Goal: Information Seeking & Learning: Learn about a topic

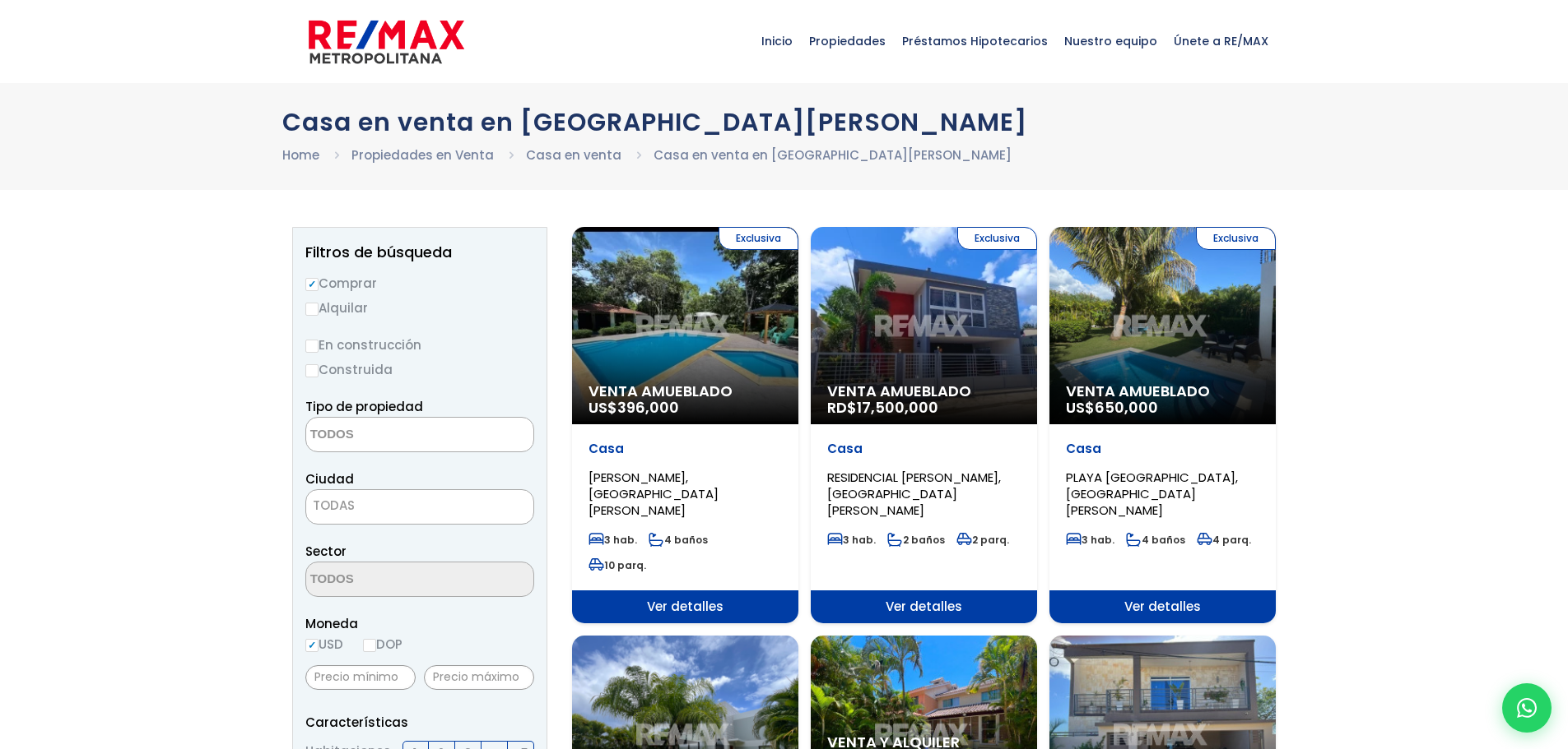
select select
click at [722, 326] on div "Exclusiva Venta Amueblado US$ 396,000" at bounding box center [684, 325] width 226 height 198
click at [724, 326] on div "Exclusiva Venta Amueblado US$ 396,000" at bounding box center [684, 325] width 226 height 198
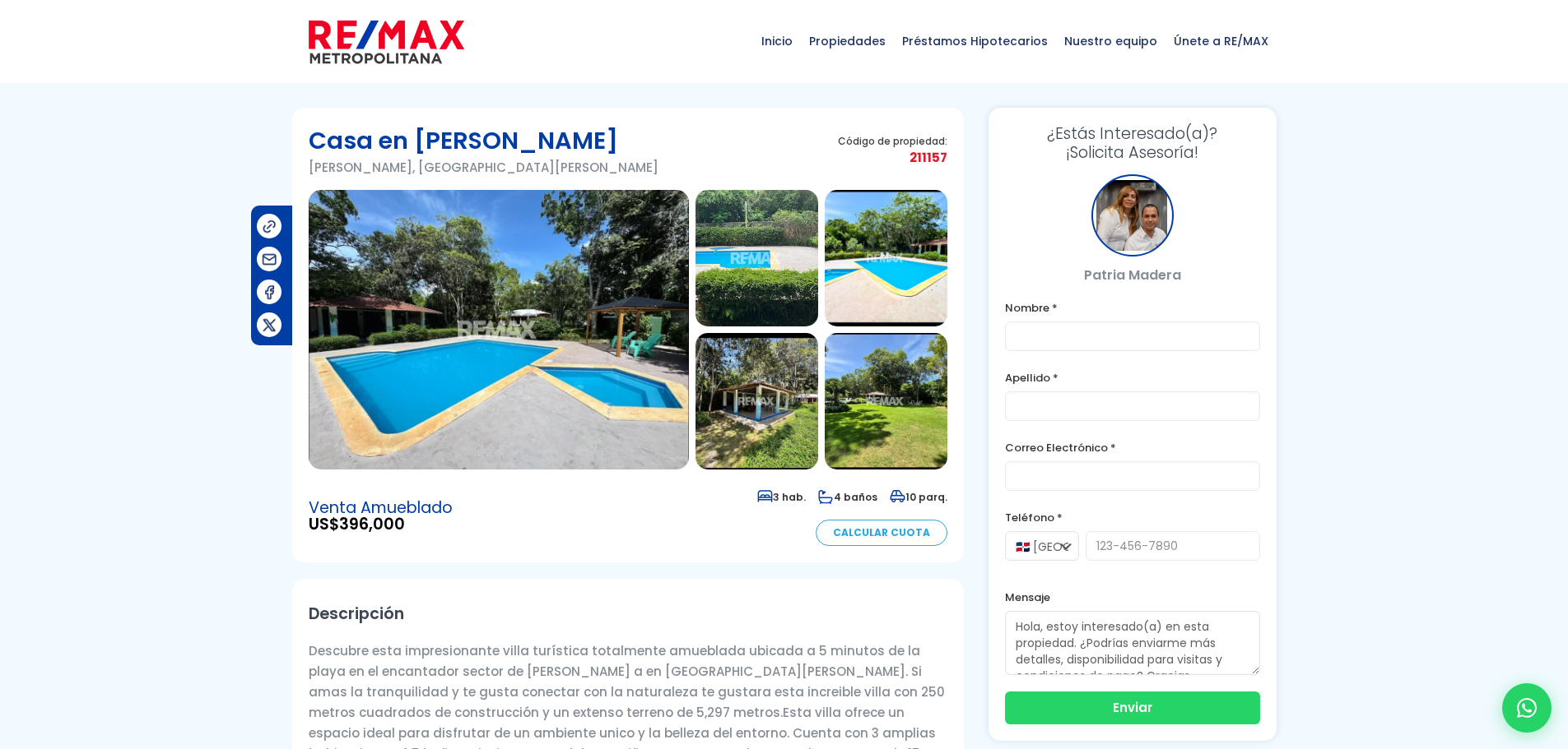
click at [763, 273] on img at bounding box center [756, 259] width 123 height 137
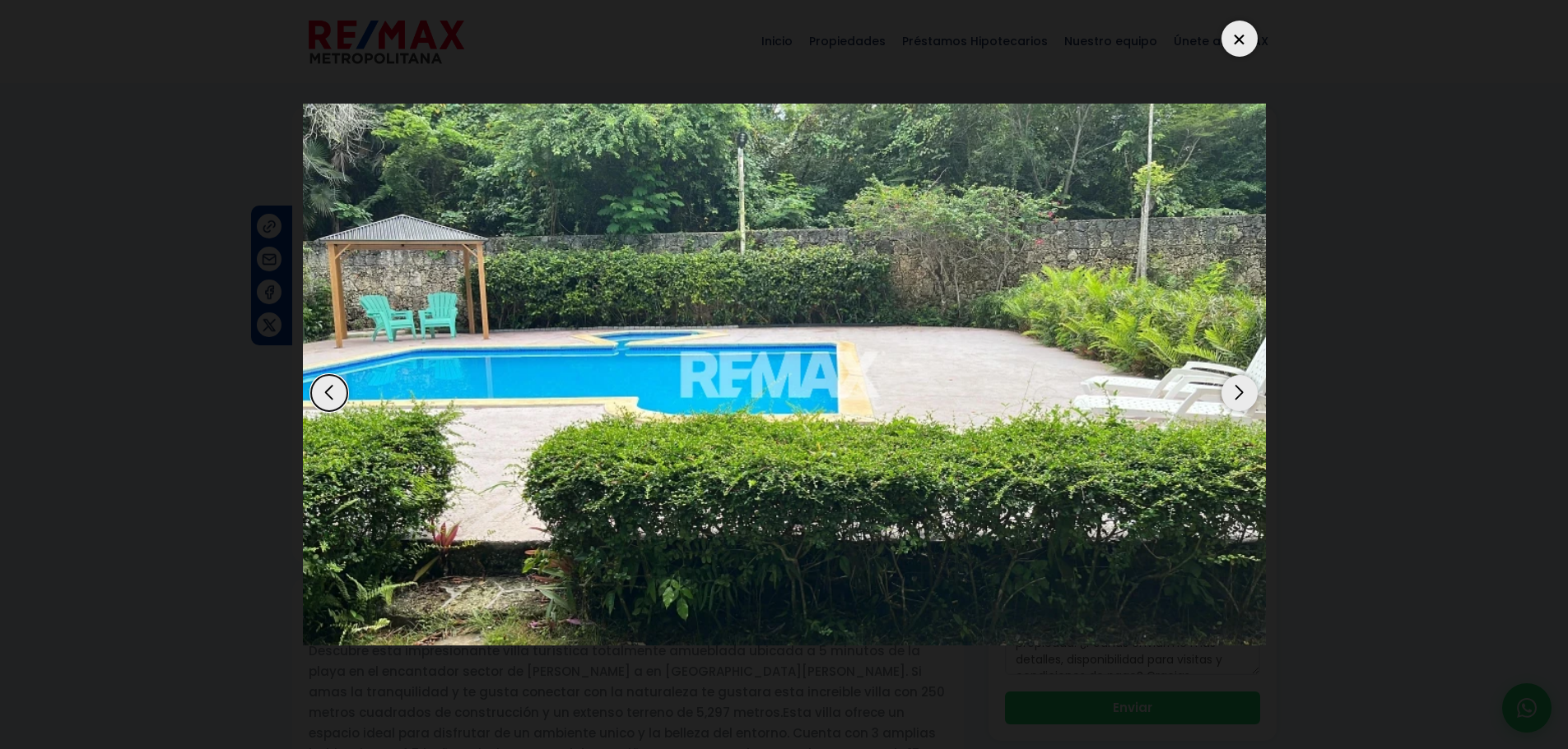
click at [1236, 400] on div "Next slide" at bounding box center [1239, 393] width 36 height 36
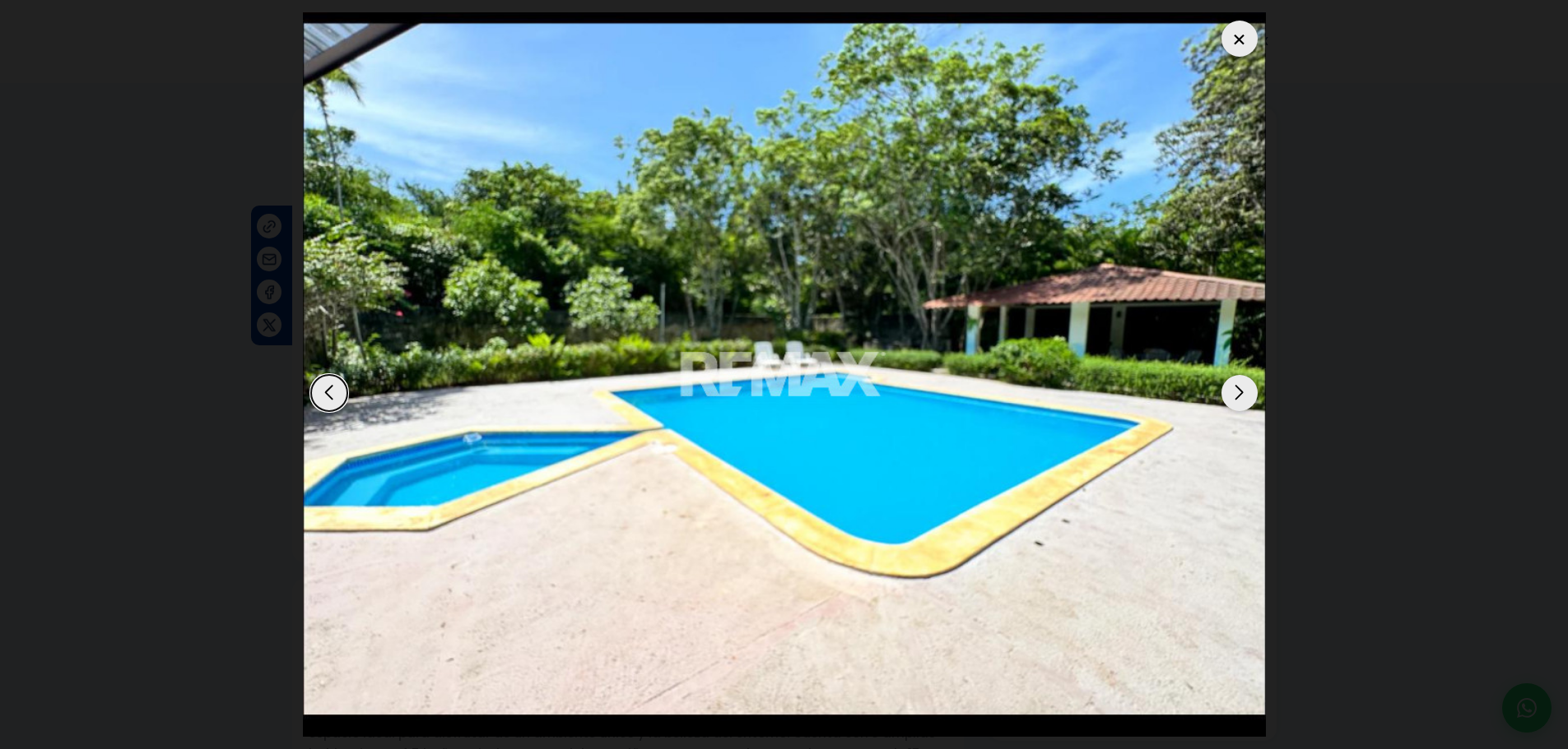
click at [1236, 400] on div "Next slide" at bounding box center [1239, 393] width 36 height 36
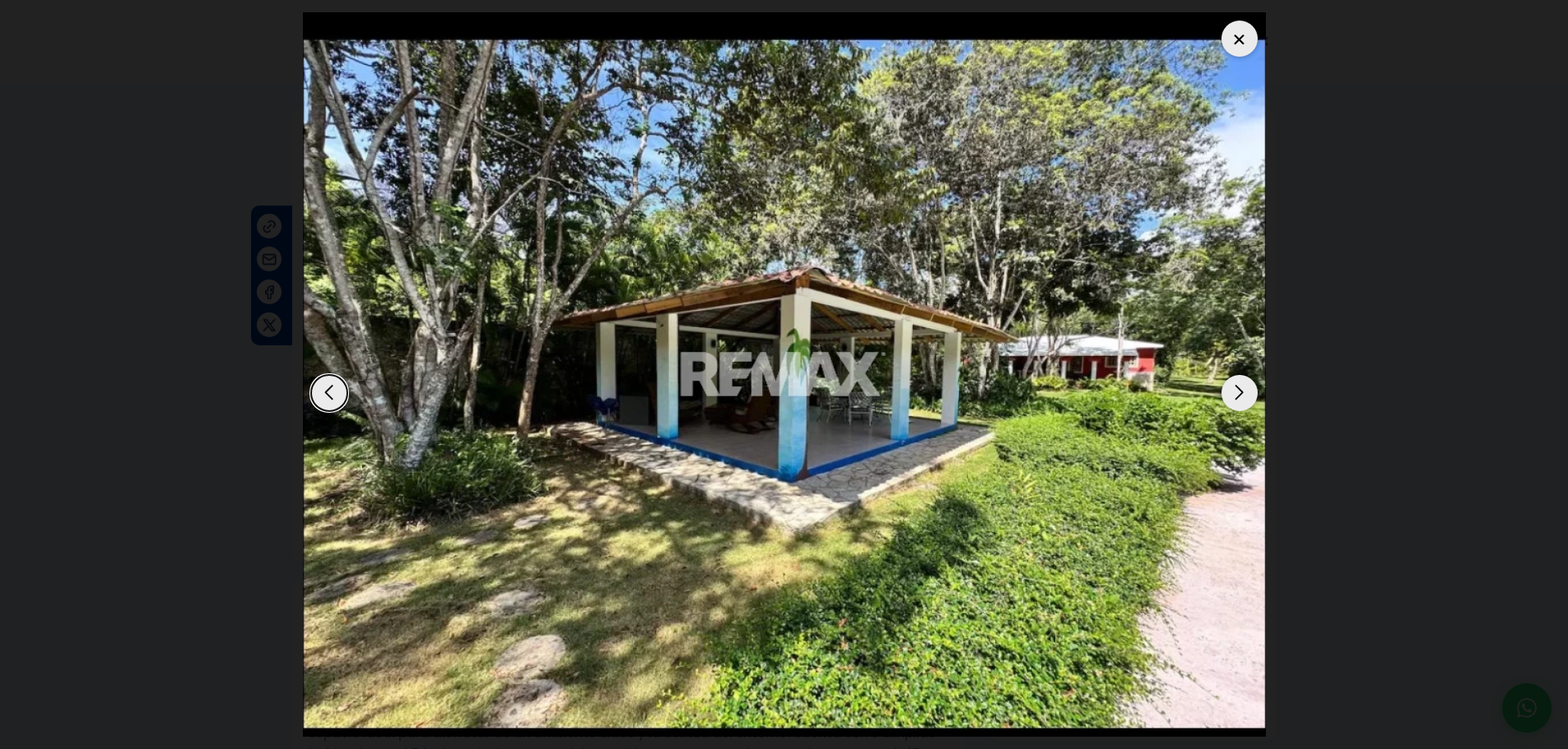
click at [1236, 400] on div "Next slide" at bounding box center [1239, 393] width 36 height 36
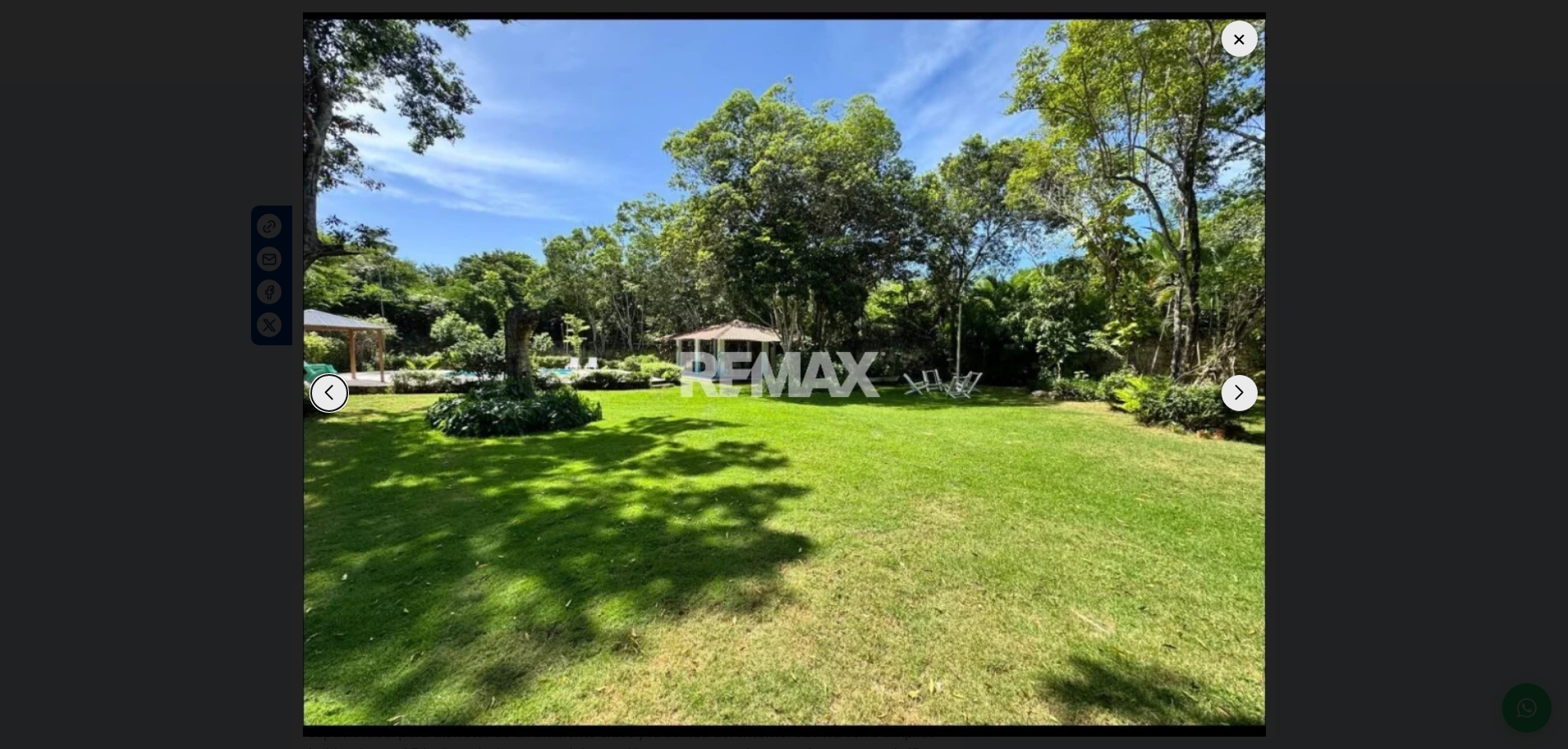
click at [1236, 400] on div "Next slide" at bounding box center [1239, 393] width 36 height 36
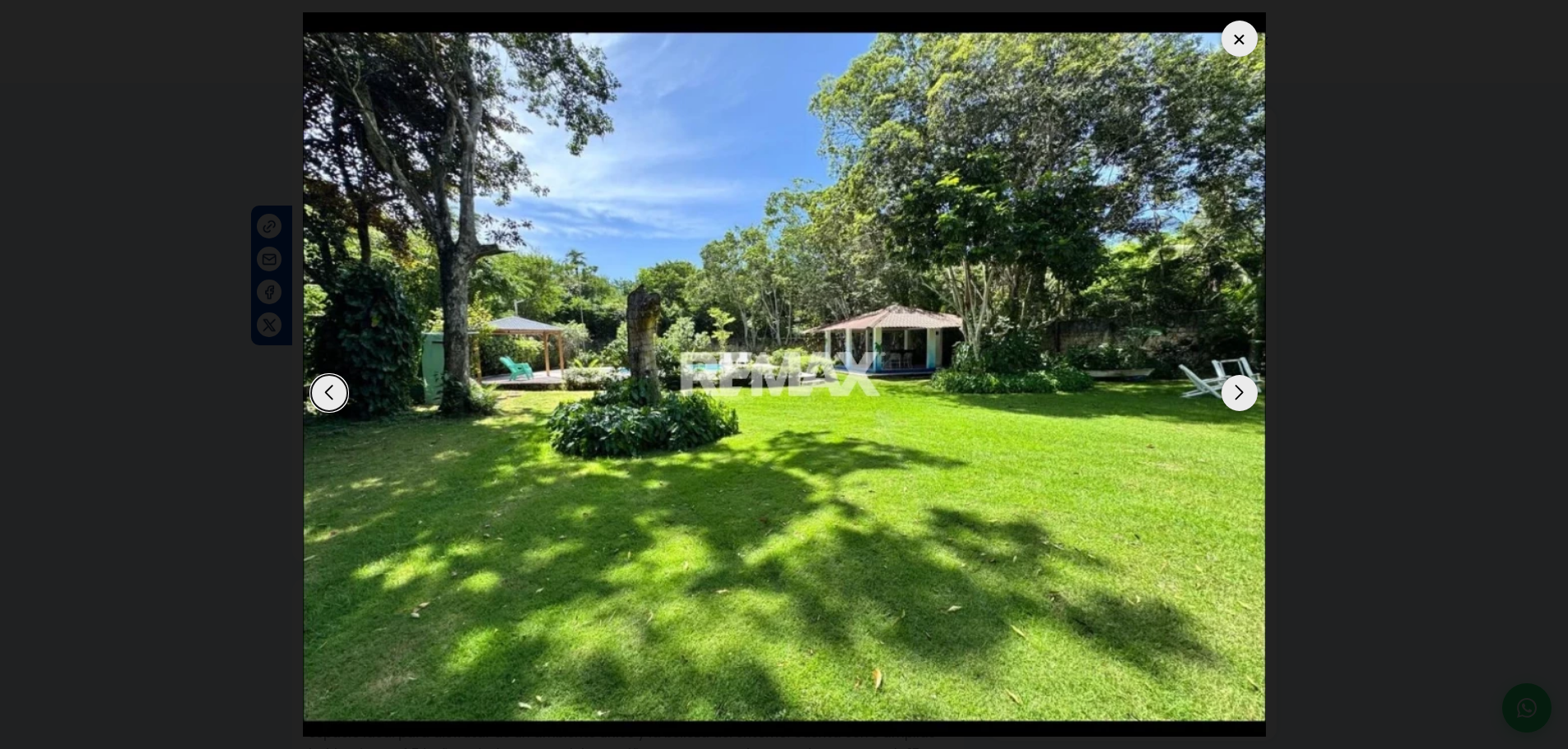
click at [1236, 400] on div "Next slide" at bounding box center [1239, 393] width 36 height 36
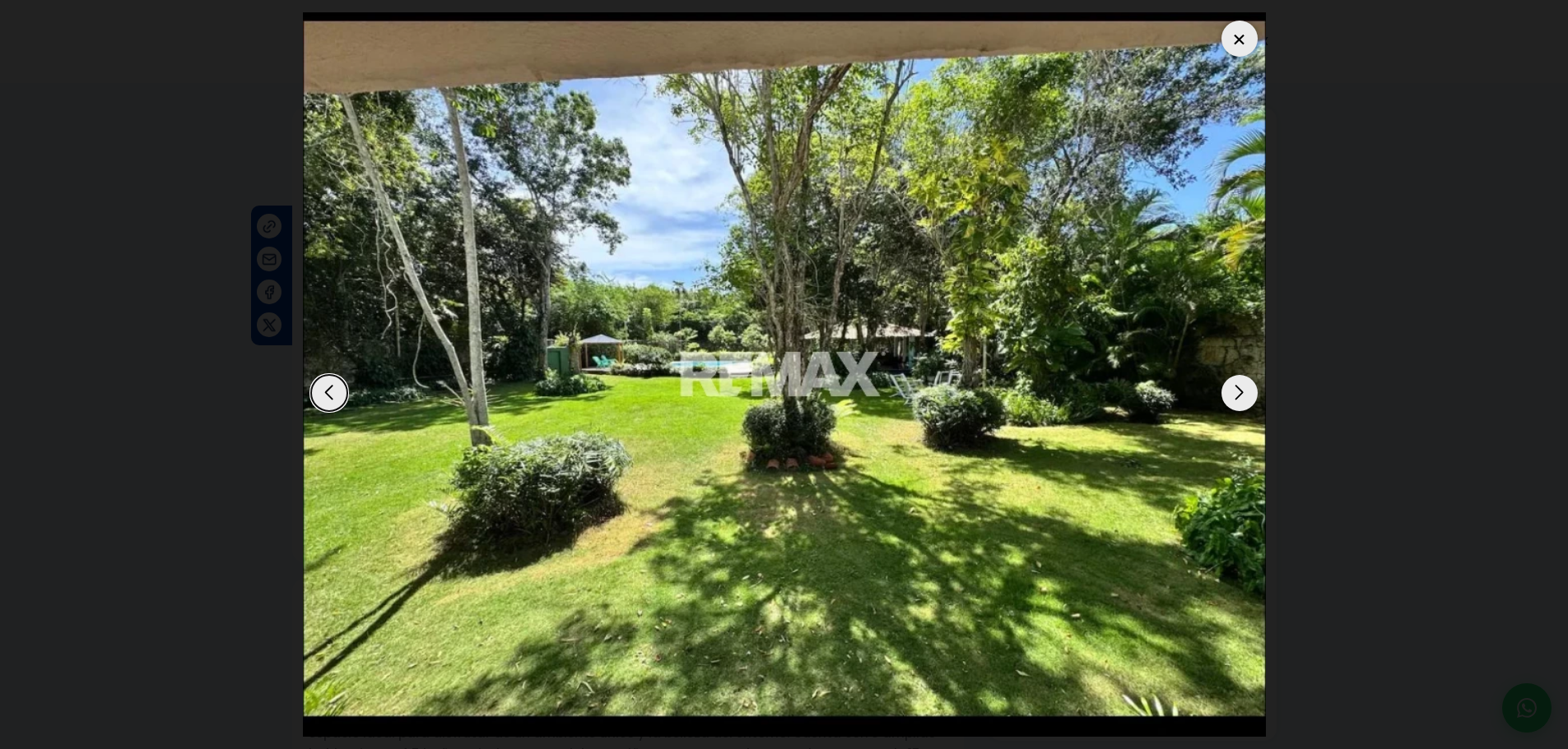
click at [1236, 400] on div "Next slide" at bounding box center [1239, 393] width 36 height 36
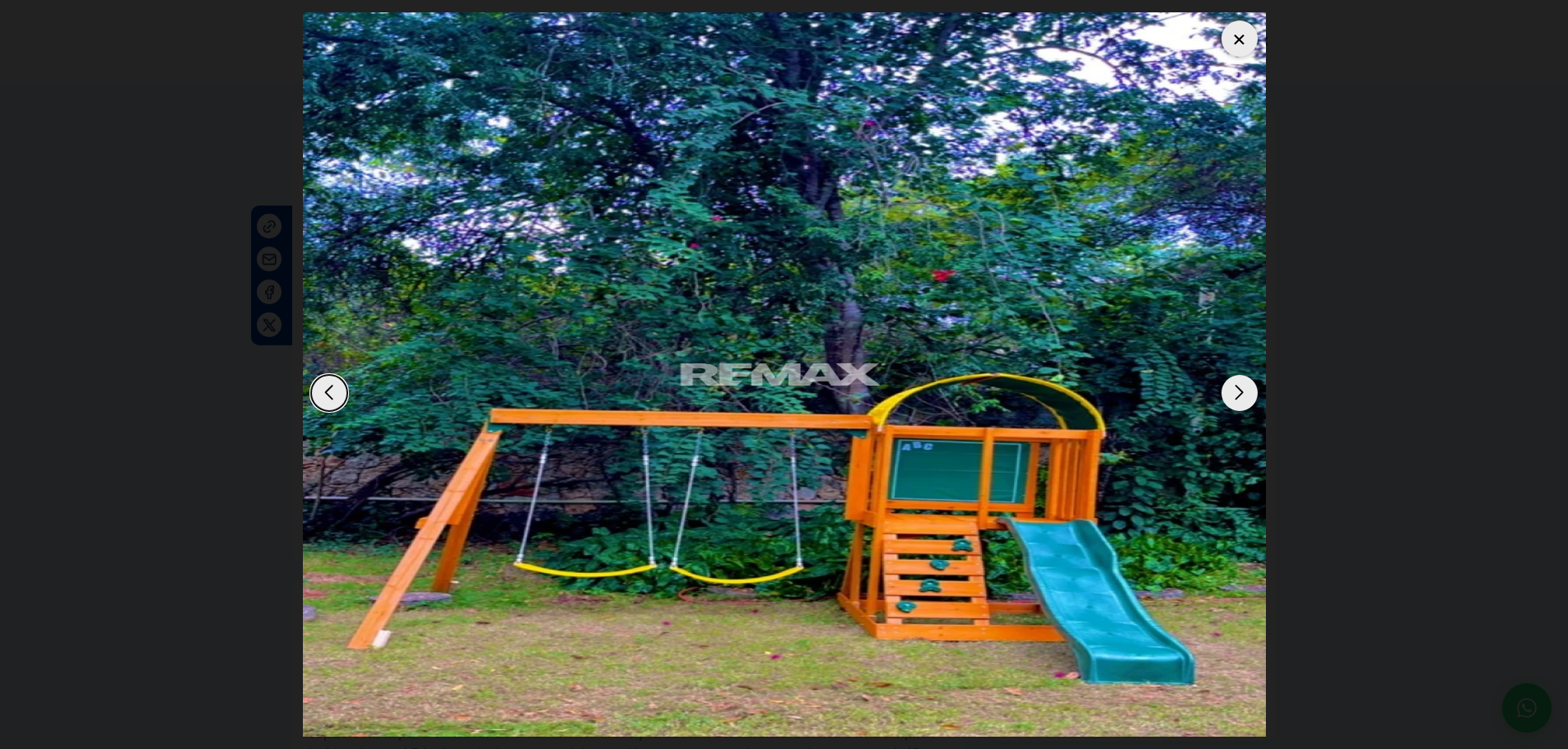
click at [1236, 400] on div "Next slide" at bounding box center [1239, 393] width 36 height 36
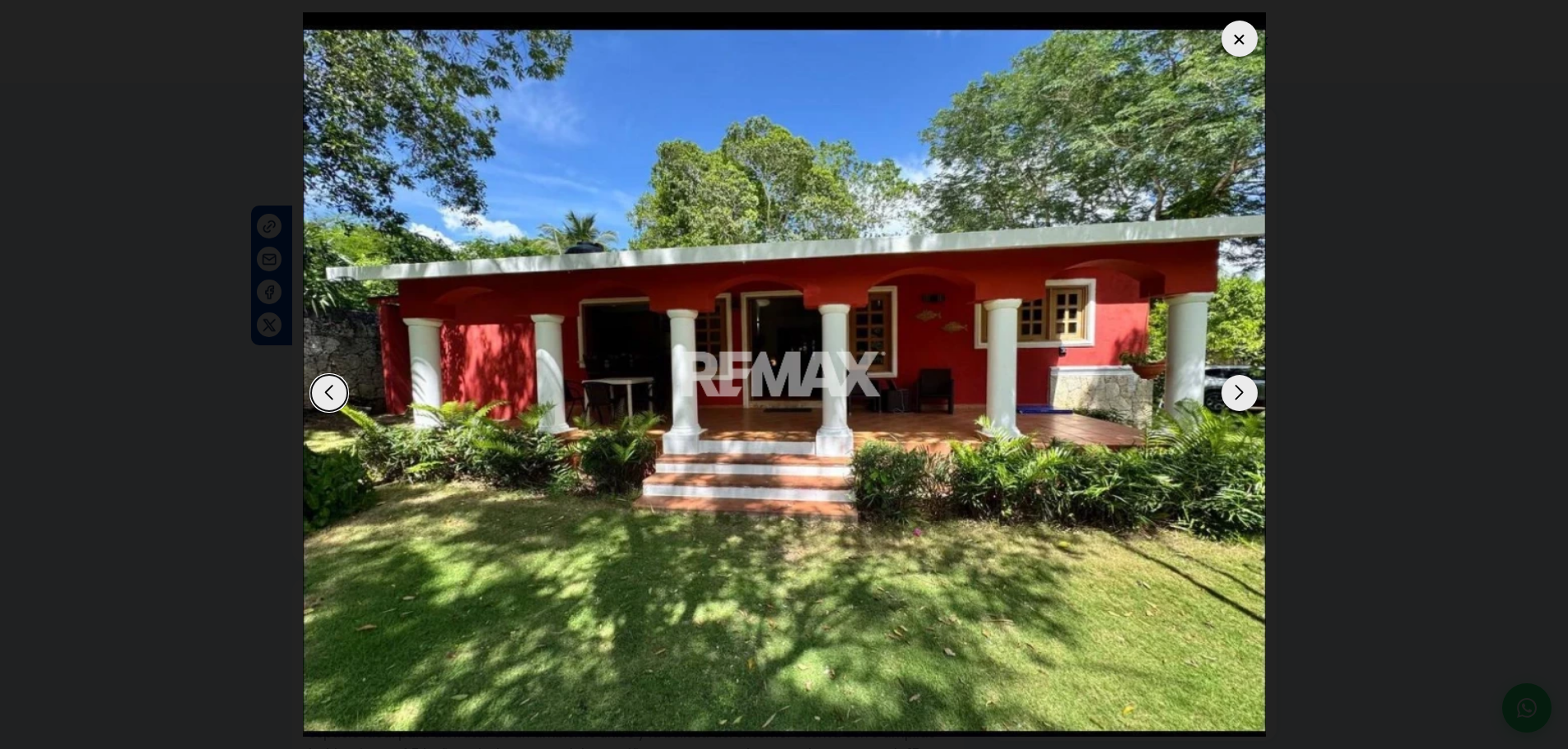
click at [1236, 400] on div "Next slide" at bounding box center [1239, 393] width 36 height 36
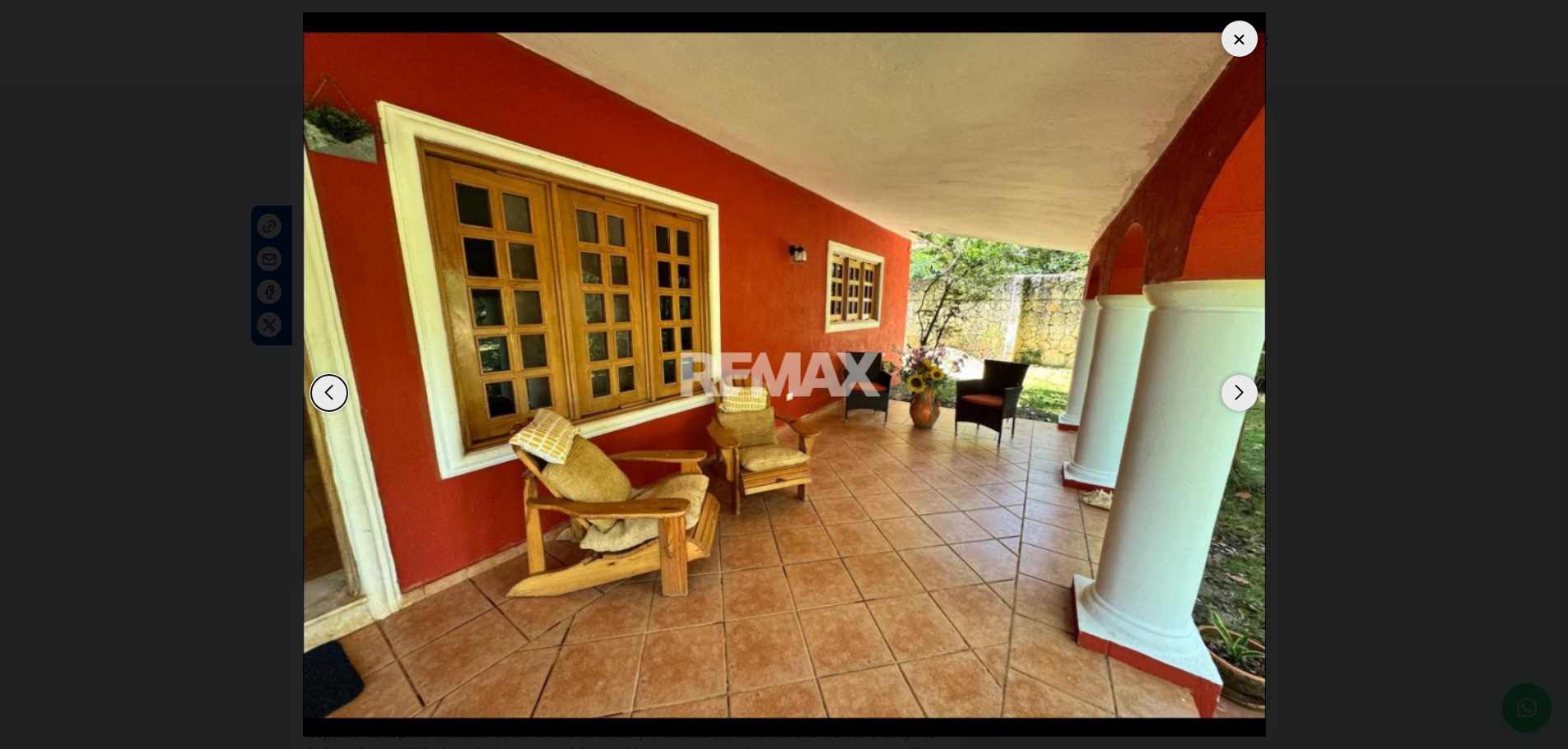
click at [1236, 400] on div "Next slide" at bounding box center [1239, 393] width 36 height 36
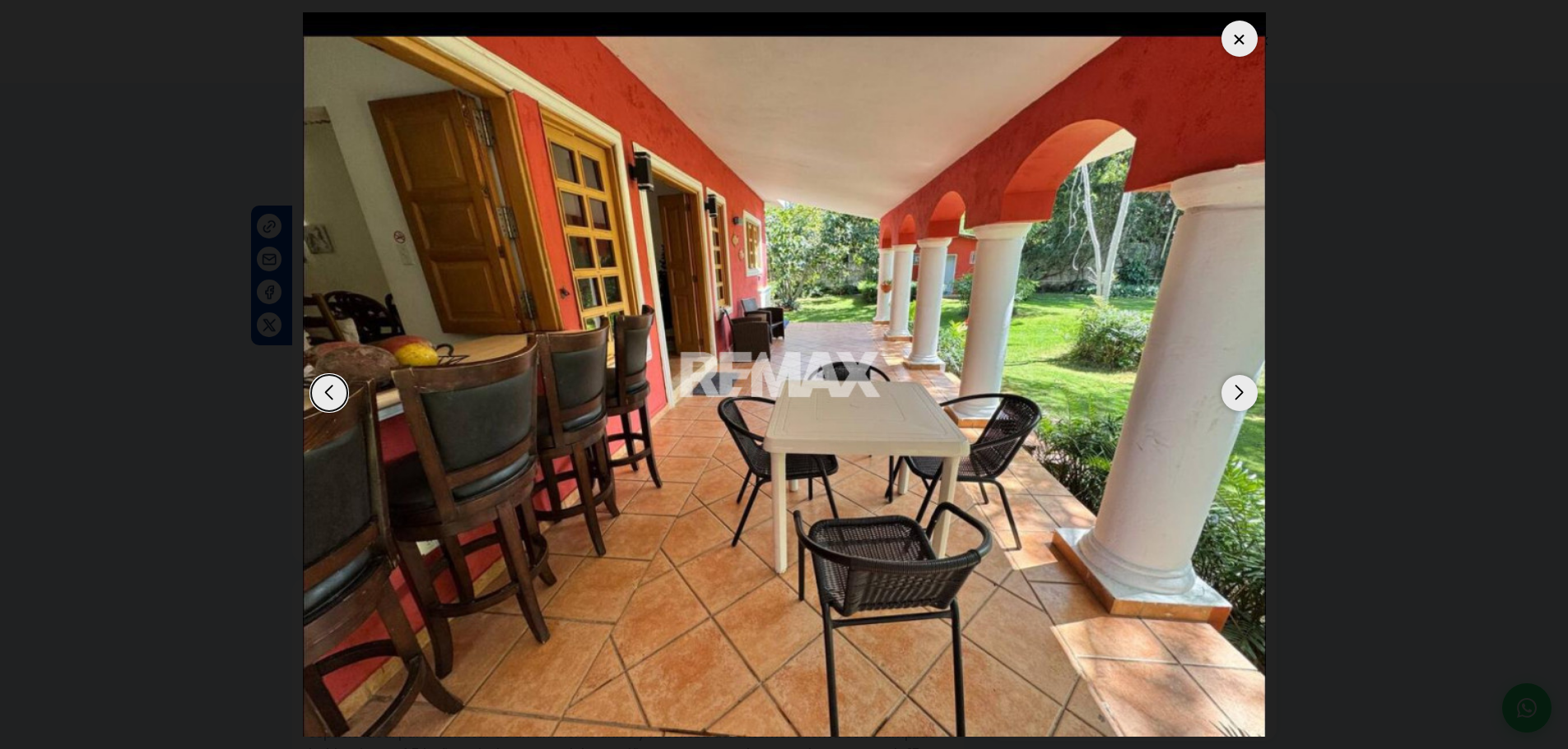
click at [1236, 400] on div "Next slide" at bounding box center [1239, 393] width 36 height 36
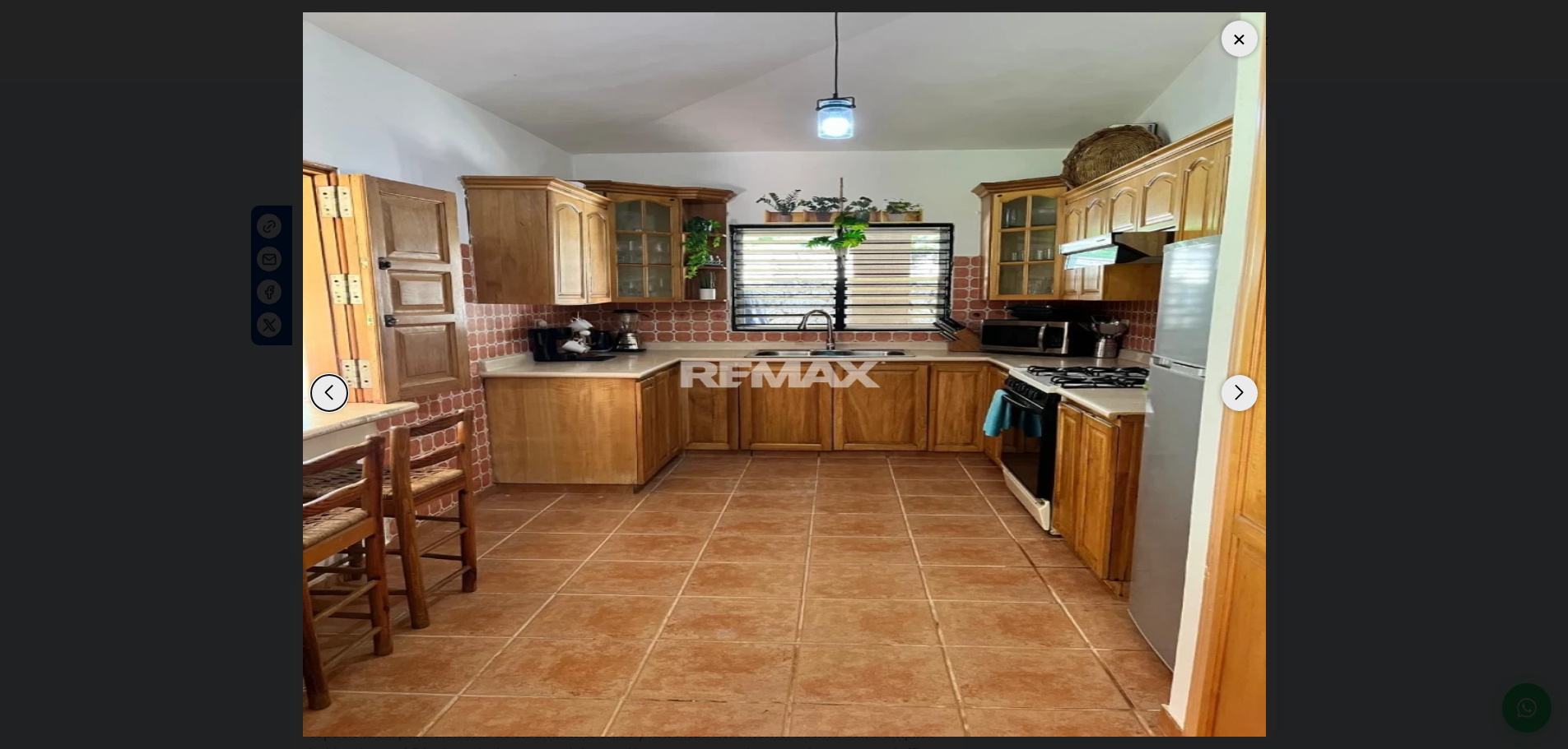
click at [1236, 400] on div "Next slide" at bounding box center [1239, 393] width 36 height 36
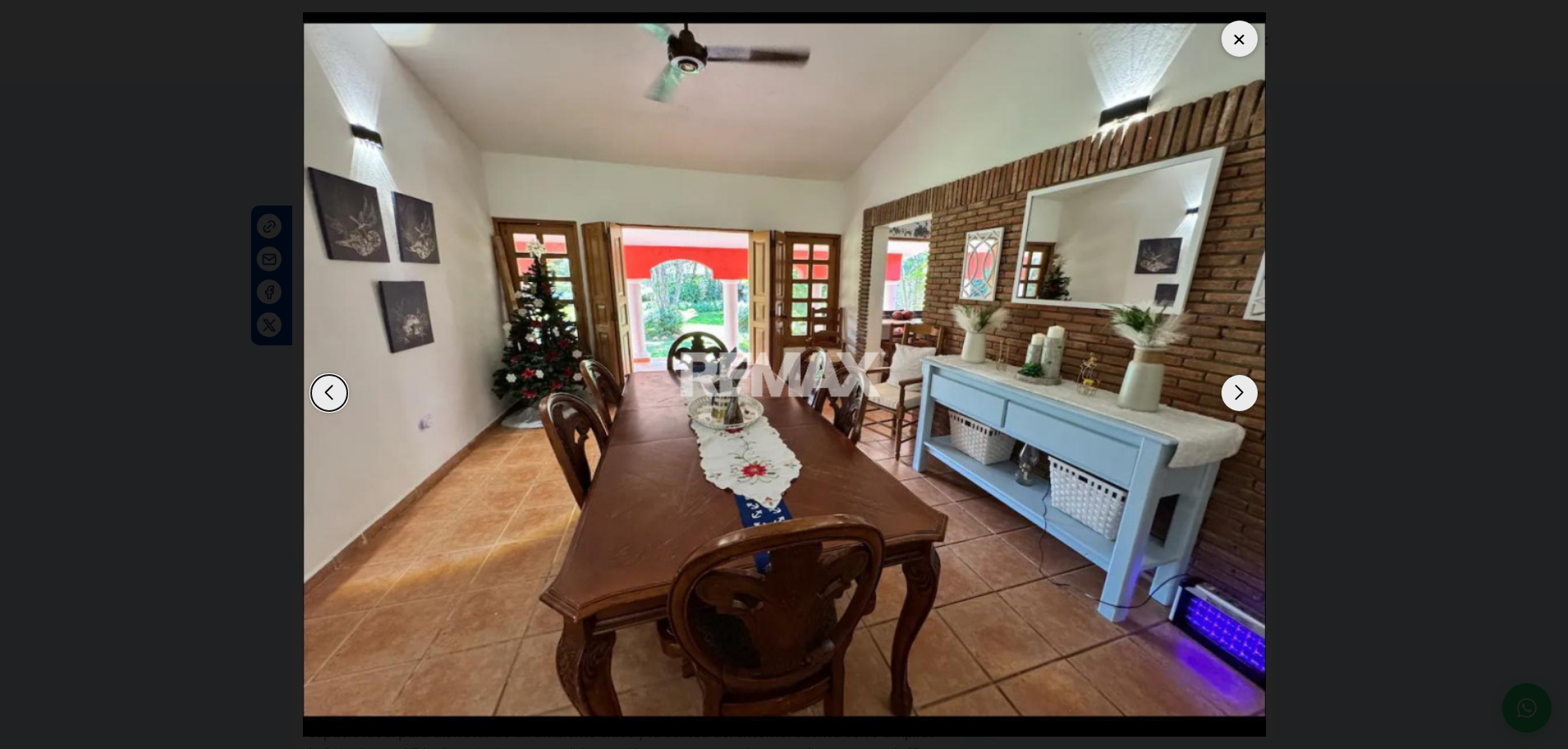
click at [1236, 400] on div "Next slide" at bounding box center [1239, 393] width 36 height 36
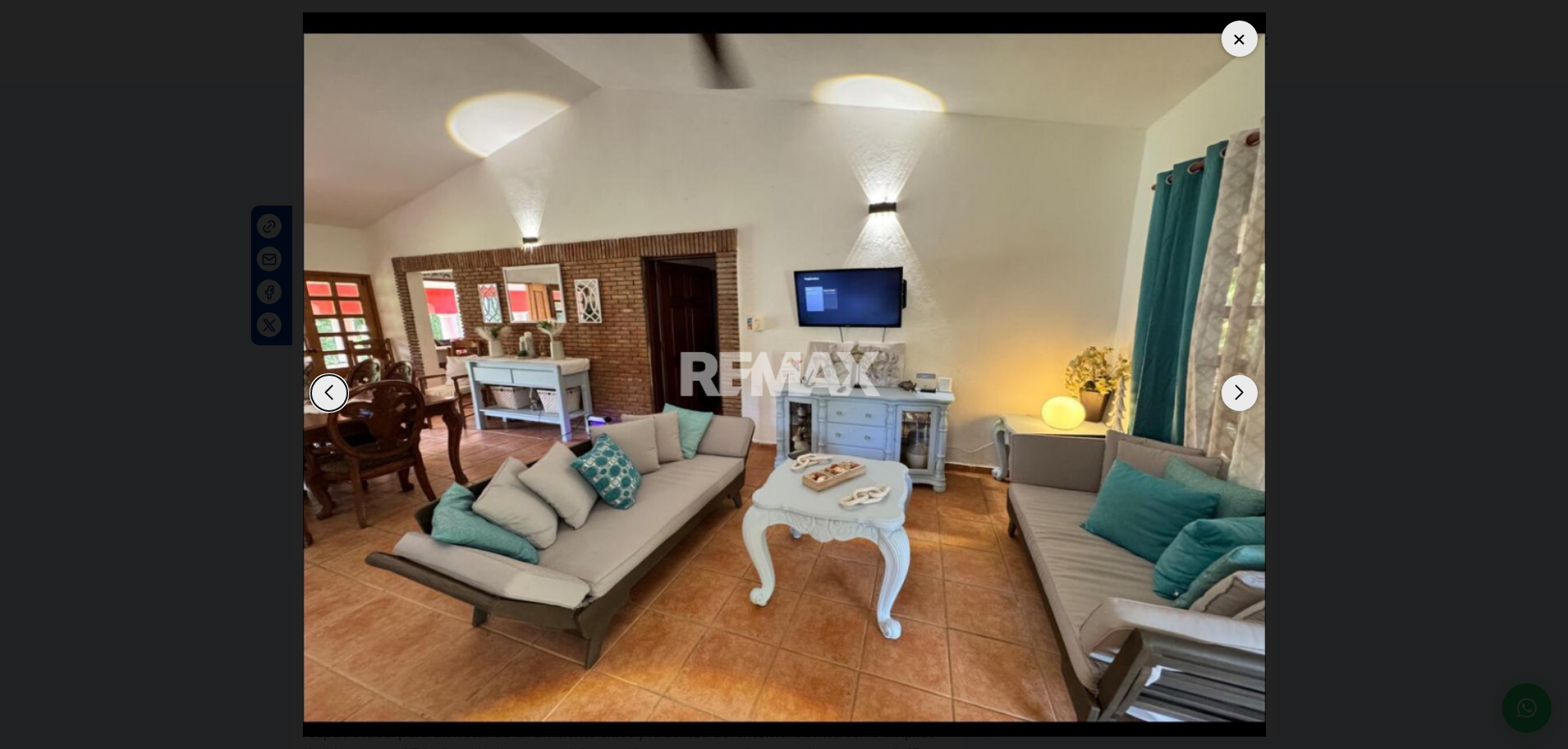
click at [1236, 400] on div "Next slide" at bounding box center [1239, 393] width 36 height 36
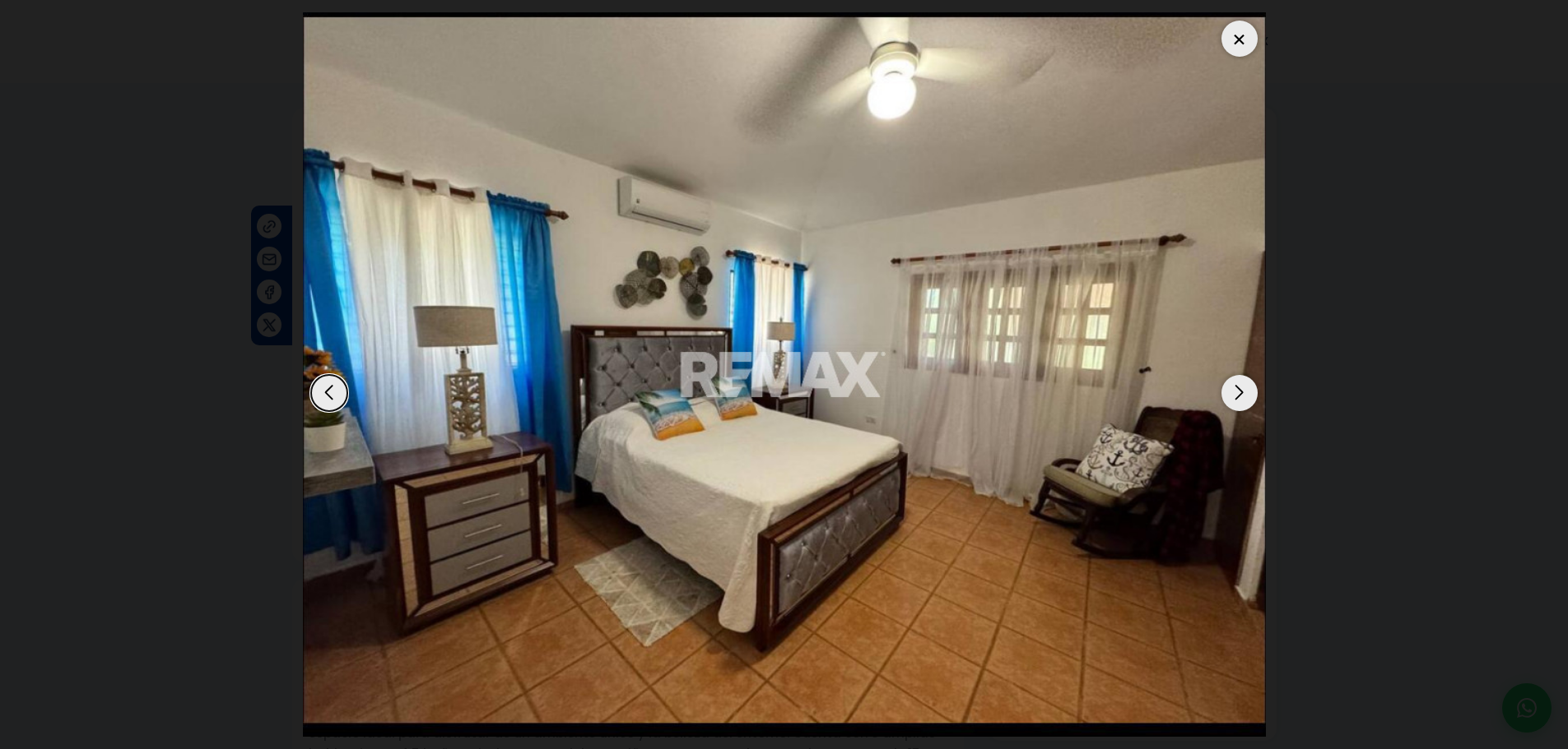
click at [1236, 400] on div "Next slide" at bounding box center [1239, 393] width 36 height 36
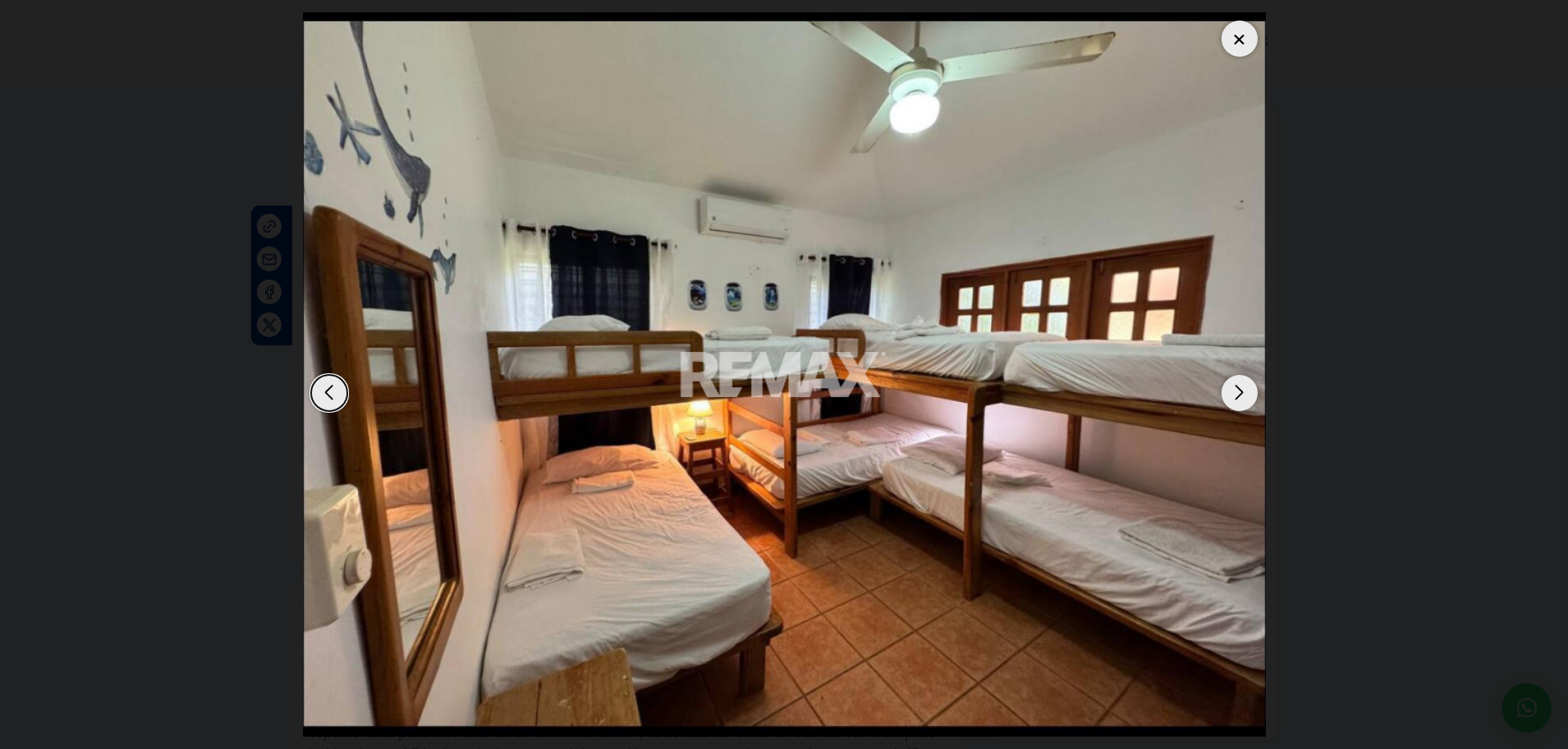
click at [1236, 400] on div "Next slide" at bounding box center [1239, 393] width 36 height 36
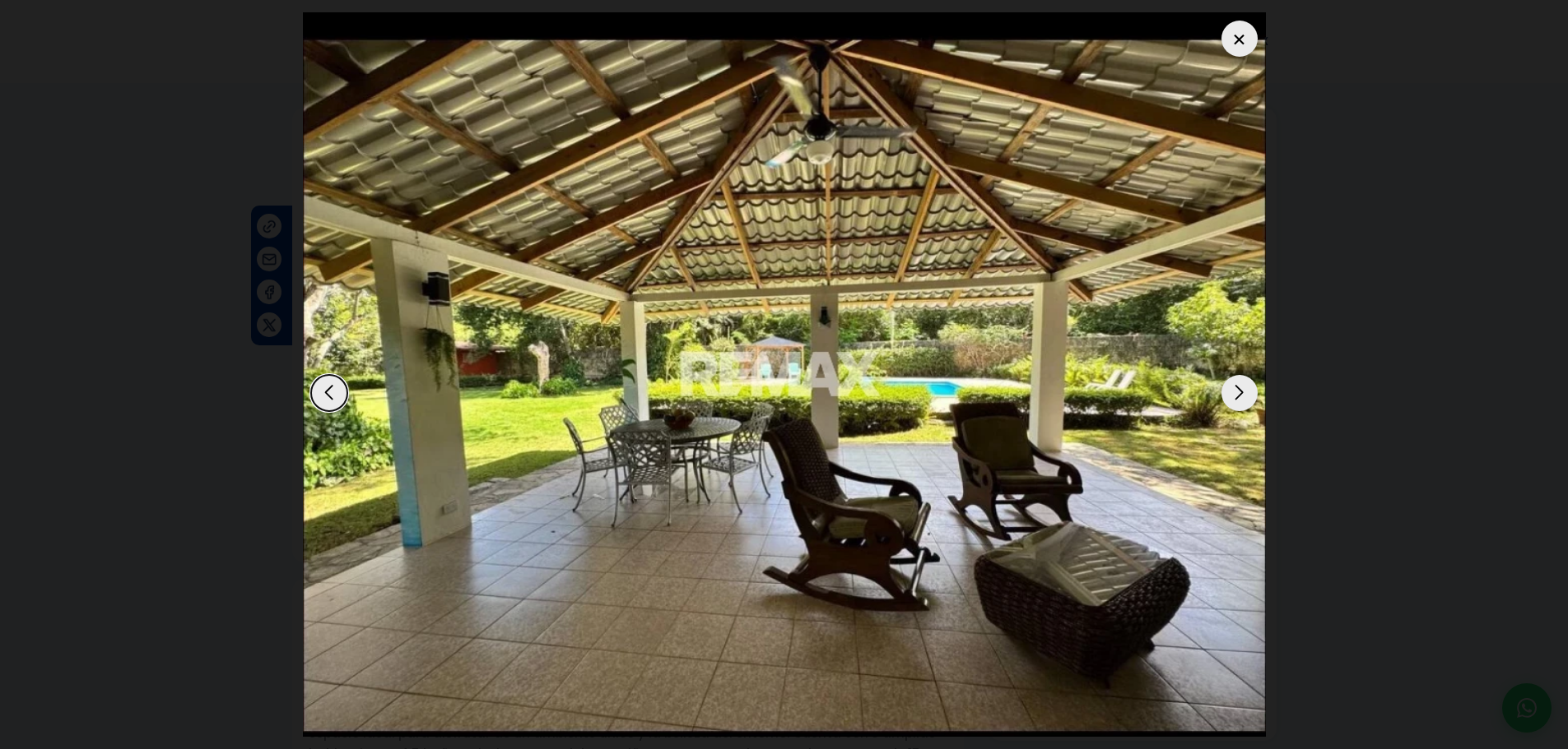
click at [1236, 400] on div "Next slide" at bounding box center [1239, 393] width 36 height 36
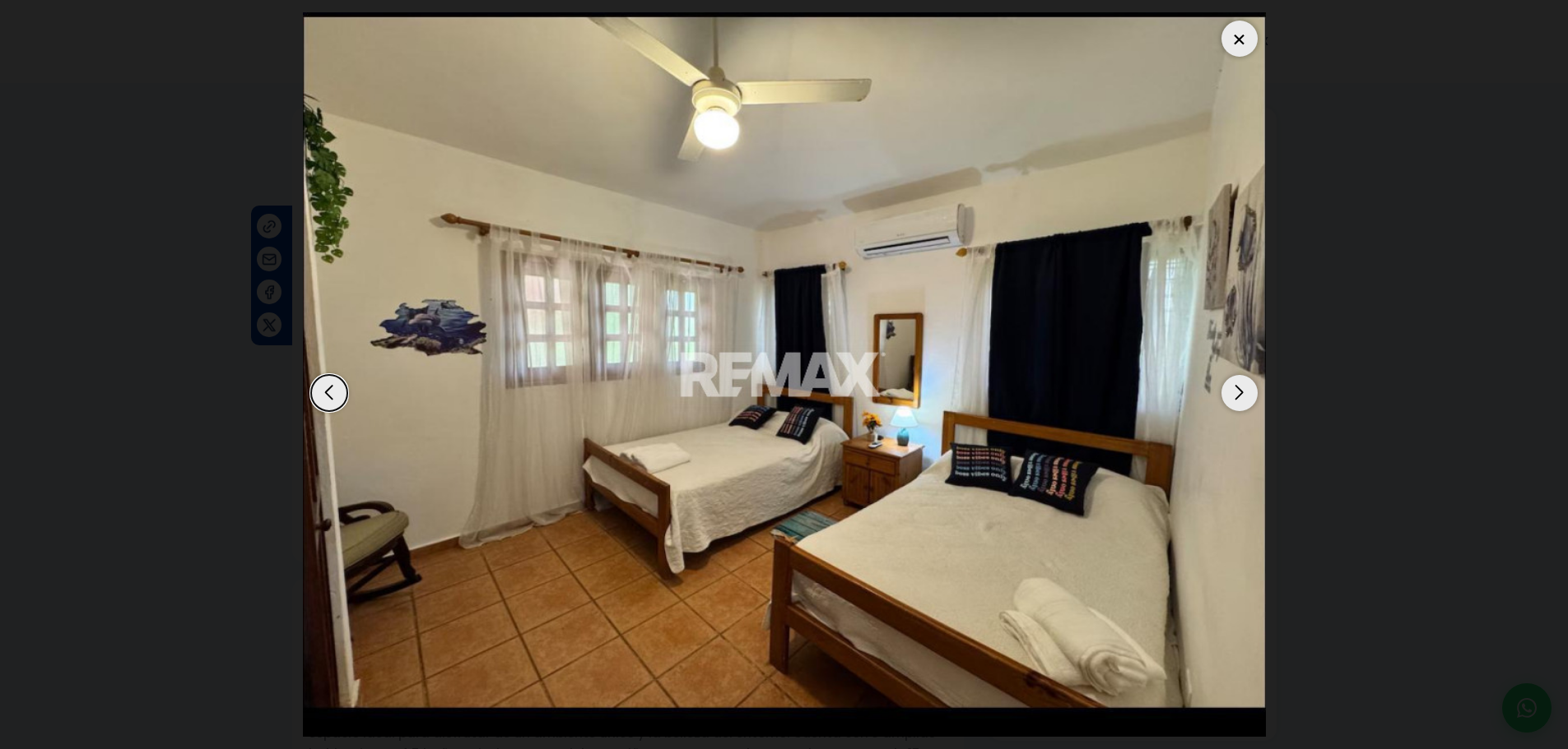
click at [1236, 400] on div "Next slide" at bounding box center [1239, 393] width 36 height 36
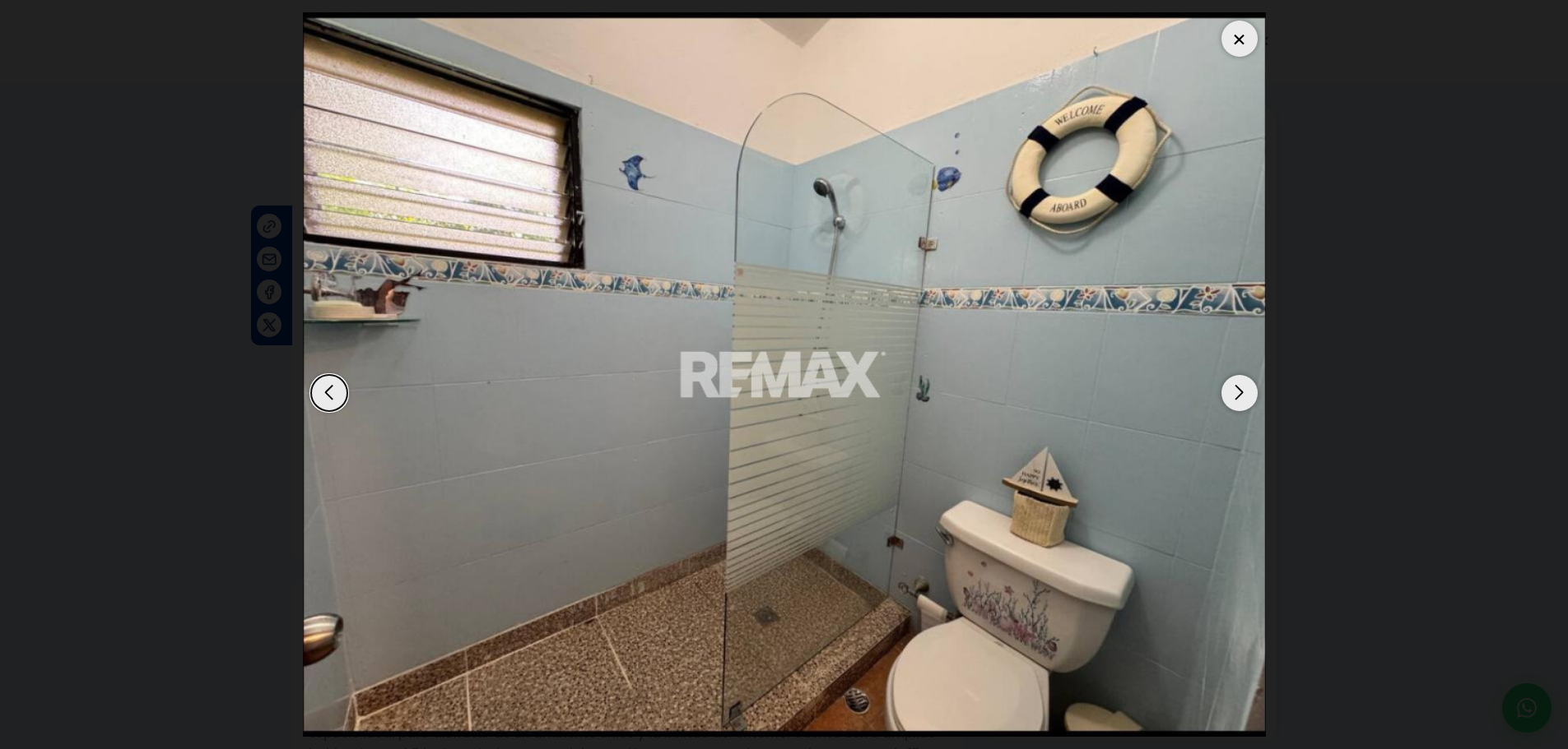
click at [1236, 400] on div "Next slide" at bounding box center [1239, 393] width 36 height 36
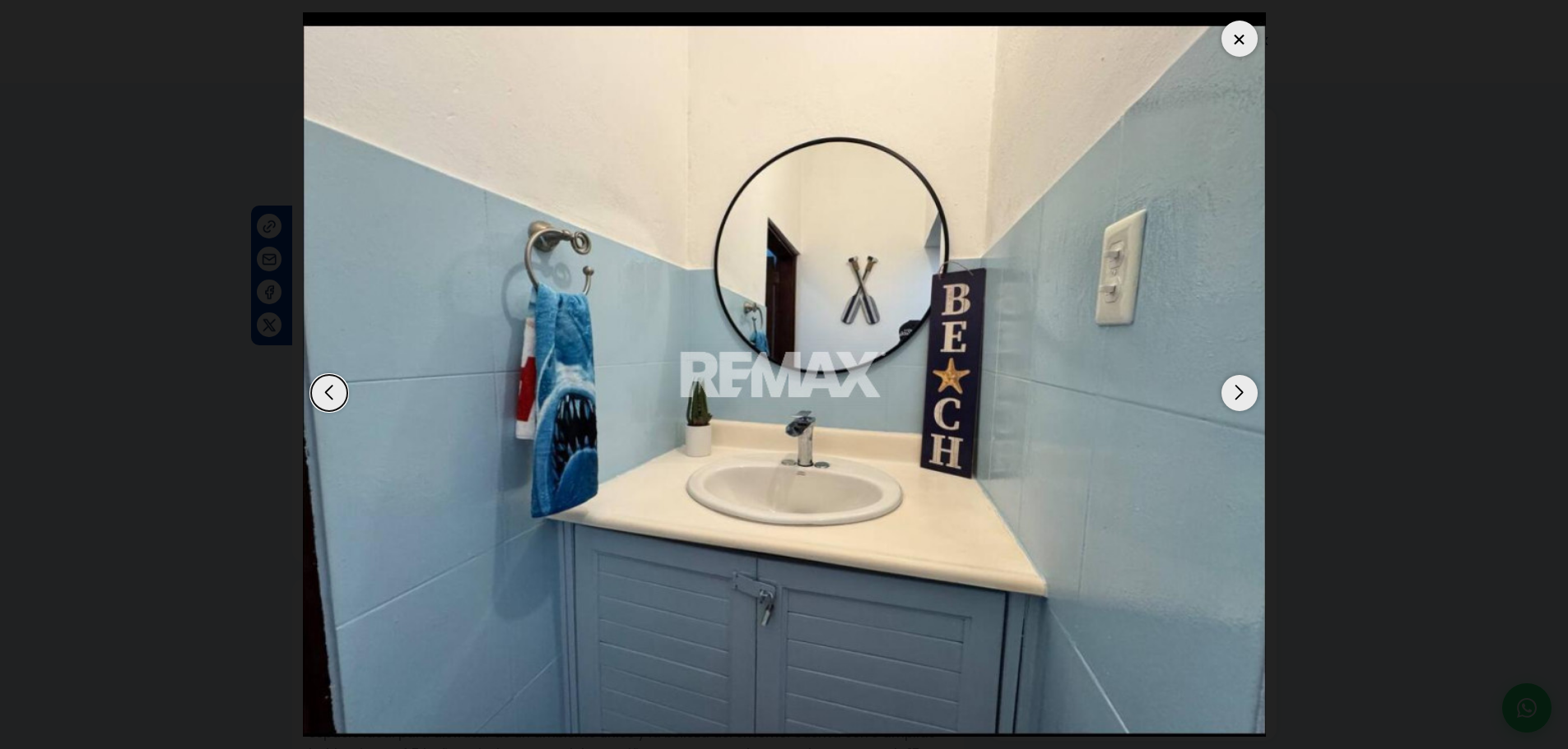
click at [1236, 400] on div "Next slide" at bounding box center [1239, 393] width 36 height 36
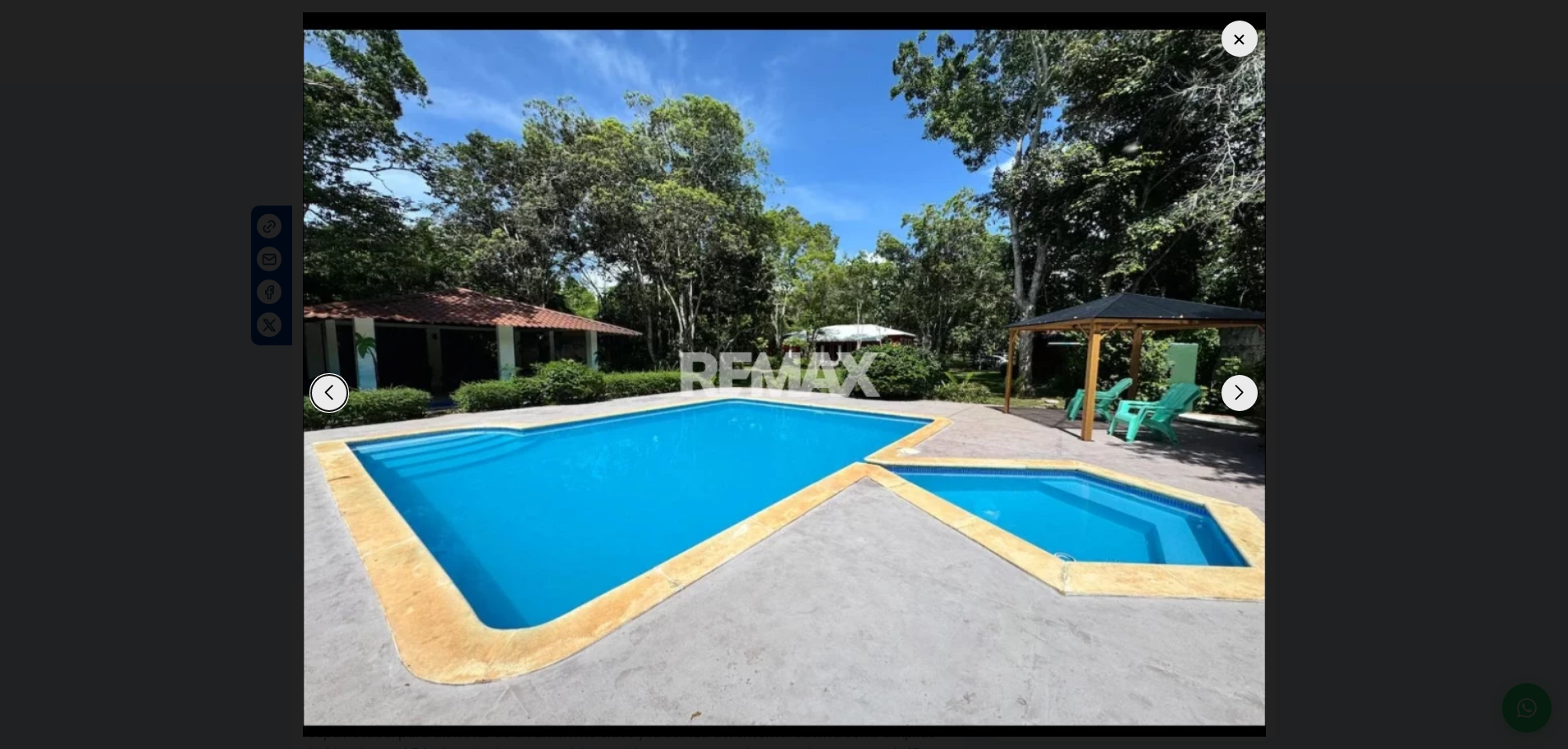
click at [1236, 400] on div "Next slide" at bounding box center [1239, 393] width 36 height 36
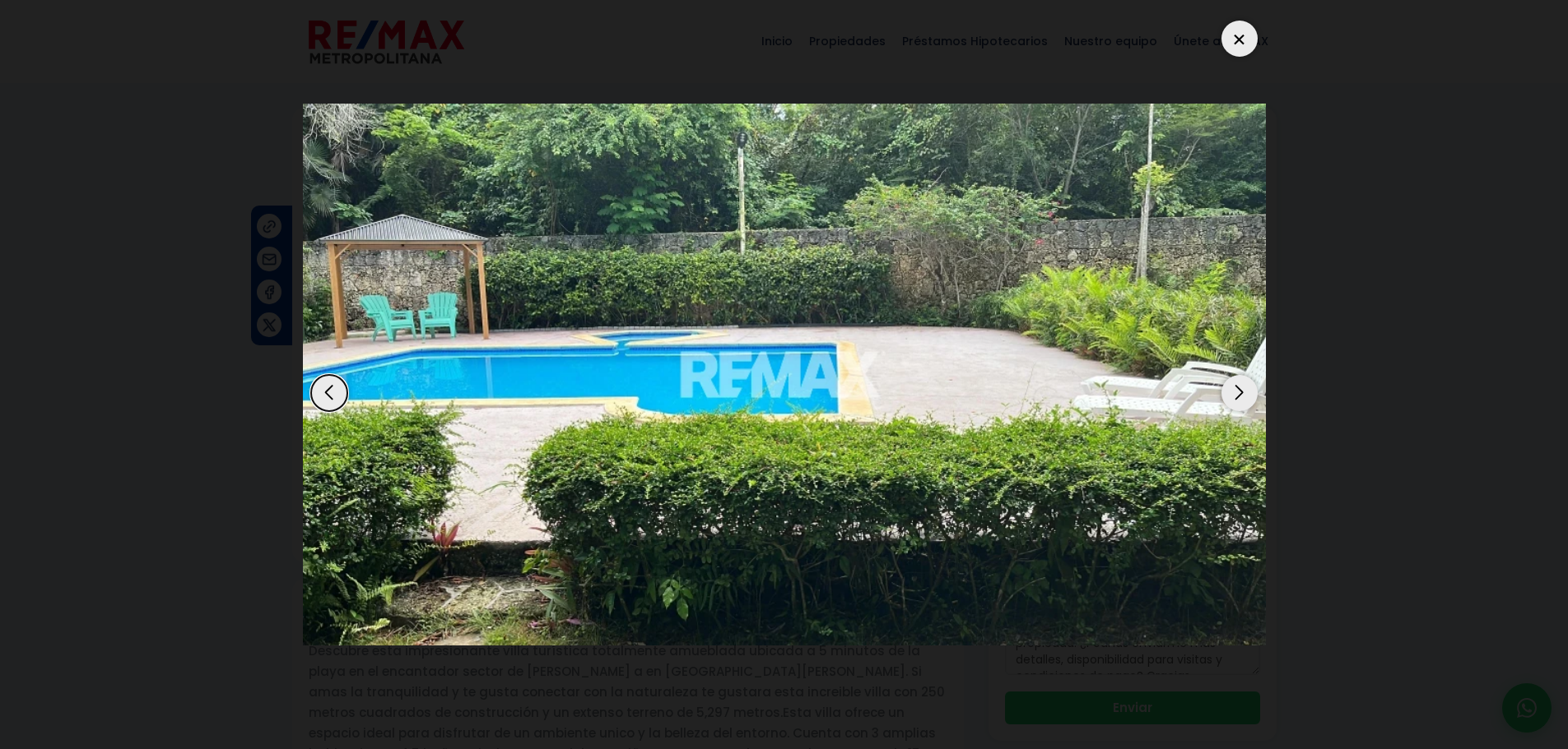
click at [1236, 400] on div "Next slide" at bounding box center [1239, 393] width 36 height 36
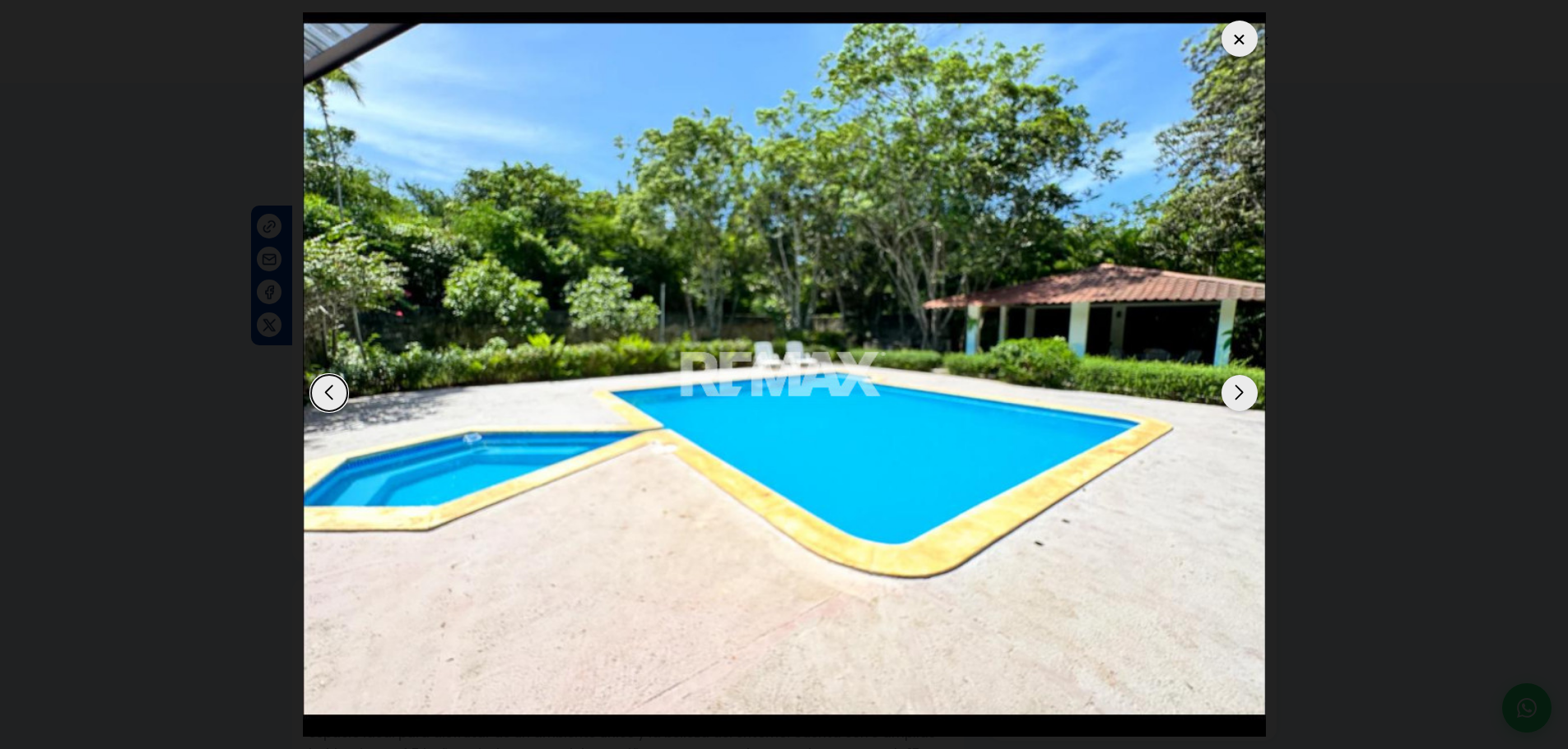
click at [1236, 400] on div "Next slide" at bounding box center [1239, 393] width 36 height 36
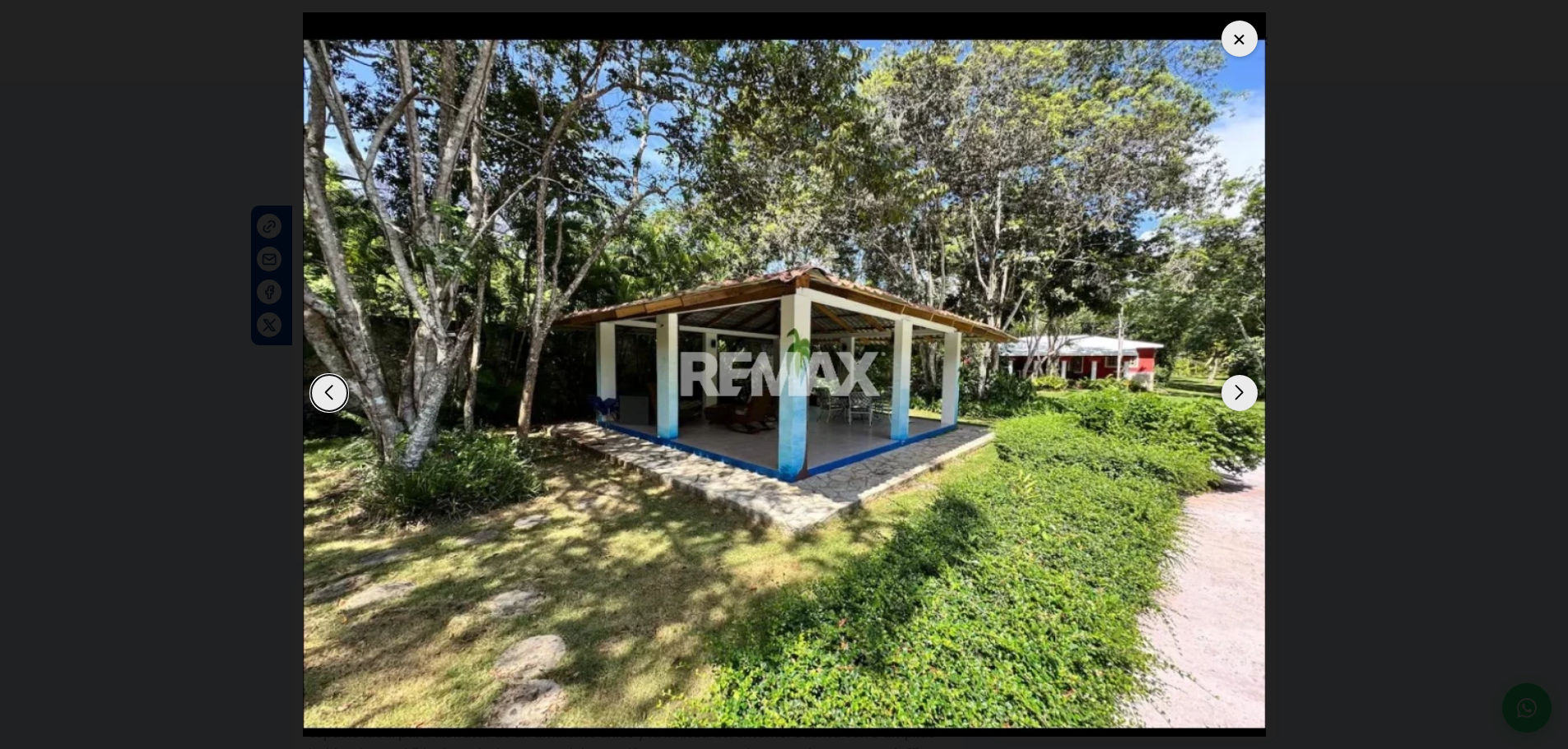
click at [1236, 400] on div "Next slide" at bounding box center [1239, 393] width 36 height 36
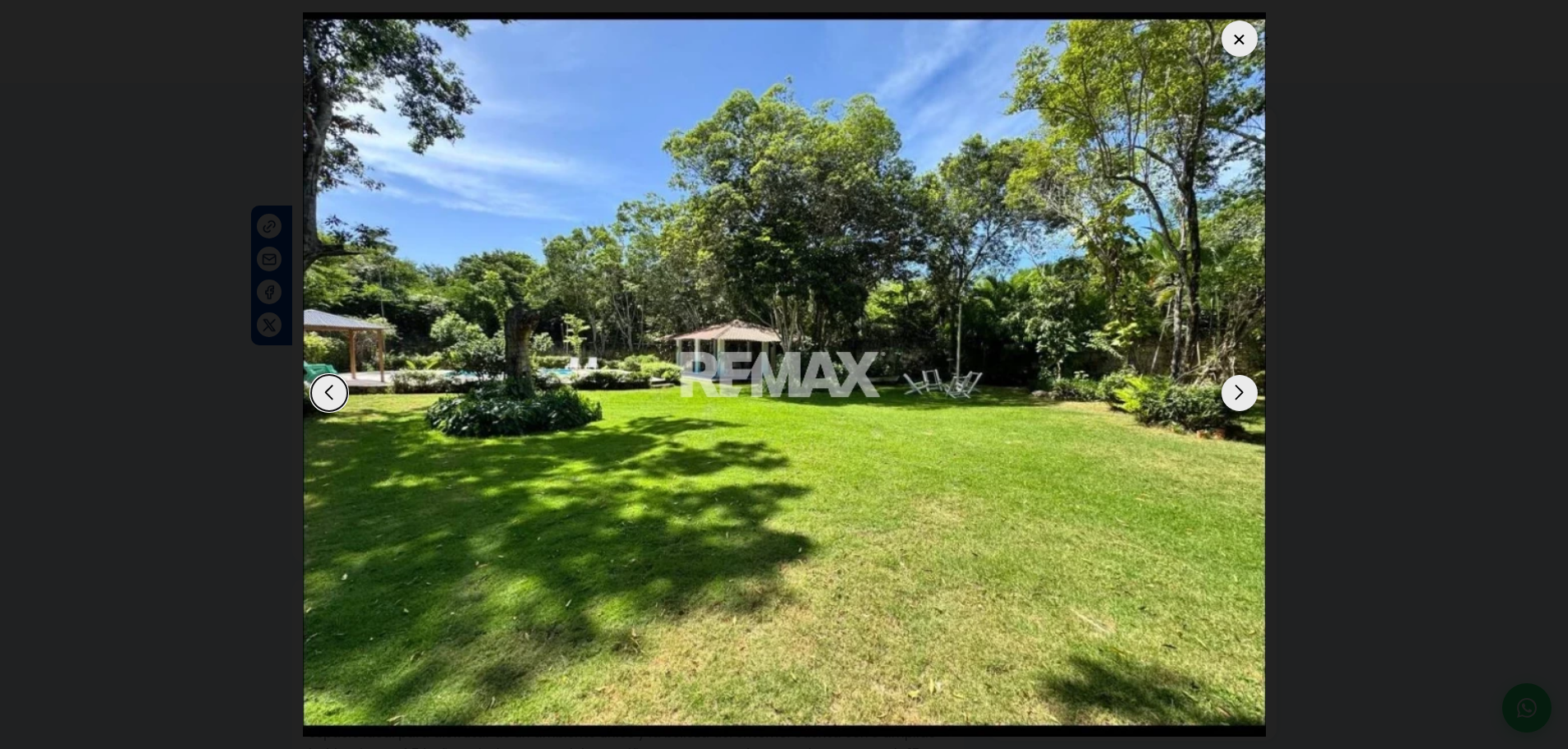
click at [1236, 400] on div "Next slide" at bounding box center [1239, 393] width 36 height 36
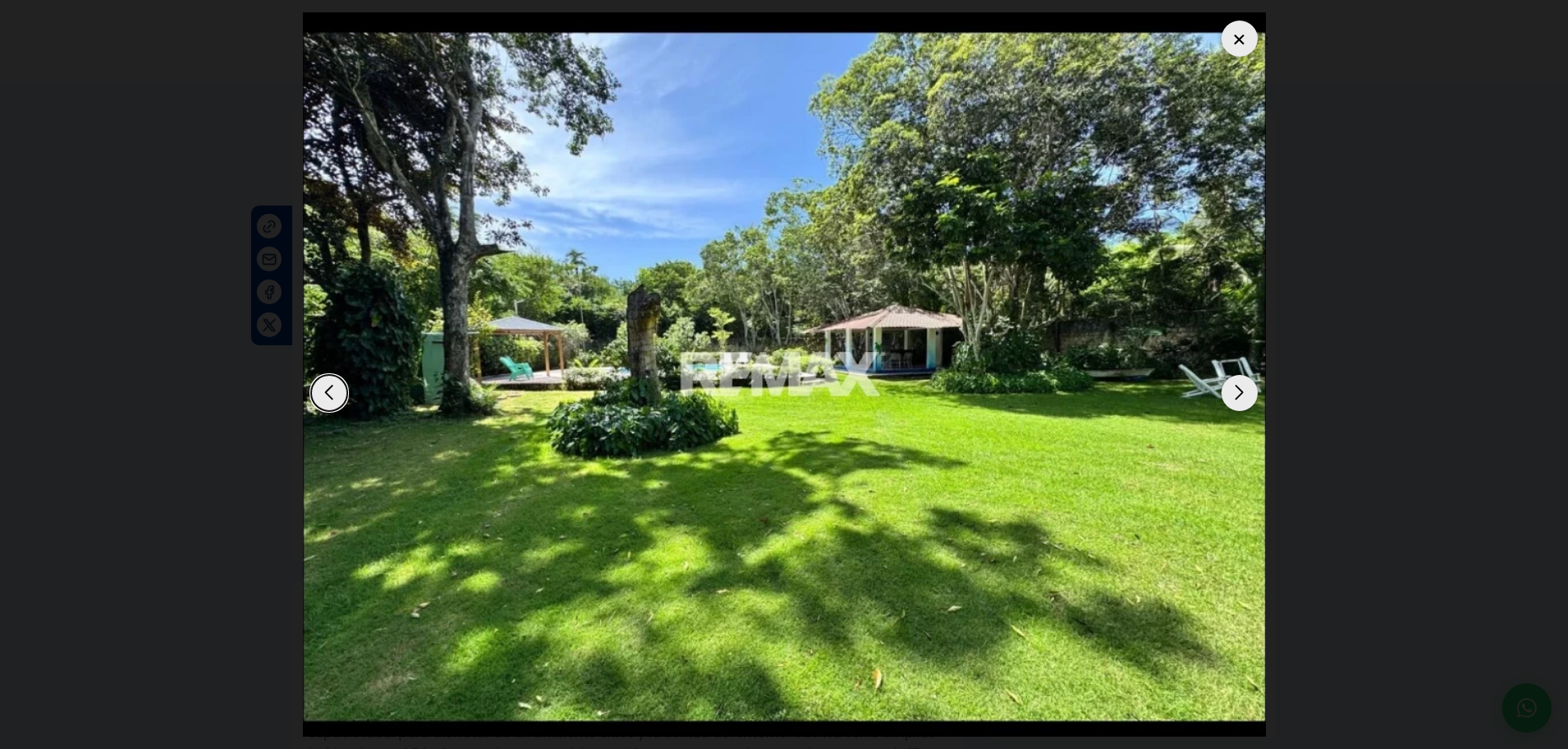
click at [1236, 400] on div "Next slide" at bounding box center [1239, 393] width 36 height 36
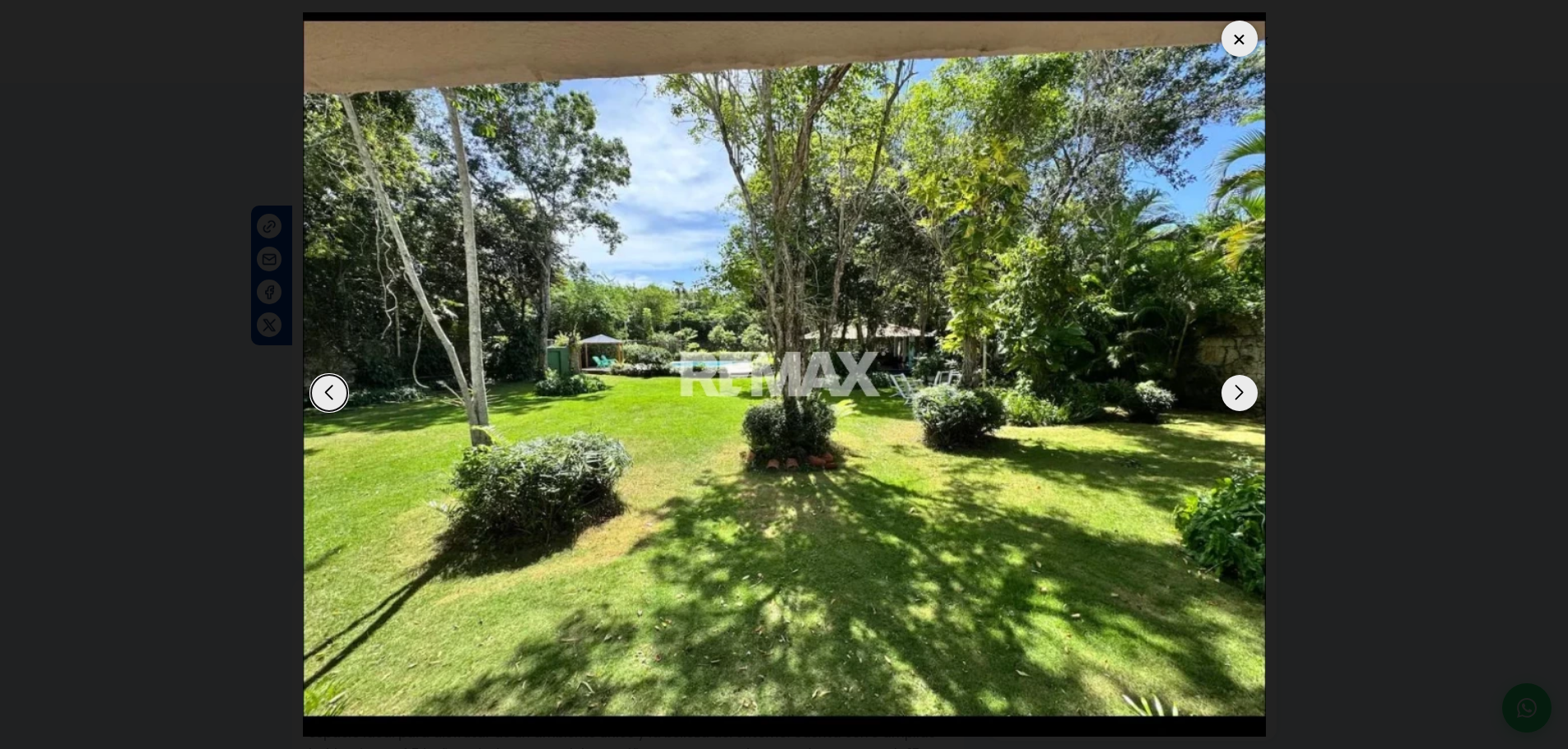
click at [1236, 400] on div "Next slide" at bounding box center [1239, 393] width 36 height 36
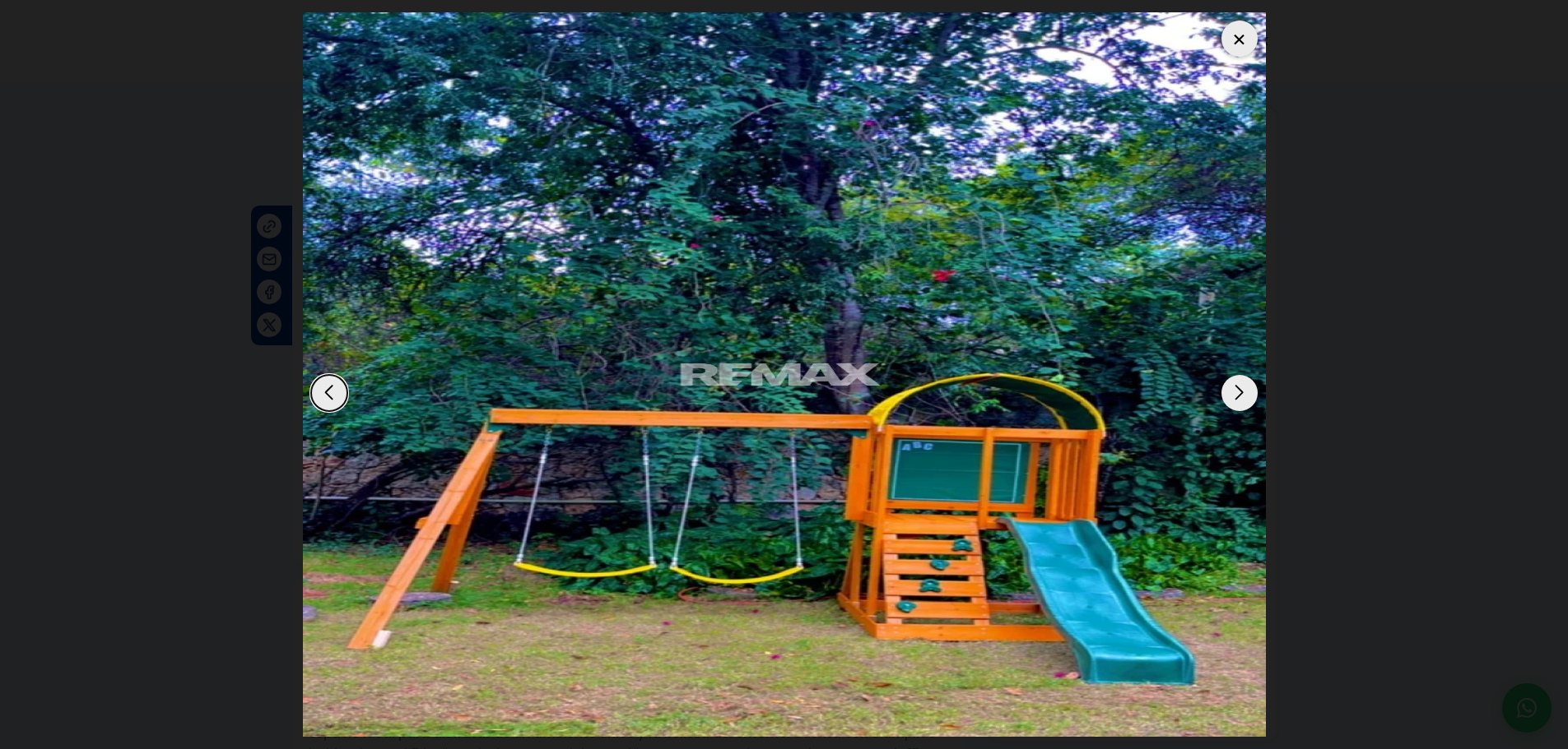
click at [1238, 38] on div at bounding box center [1239, 38] width 36 height 36
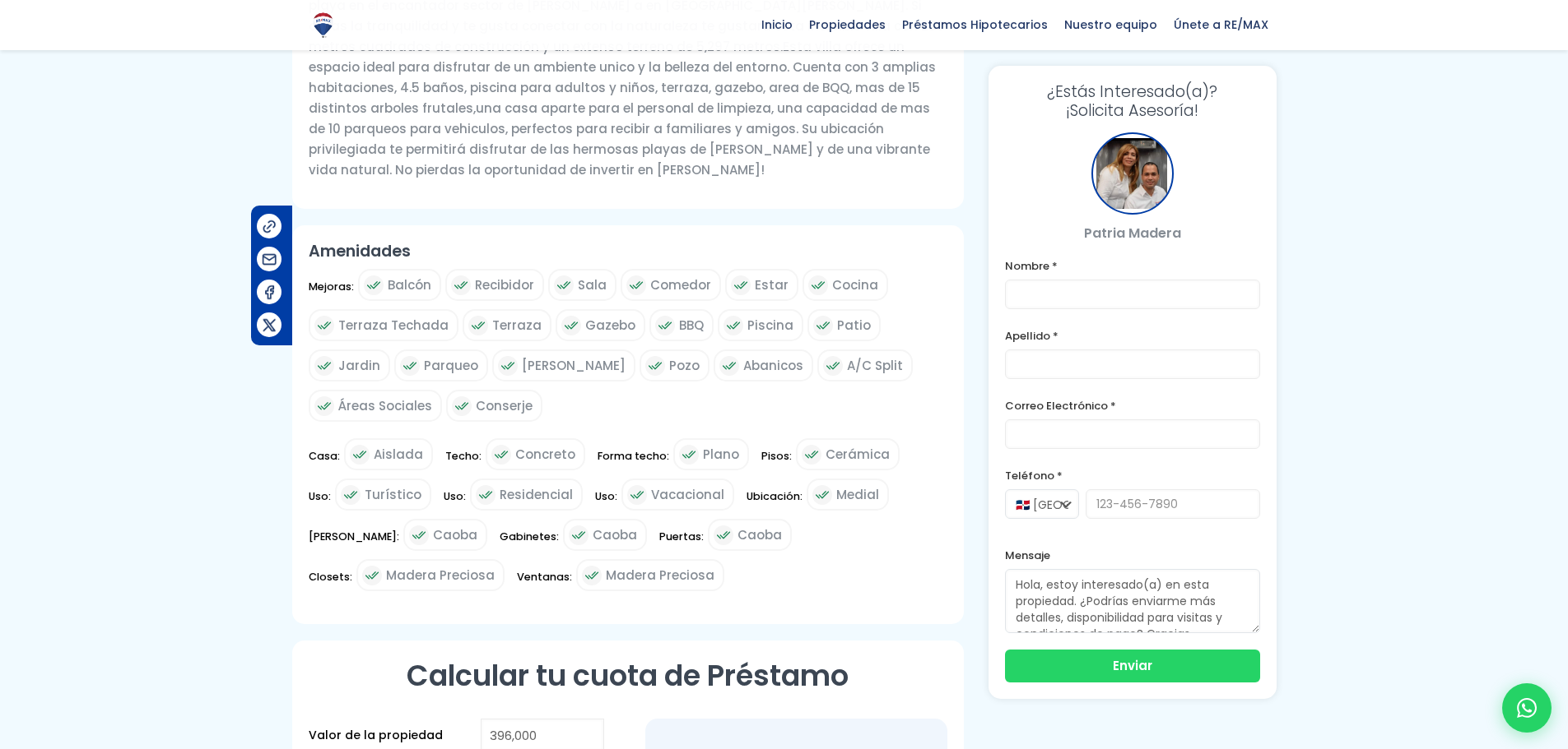
scroll to position [494, 0]
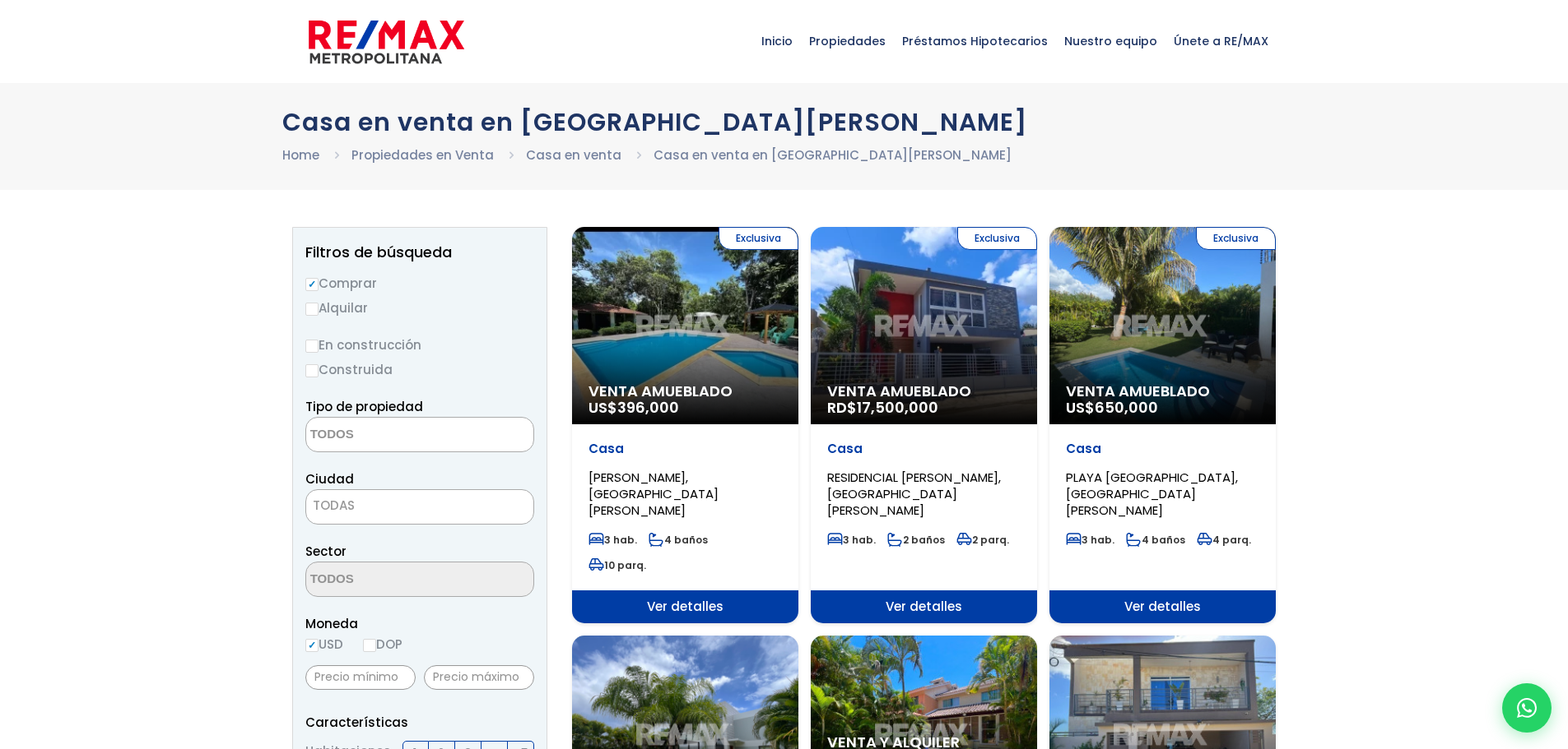
select select
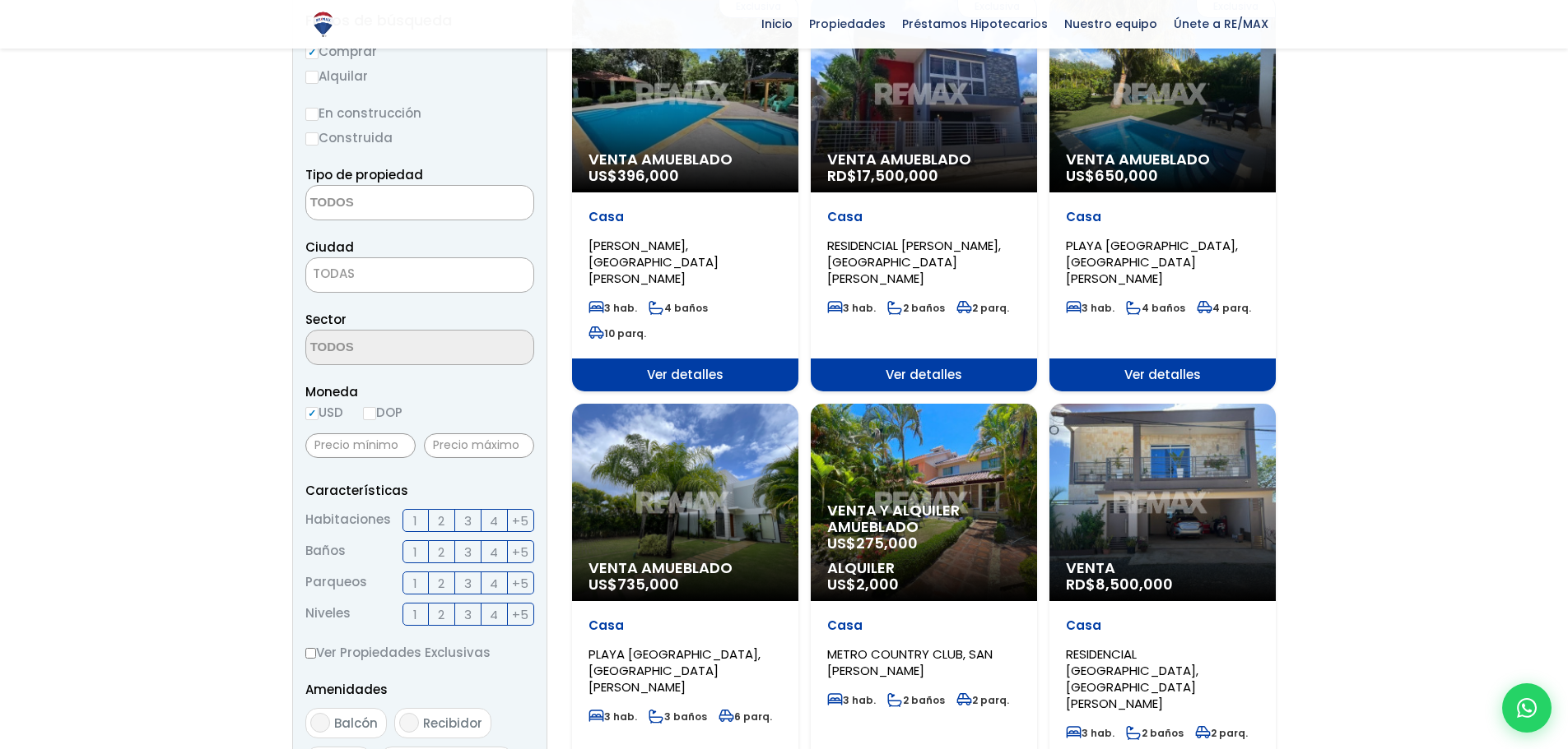
scroll to position [247, 0]
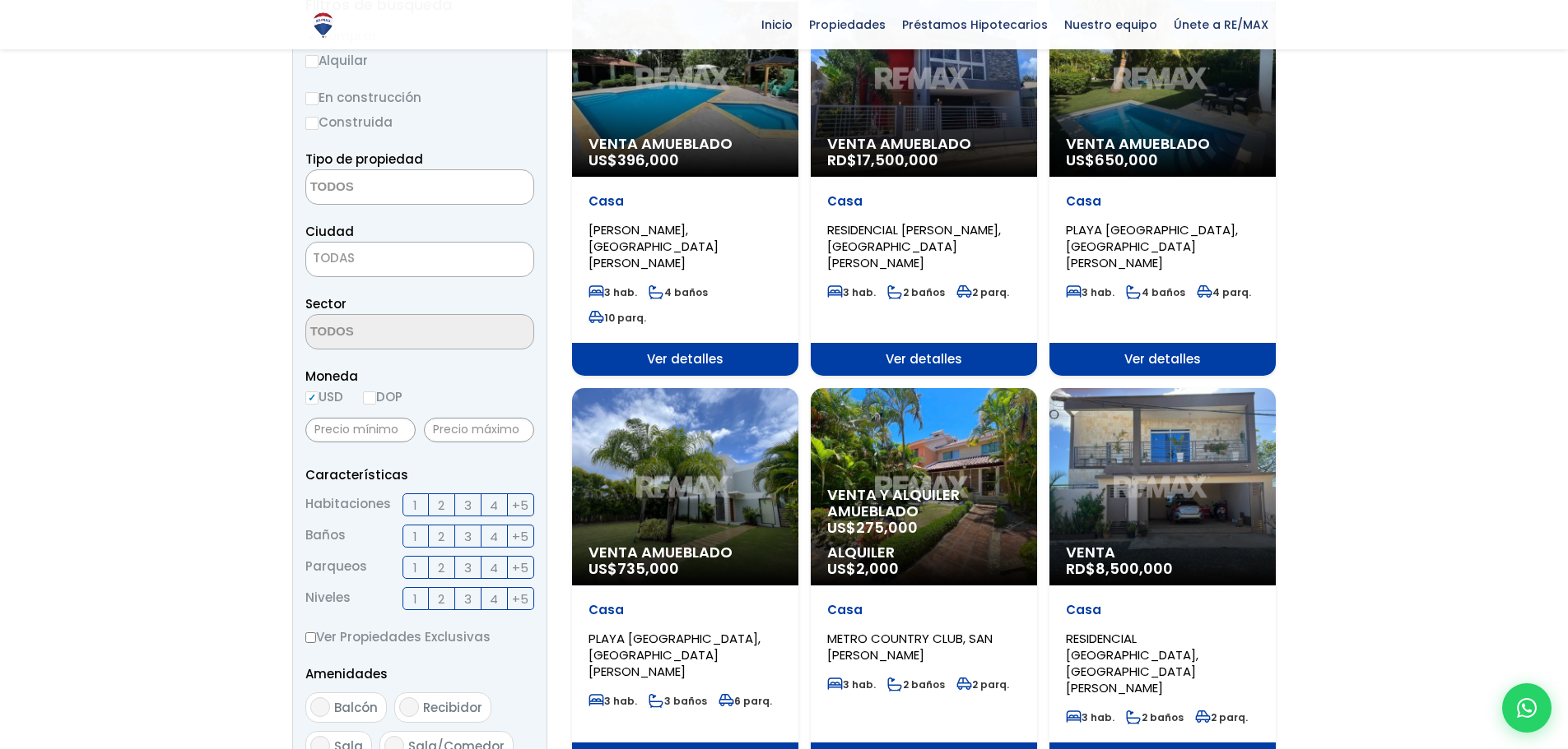
click at [930, 517] on p "Venta y alquiler amueblado US$ 275,000" at bounding box center [924, 511] width 194 height 49
click at [911, 494] on span "Venta y alquiler amueblado" at bounding box center [924, 503] width 194 height 33
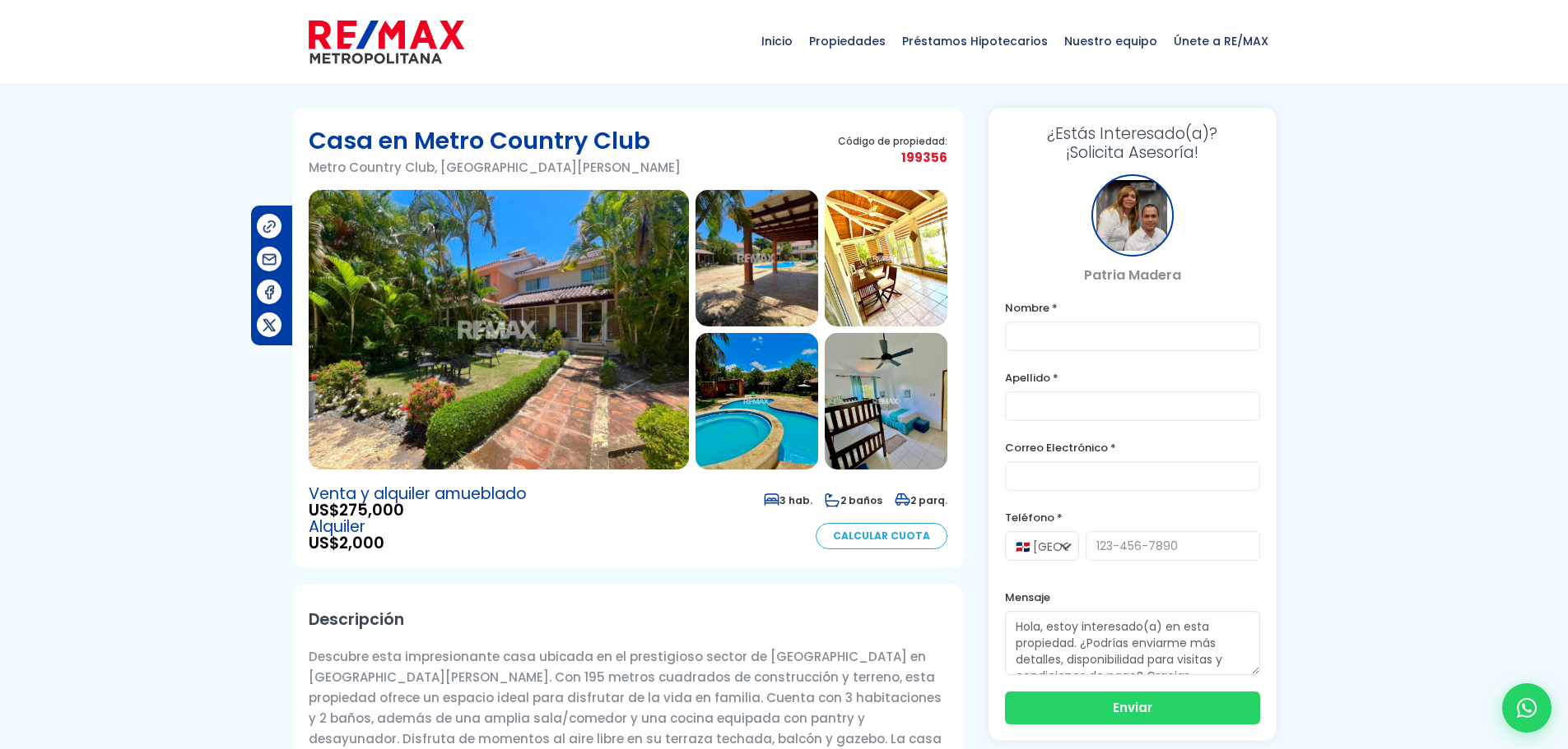
click at [582, 353] on img at bounding box center [499, 329] width 381 height 279
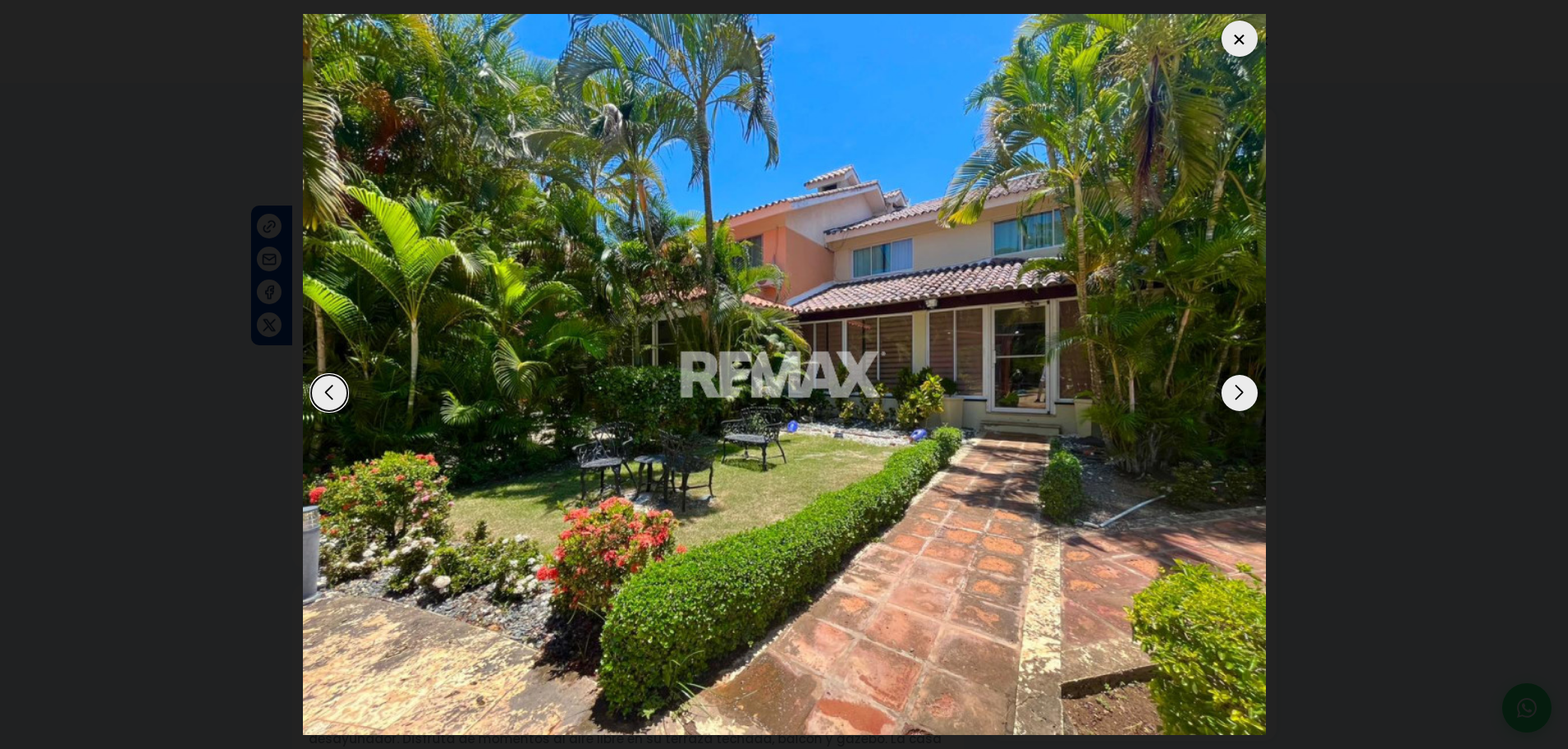
click at [1235, 400] on div "Next slide" at bounding box center [1239, 393] width 36 height 36
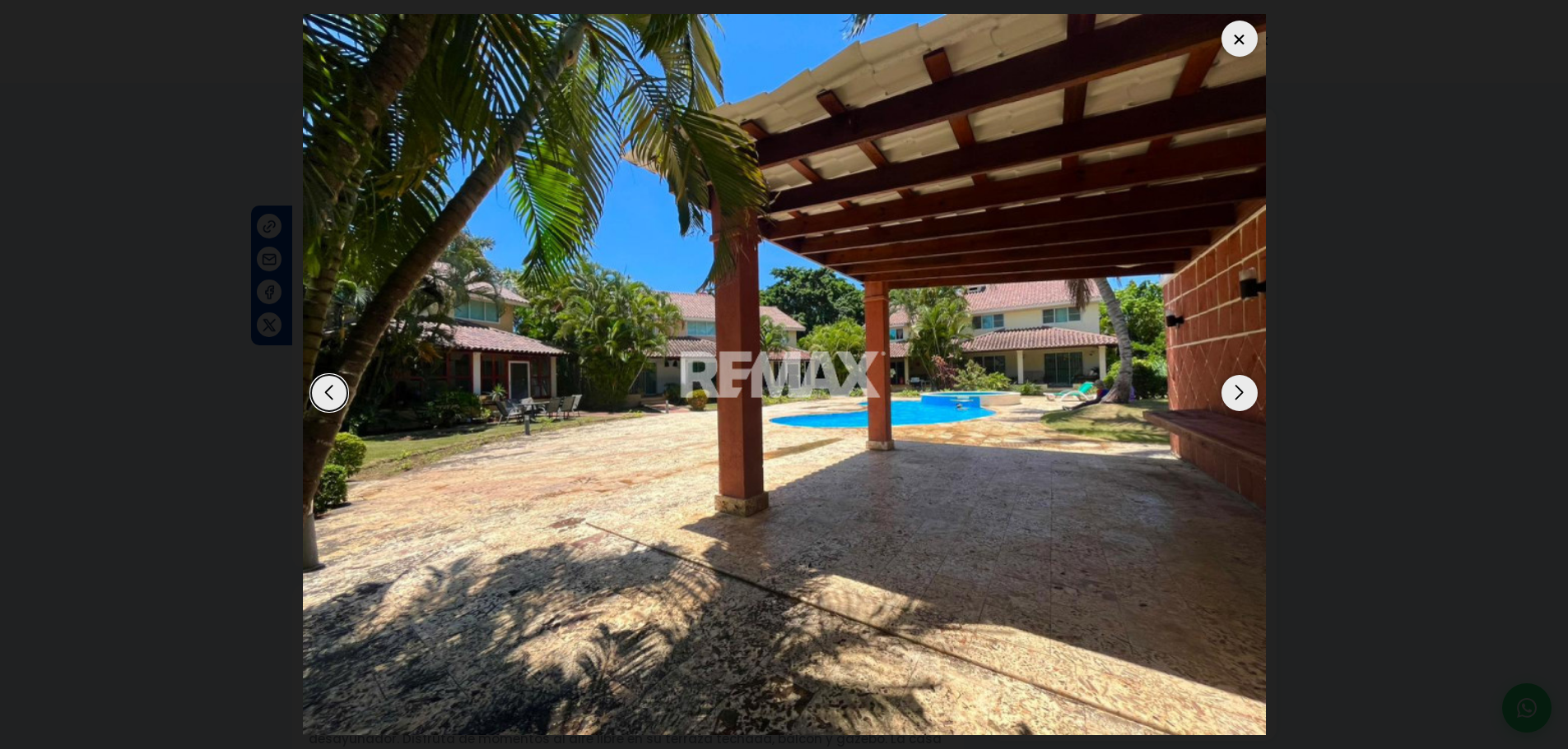
click at [1235, 400] on div "Next slide" at bounding box center [1239, 393] width 36 height 36
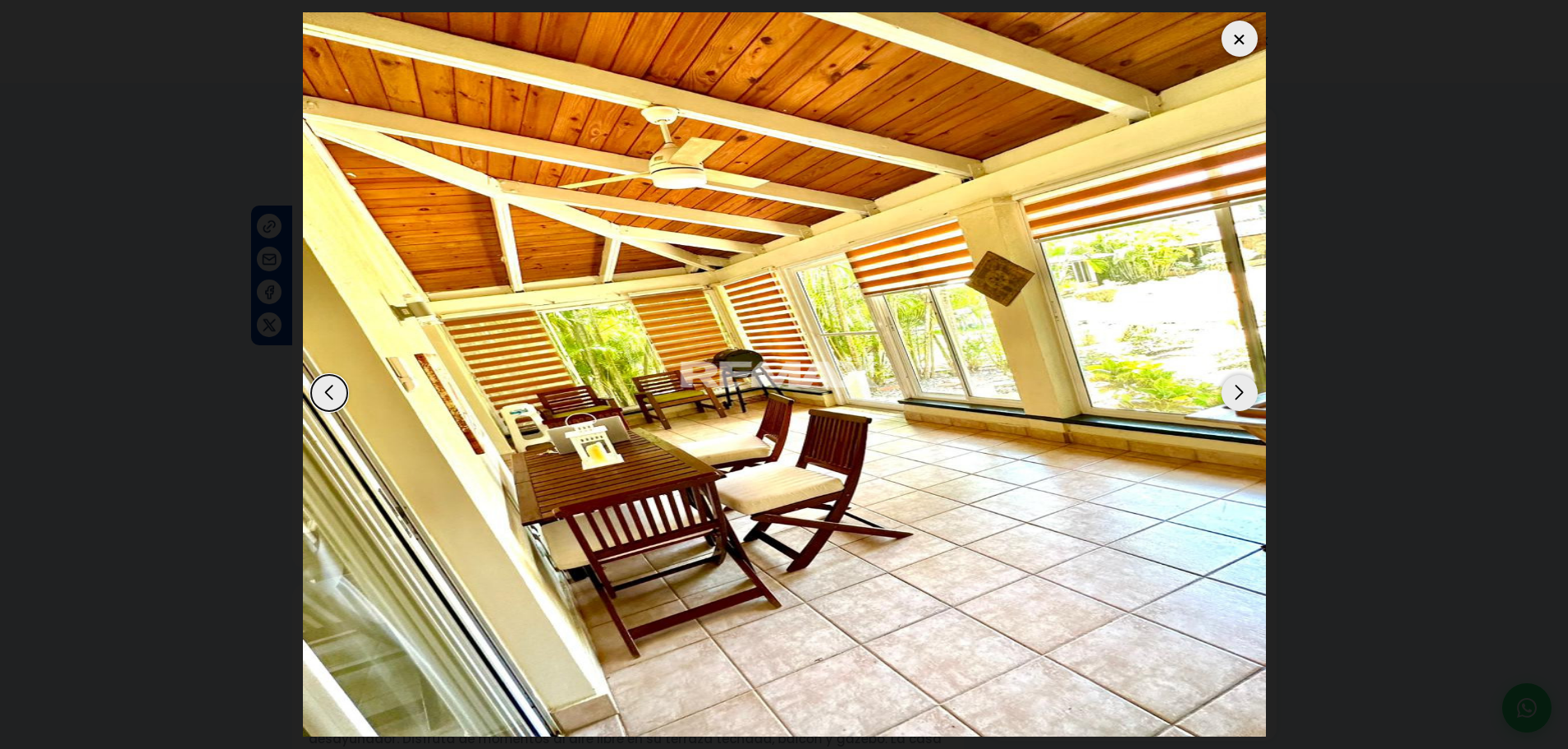
click at [1235, 400] on div "Next slide" at bounding box center [1239, 393] width 36 height 36
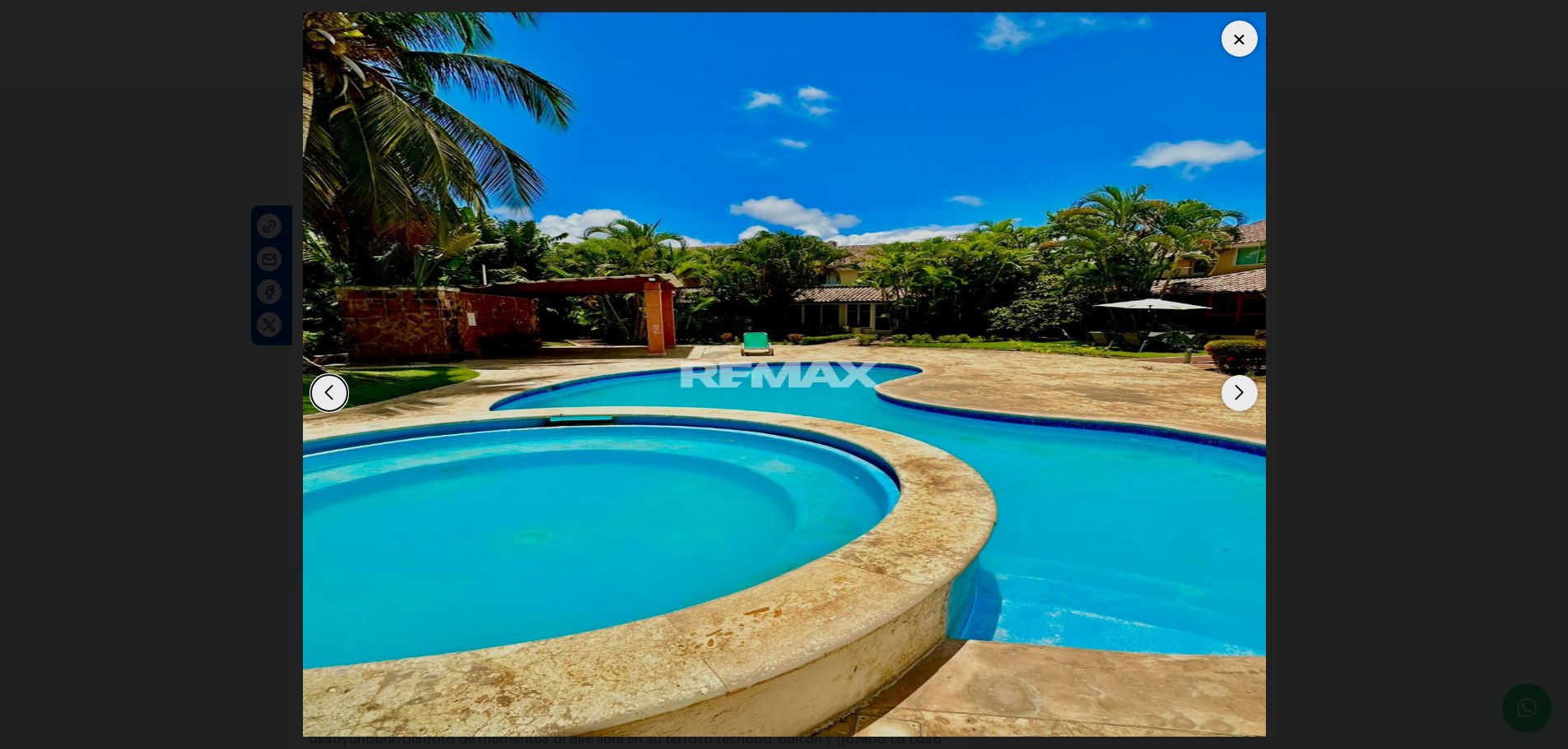
click at [1235, 400] on div "Next slide" at bounding box center [1239, 393] width 36 height 36
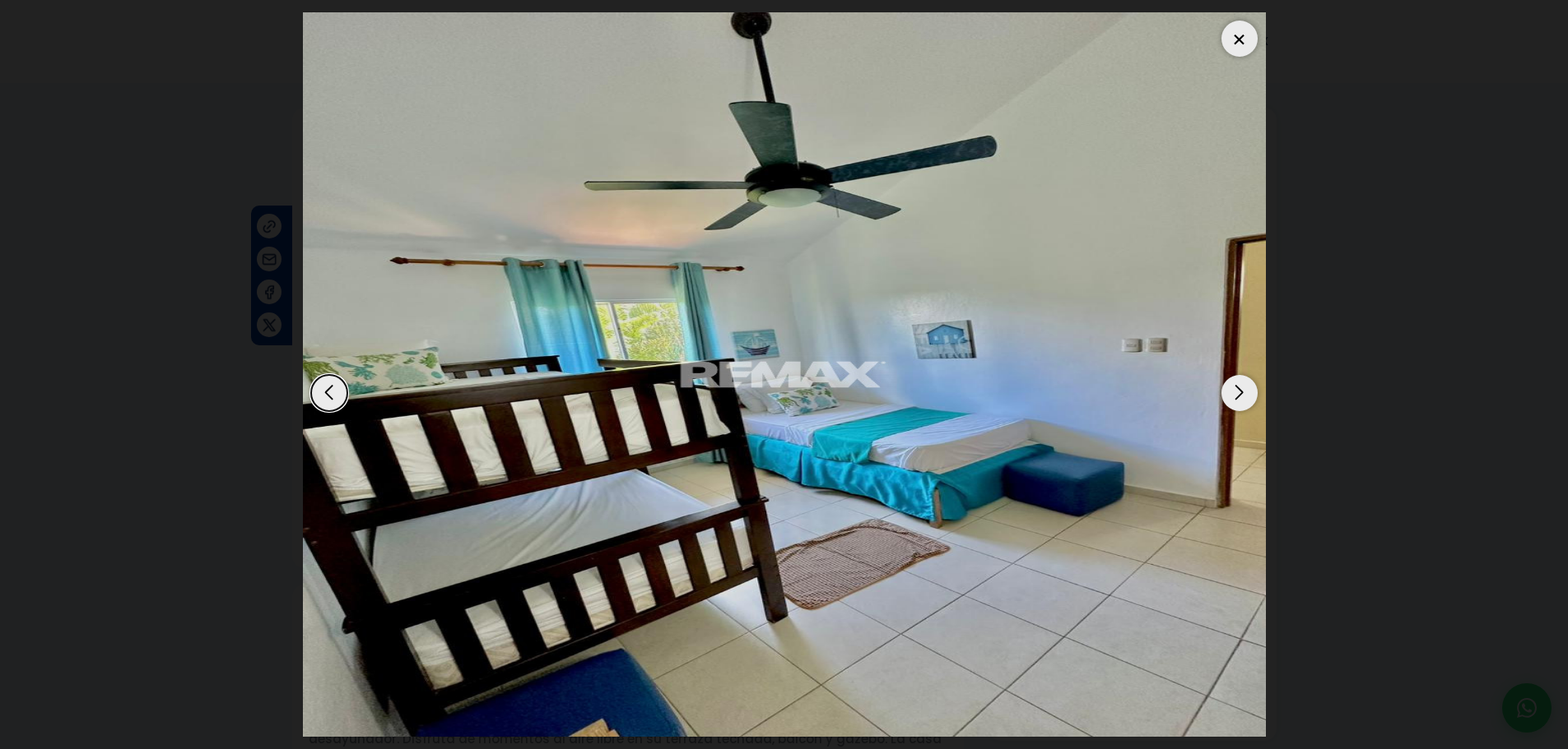
click at [1235, 400] on div "Next slide" at bounding box center [1239, 393] width 36 height 36
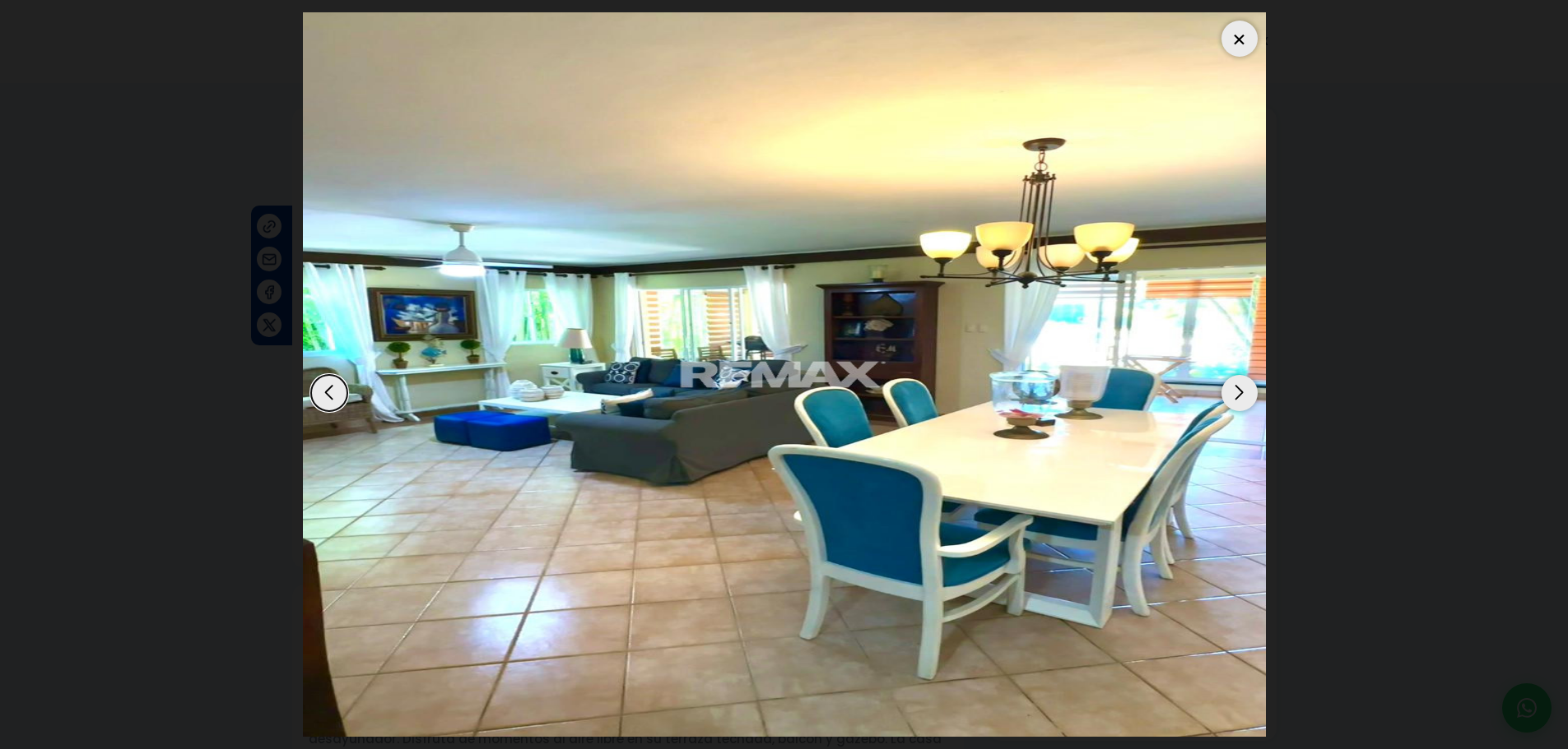
click at [1235, 400] on div "Next slide" at bounding box center [1239, 393] width 36 height 36
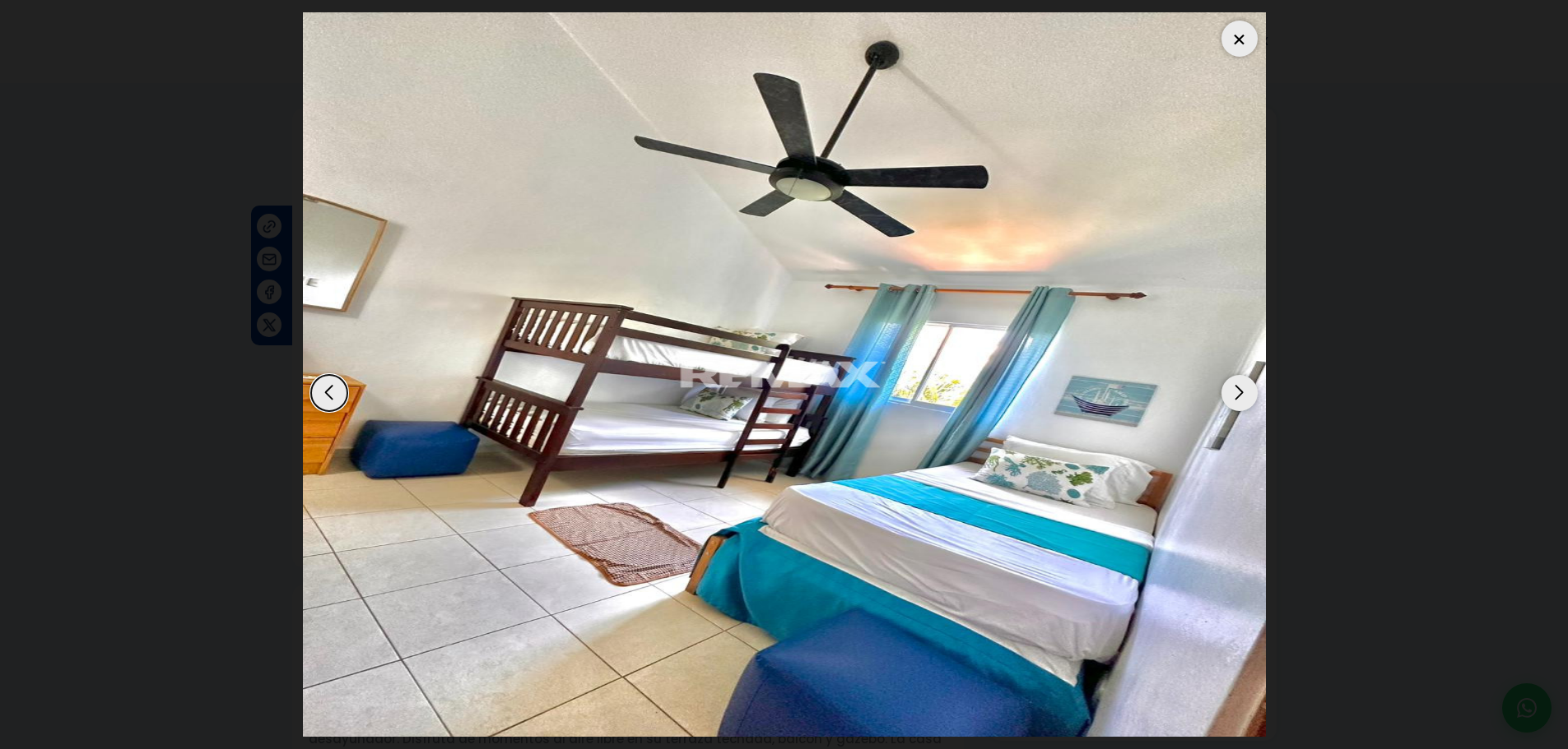
click at [1235, 400] on div "Next slide" at bounding box center [1239, 393] width 36 height 36
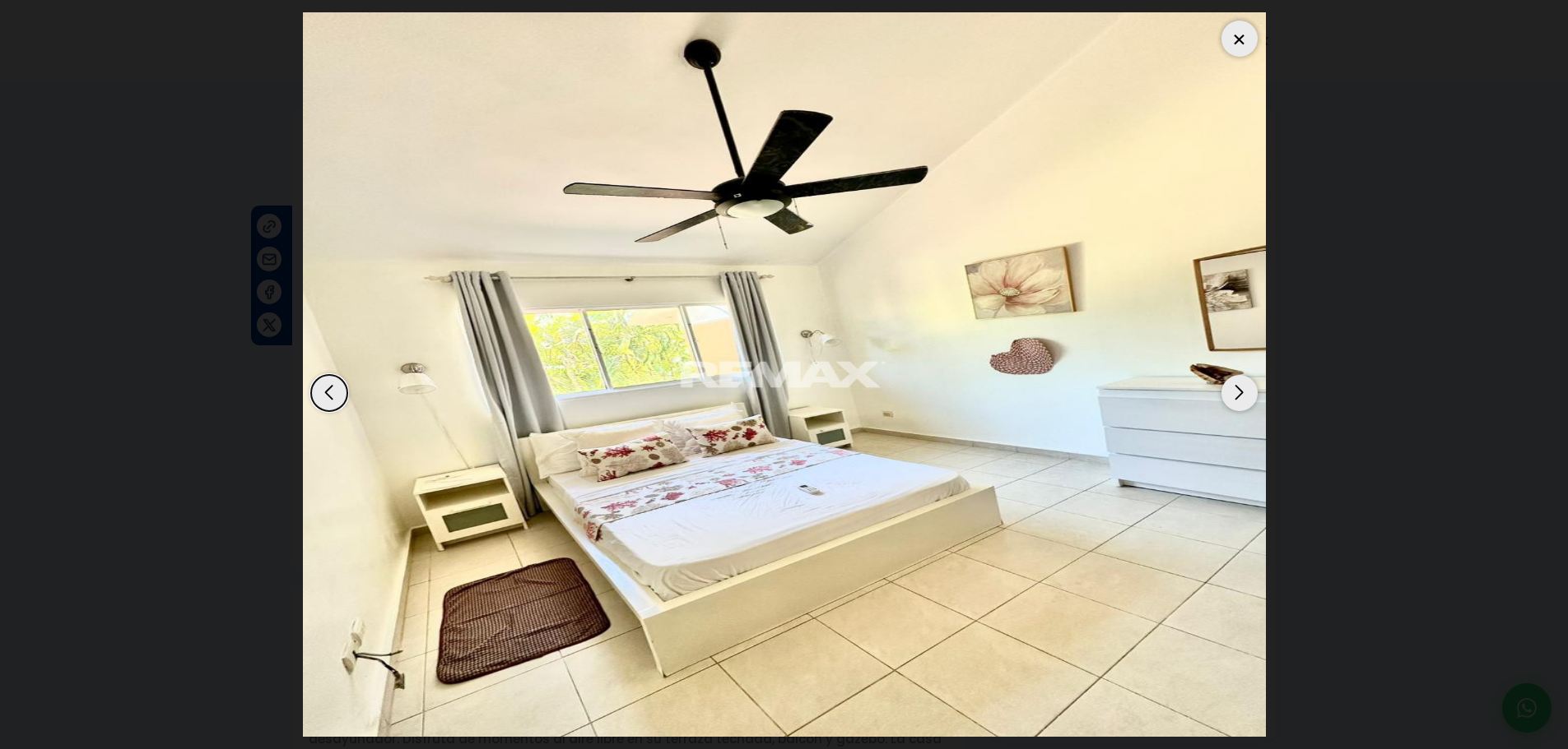
click at [1235, 400] on div "Next slide" at bounding box center [1239, 393] width 36 height 36
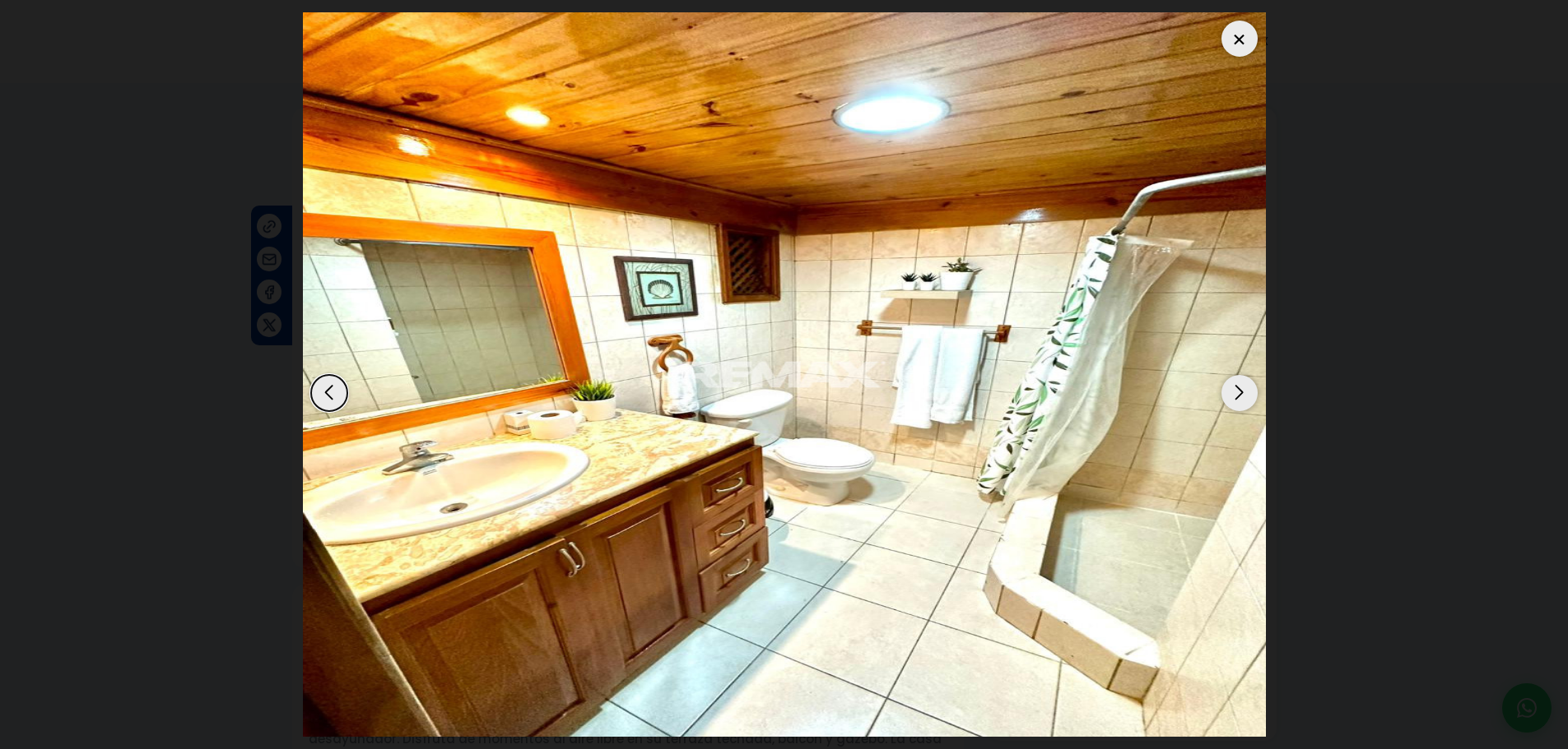
click at [1235, 400] on div "Next slide" at bounding box center [1239, 393] width 36 height 36
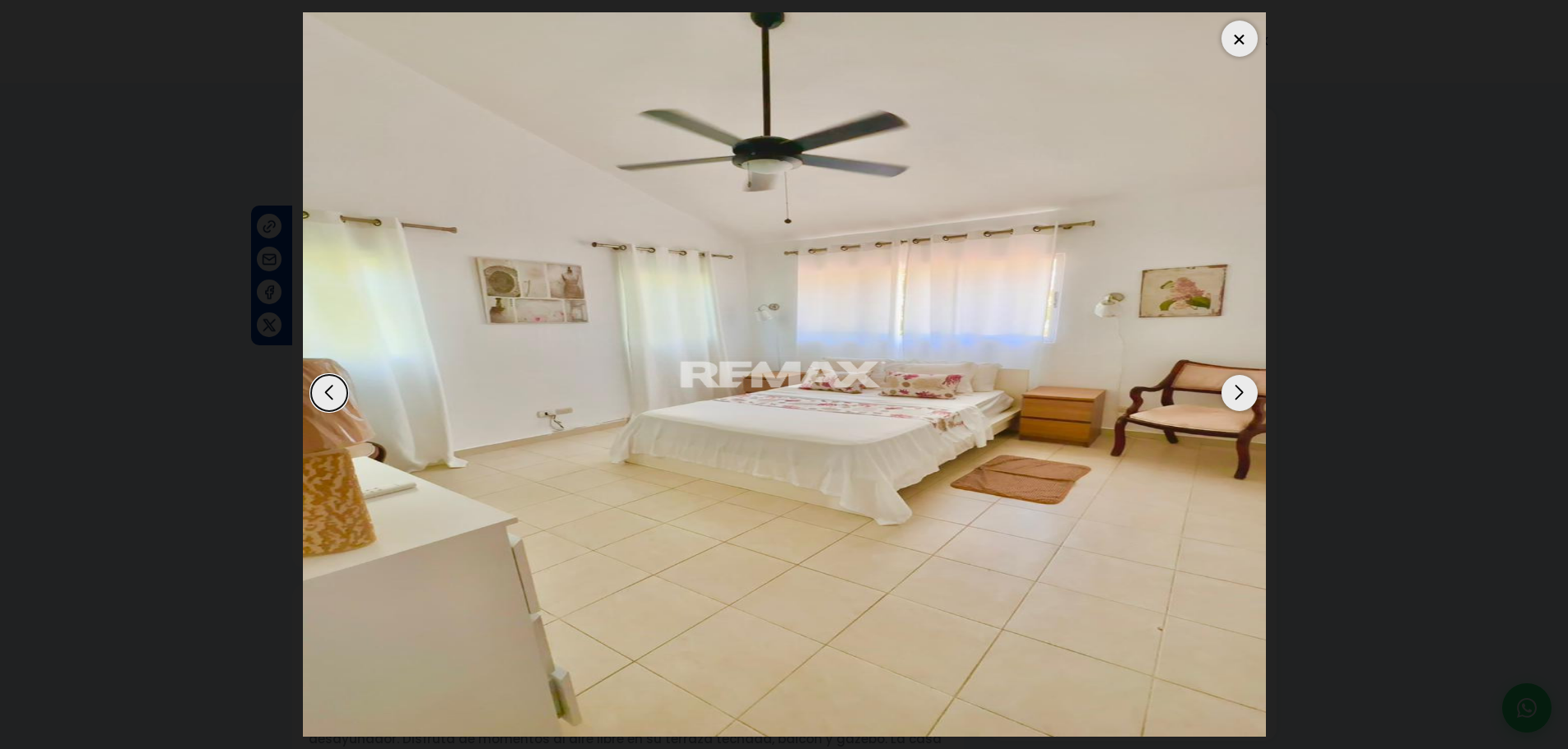
click at [1235, 400] on div "Next slide" at bounding box center [1239, 393] width 36 height 36
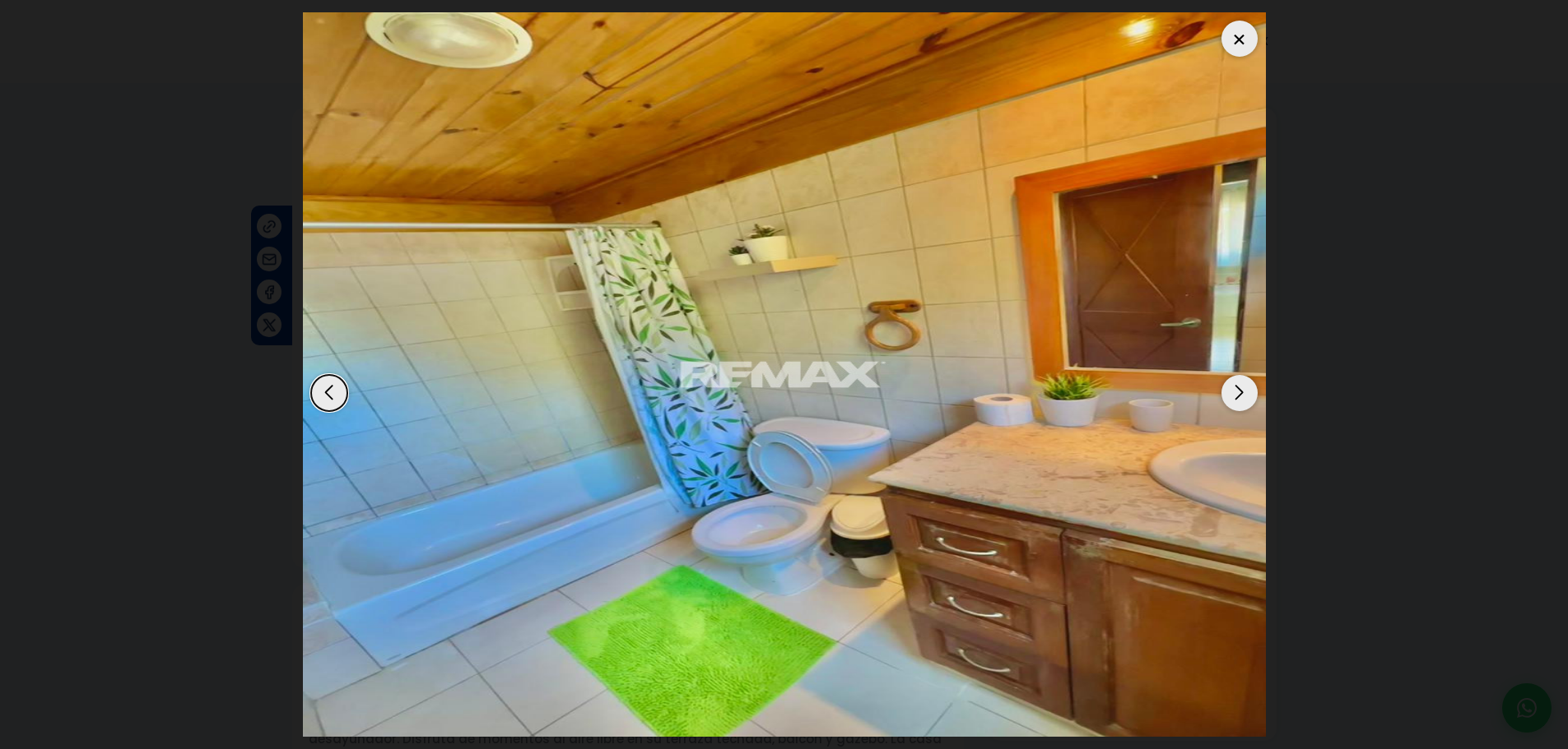
click at [1235, 400] on div "Next slide" at bounding box center [1239, 393] width 36 height 36
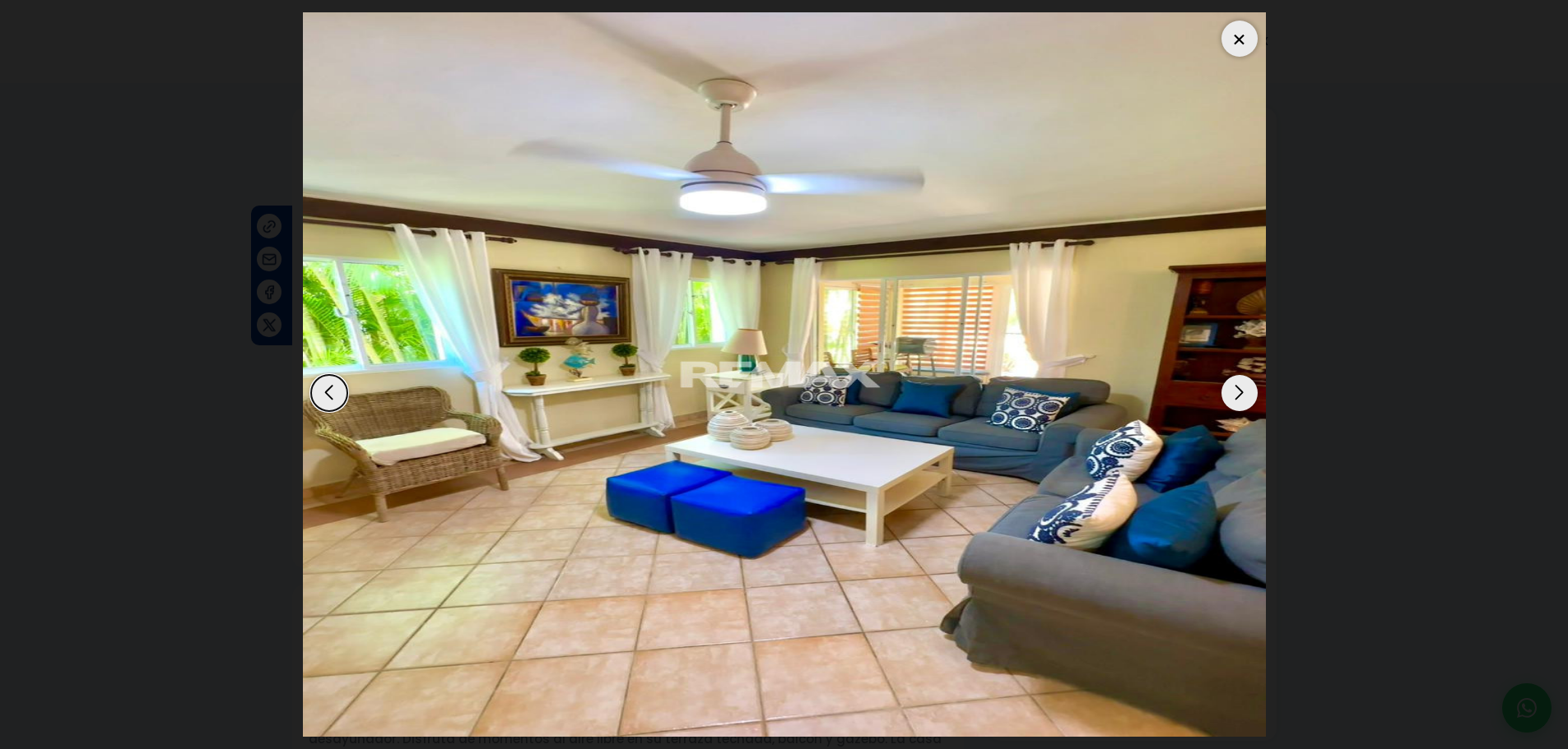
click at [1235, 400] on div "Next slide" at bounding box center [1239, 393] width 36 height 36
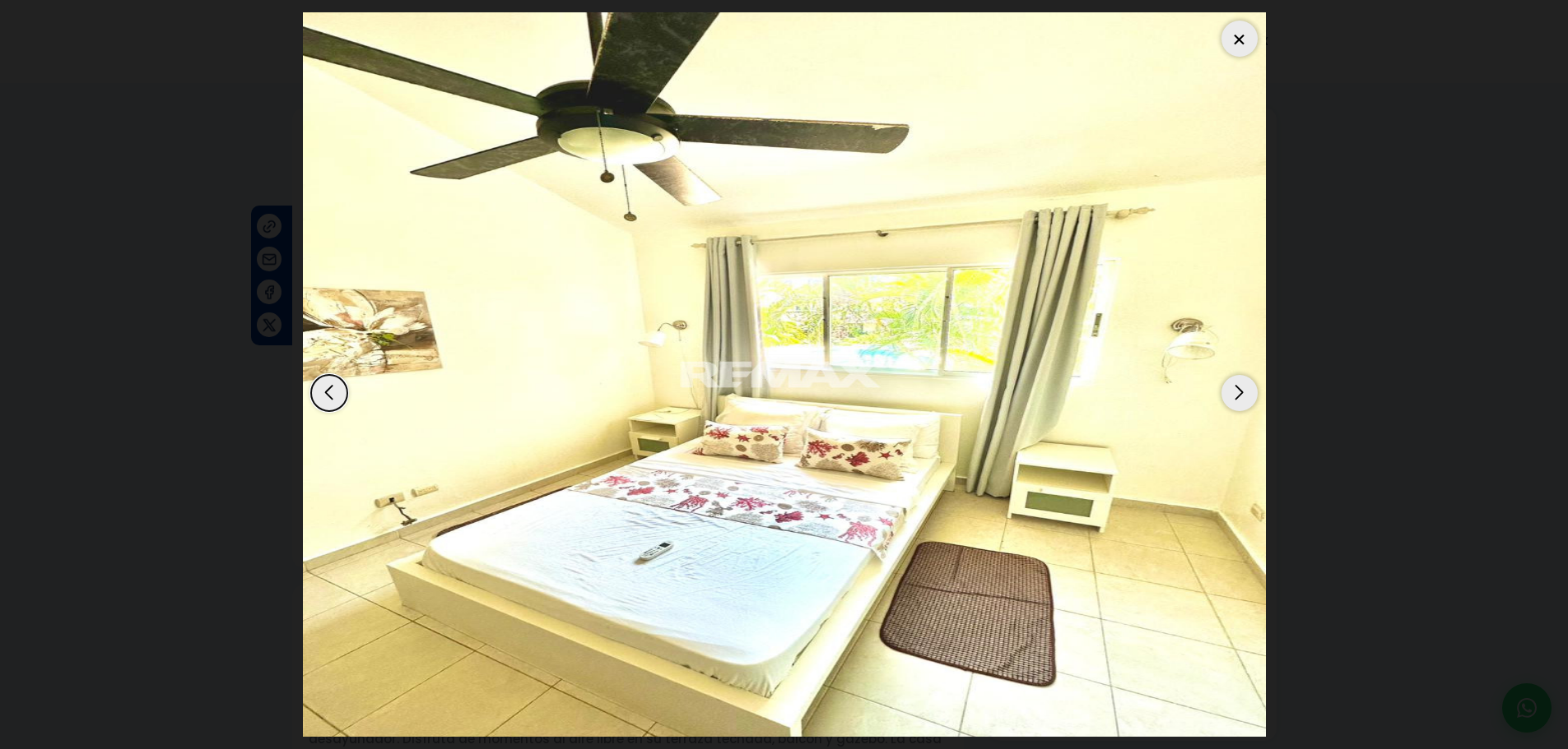
click at [1235, 400] on div "Next slide" at bounding box center [1239, 393] width 36 height 36
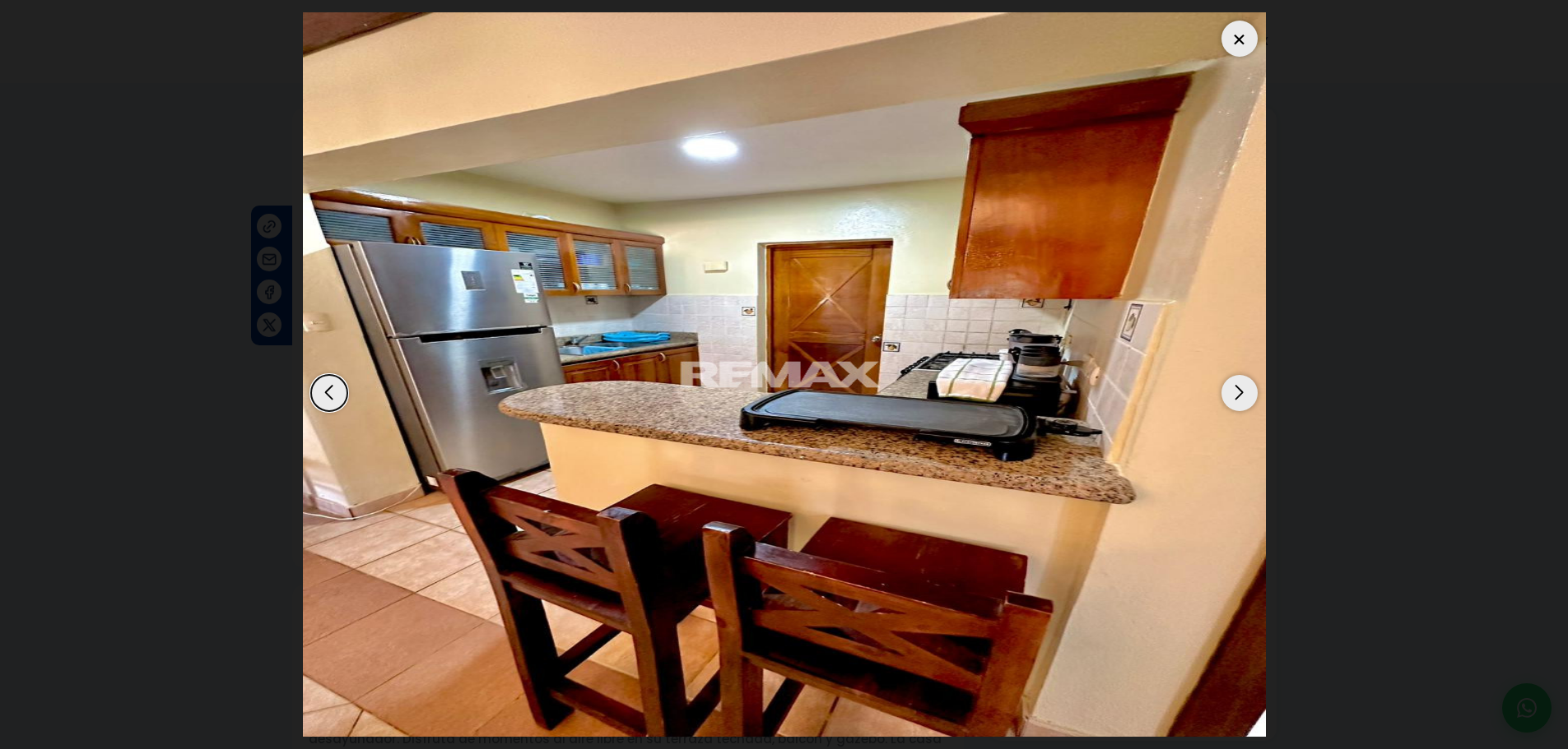
click at [1235, 400] on div "Next slide" at bounding box center [1239, 393] width 36 height 36
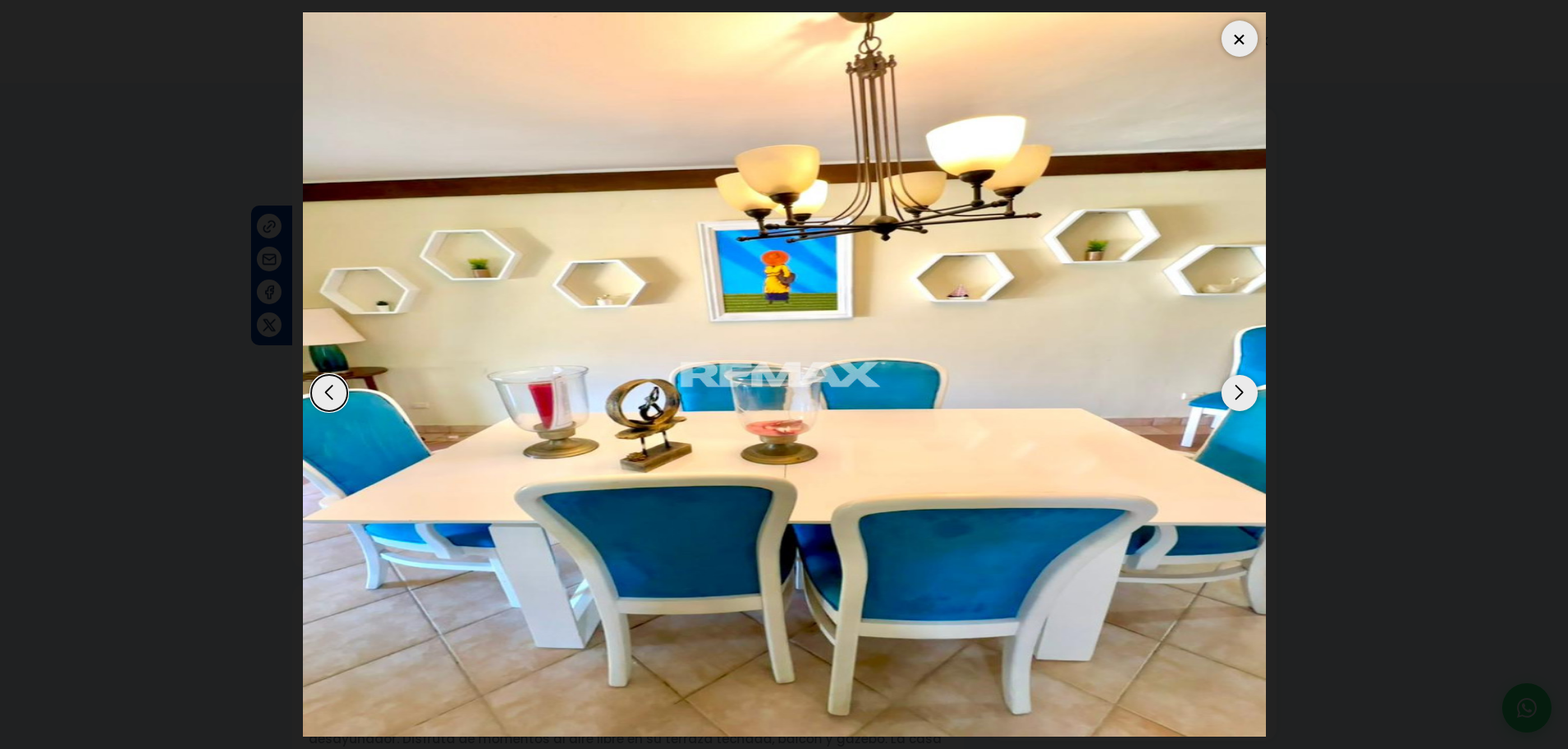
click at [1235, 400] on div "Next slide" at bounding box center [1239, 393] width 36 height 36
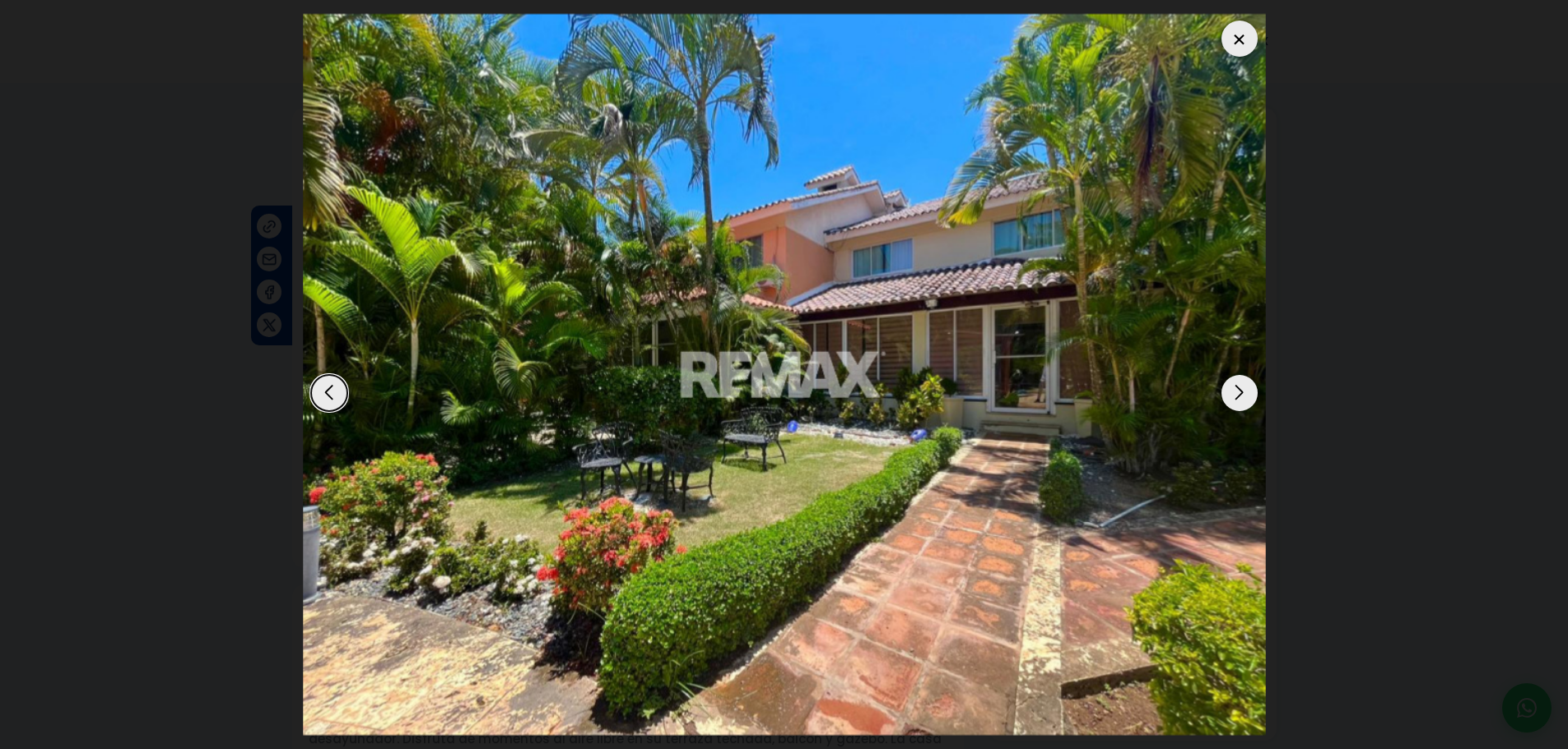
click at [1235, 400] on div "Next slide" at bounding box center [1239, 393] width 36 height 36
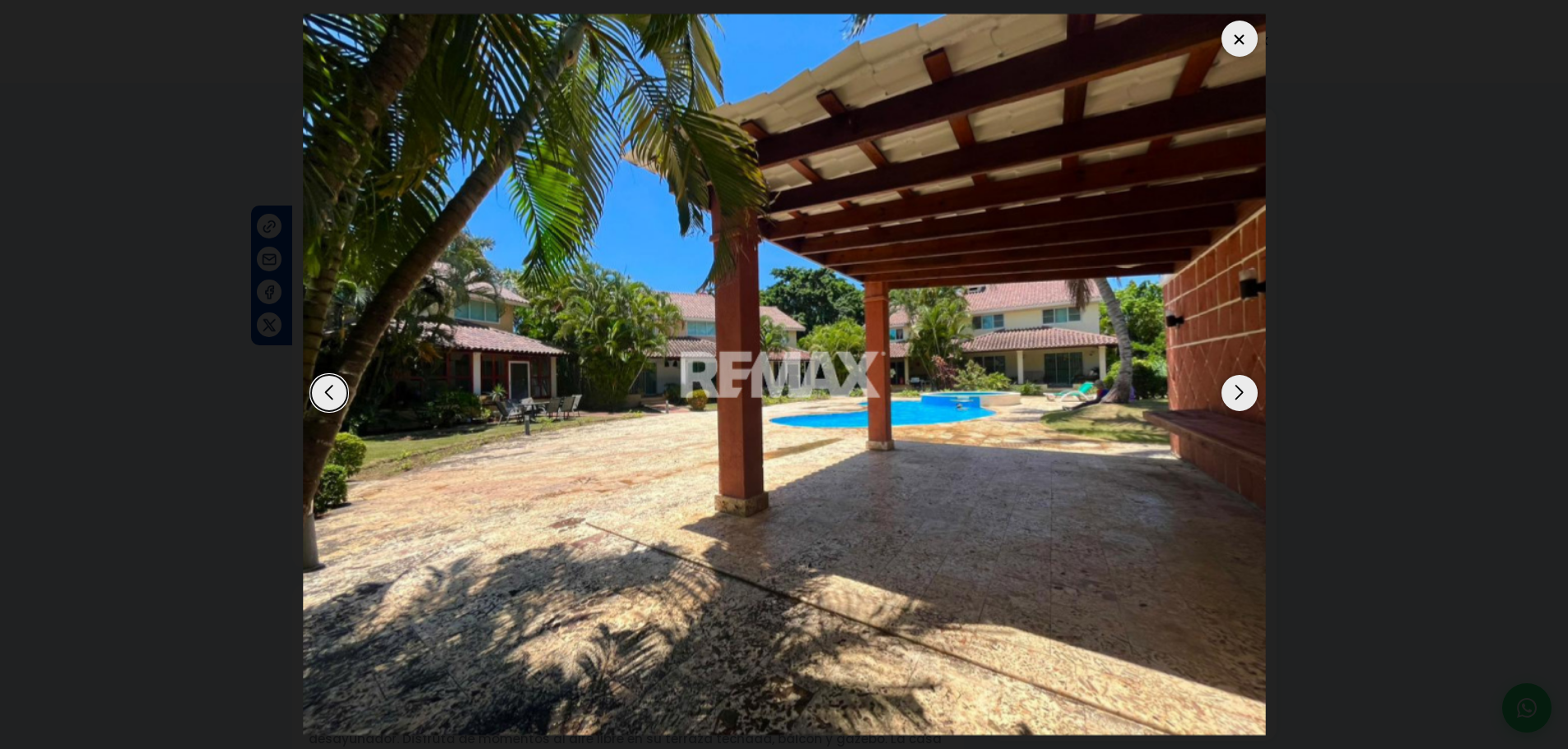
click at [1234, 400] on div "Next slide" at bounding box center [1239, 393] width 36 height 36
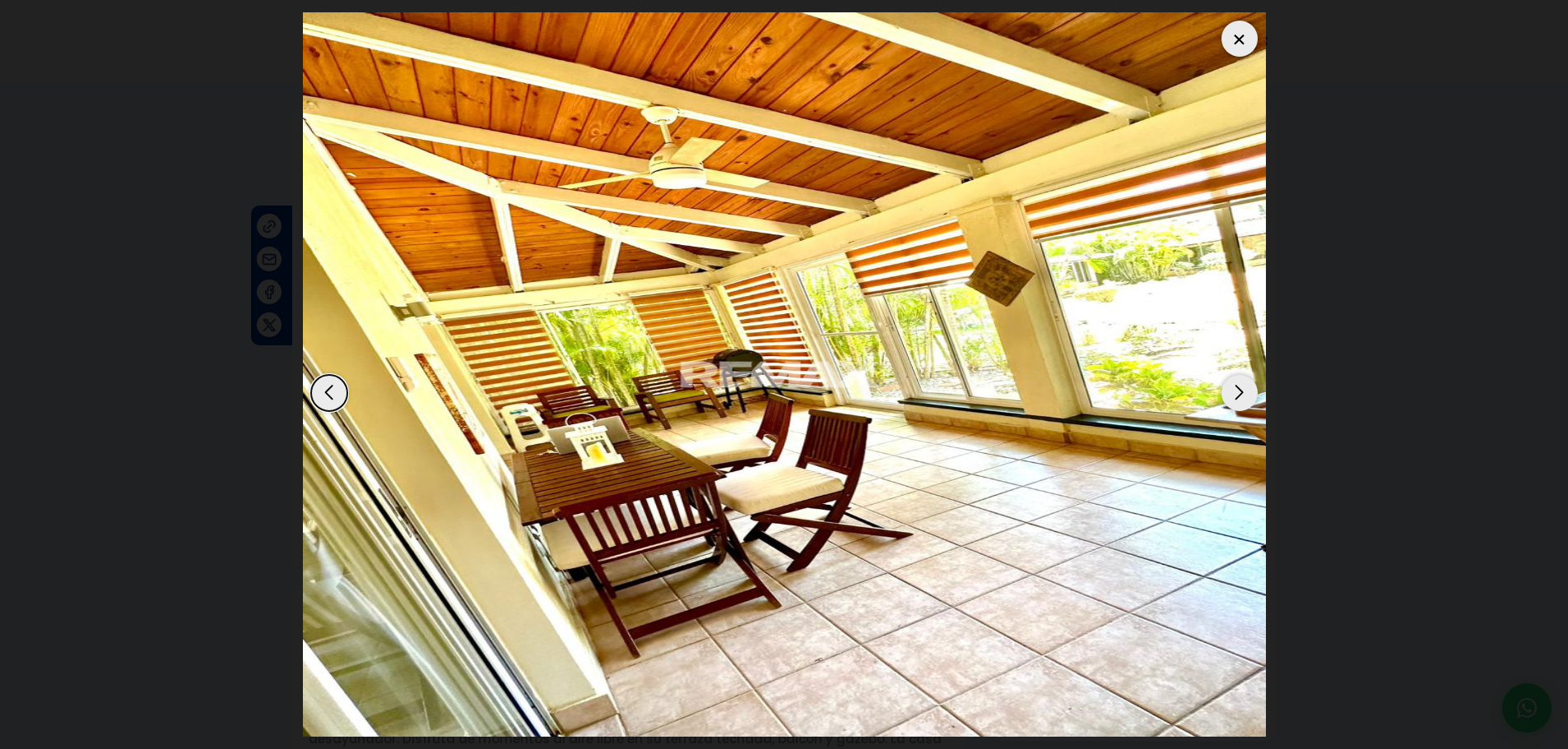
click at [1232, 408] on div "Next slide" at bounding box center [1239, 393] width 36 height 36
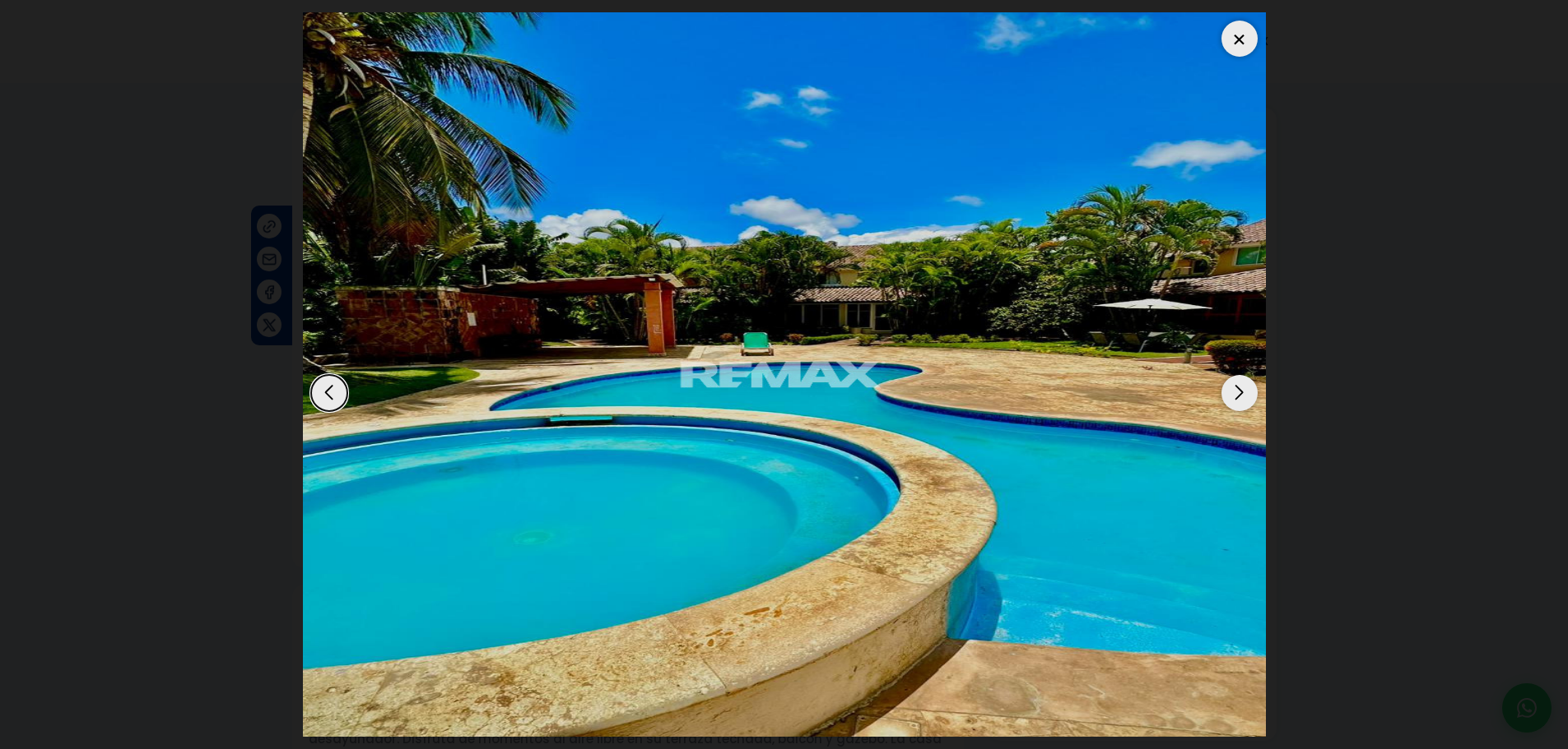
click at [1232, 408] on div "Next slide" at bounding box center [1239, 393] width 36 height 36
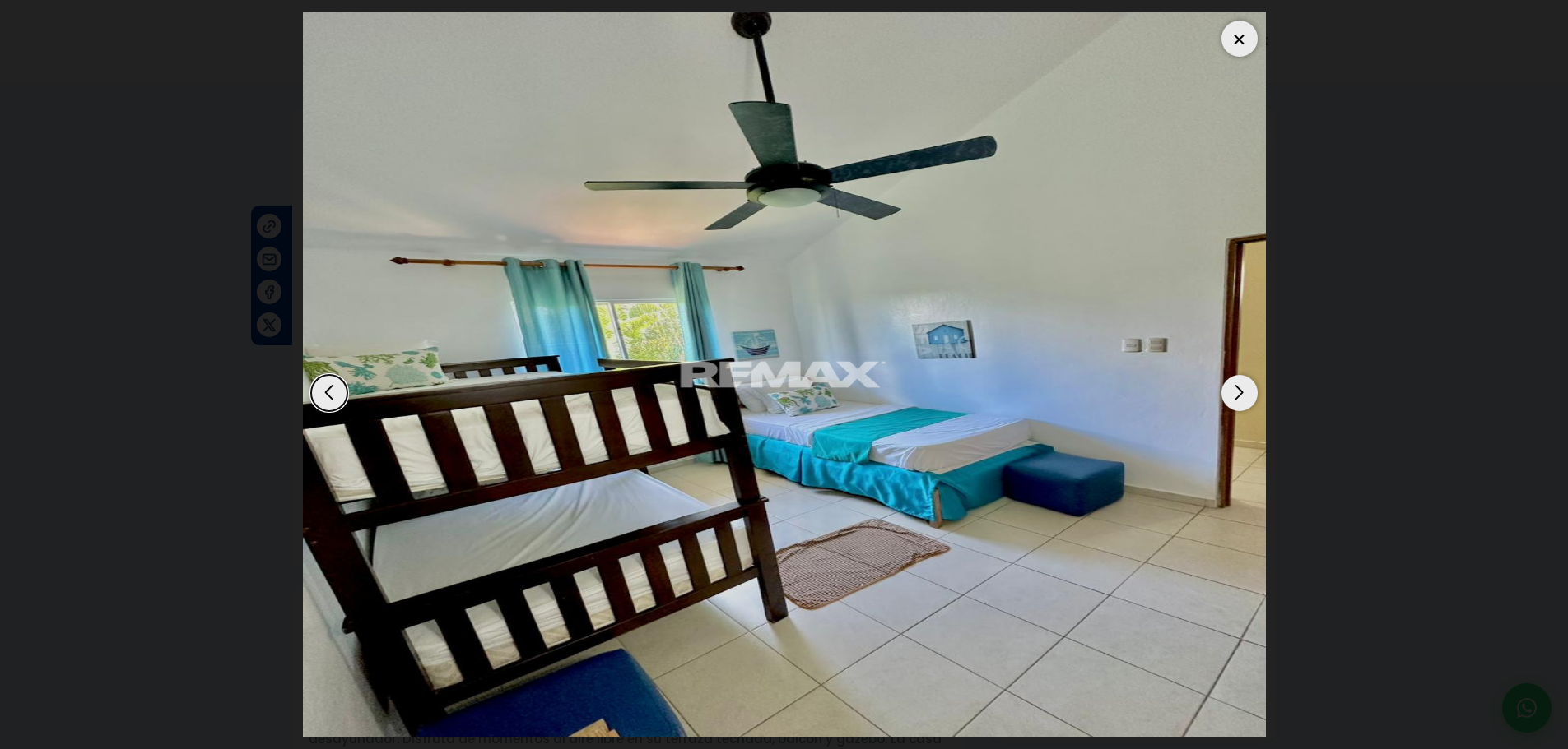
click at [1233, 36] on div at bounding box center [1239, 38] width 36 height 36
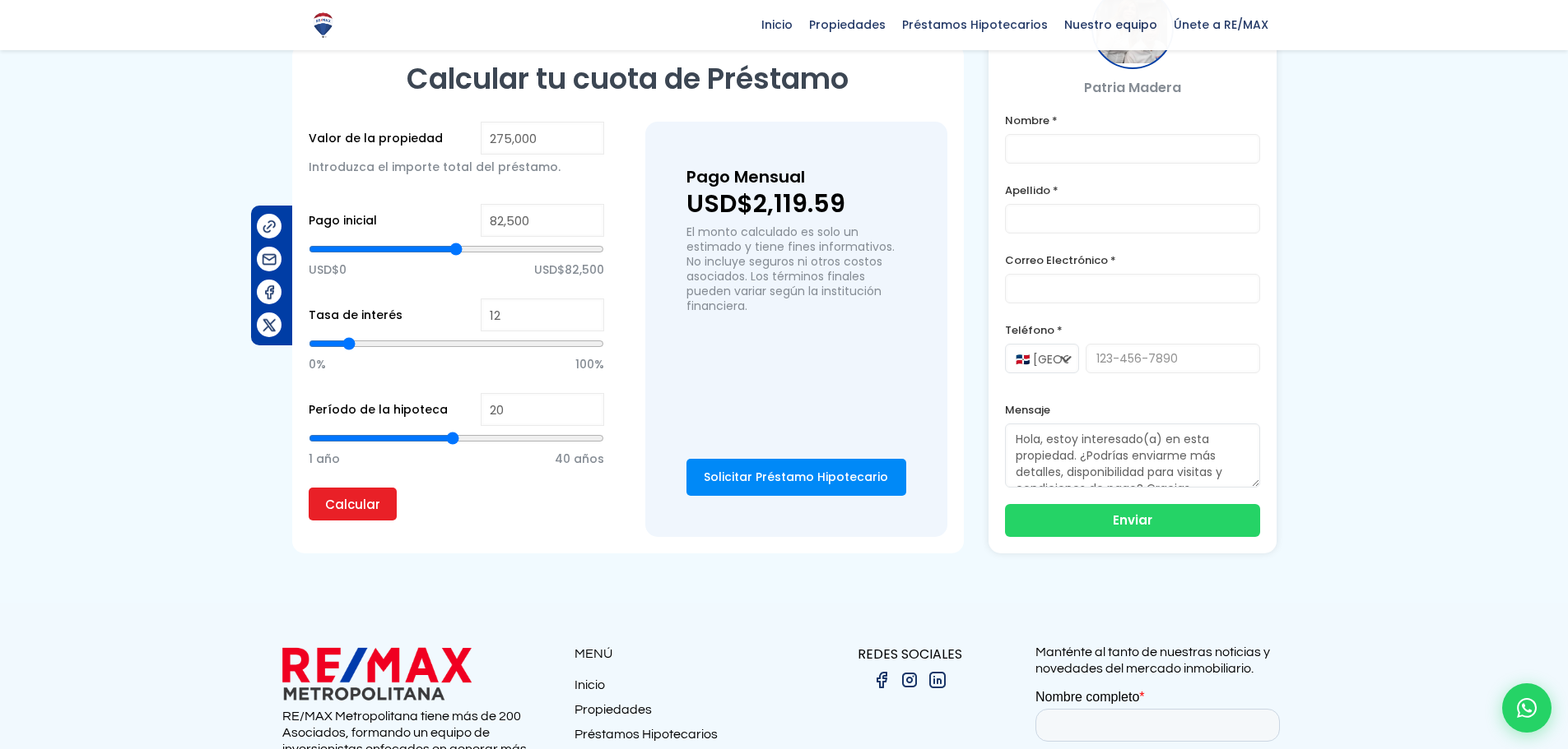
scroll to position [965, 0]
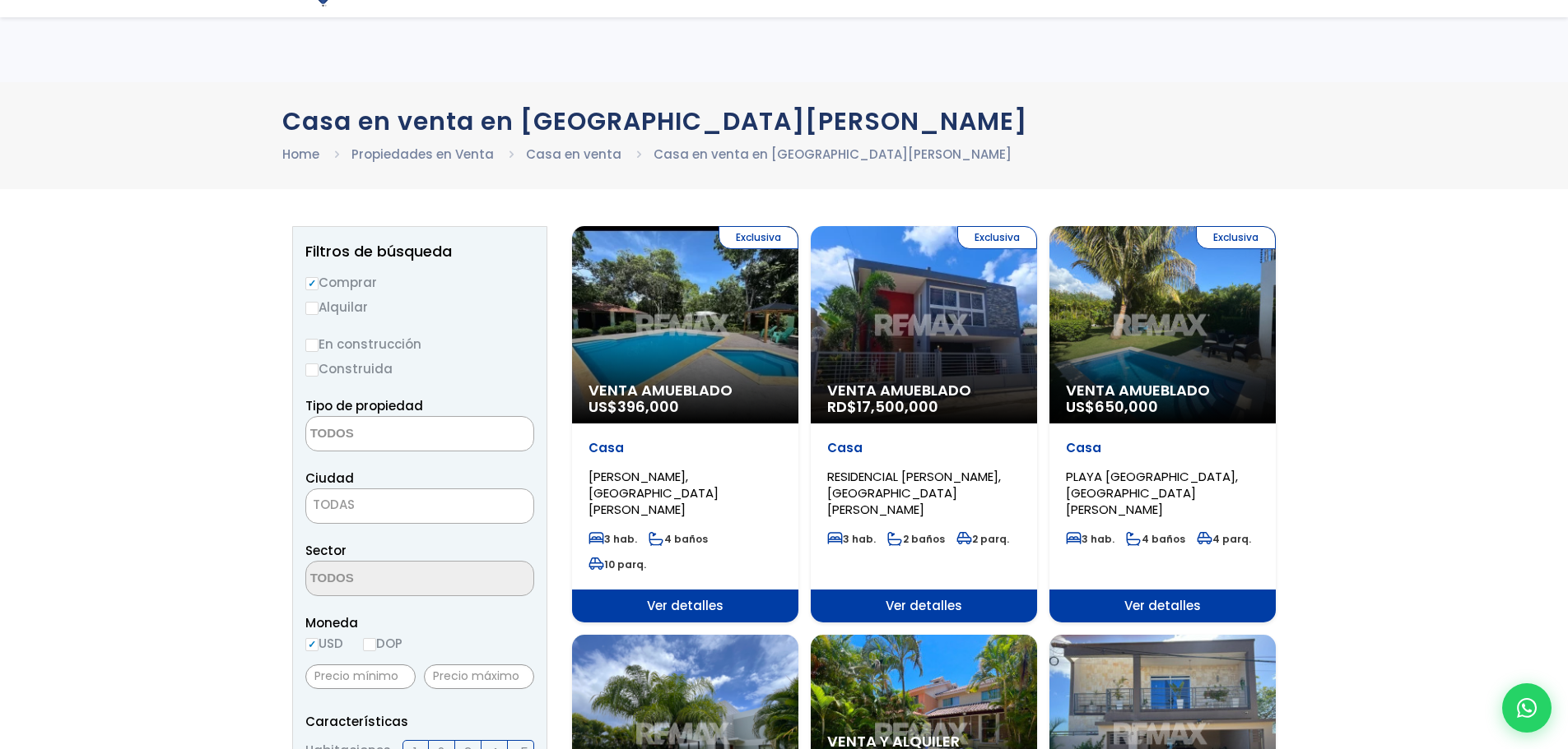
select select
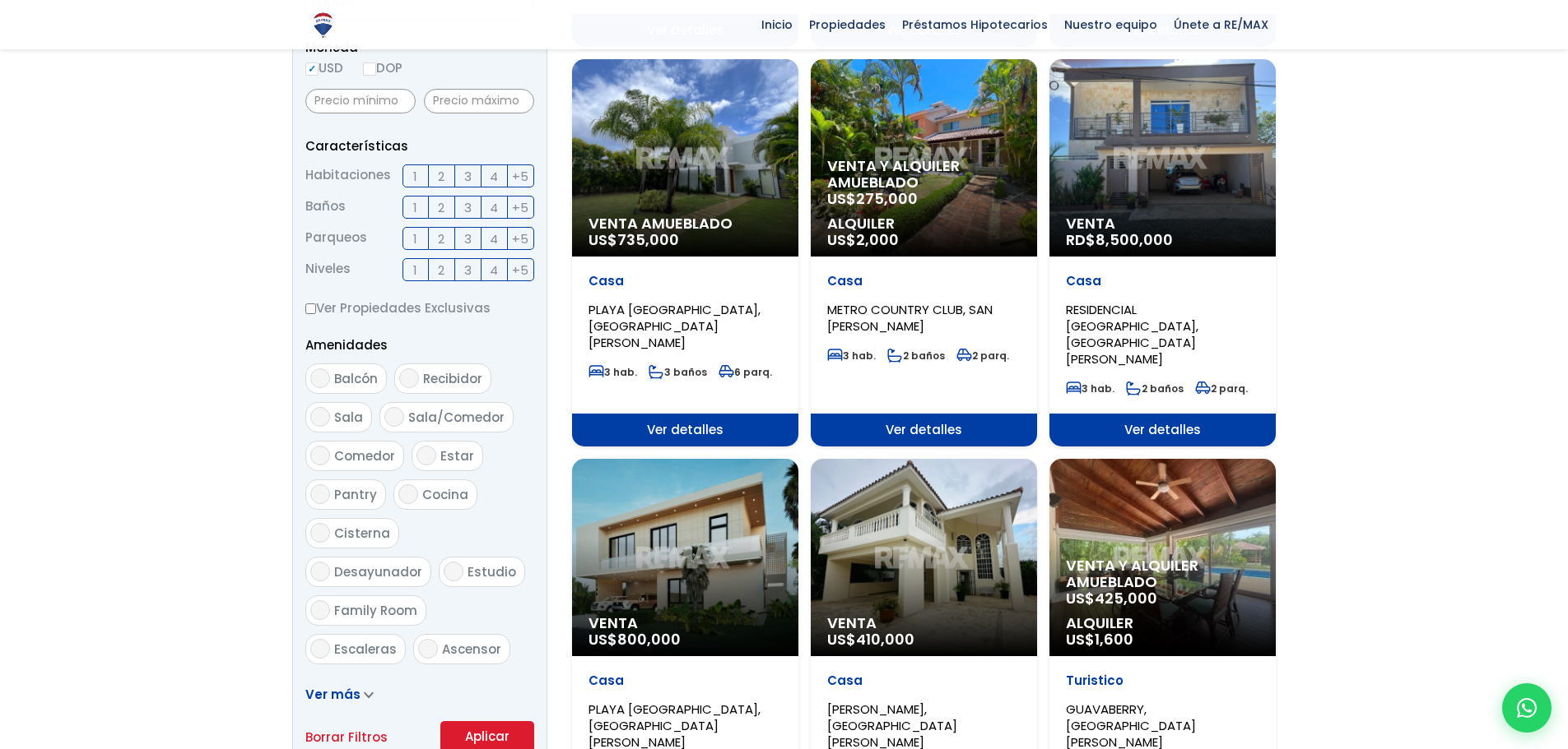
scroll to position [658, 0]
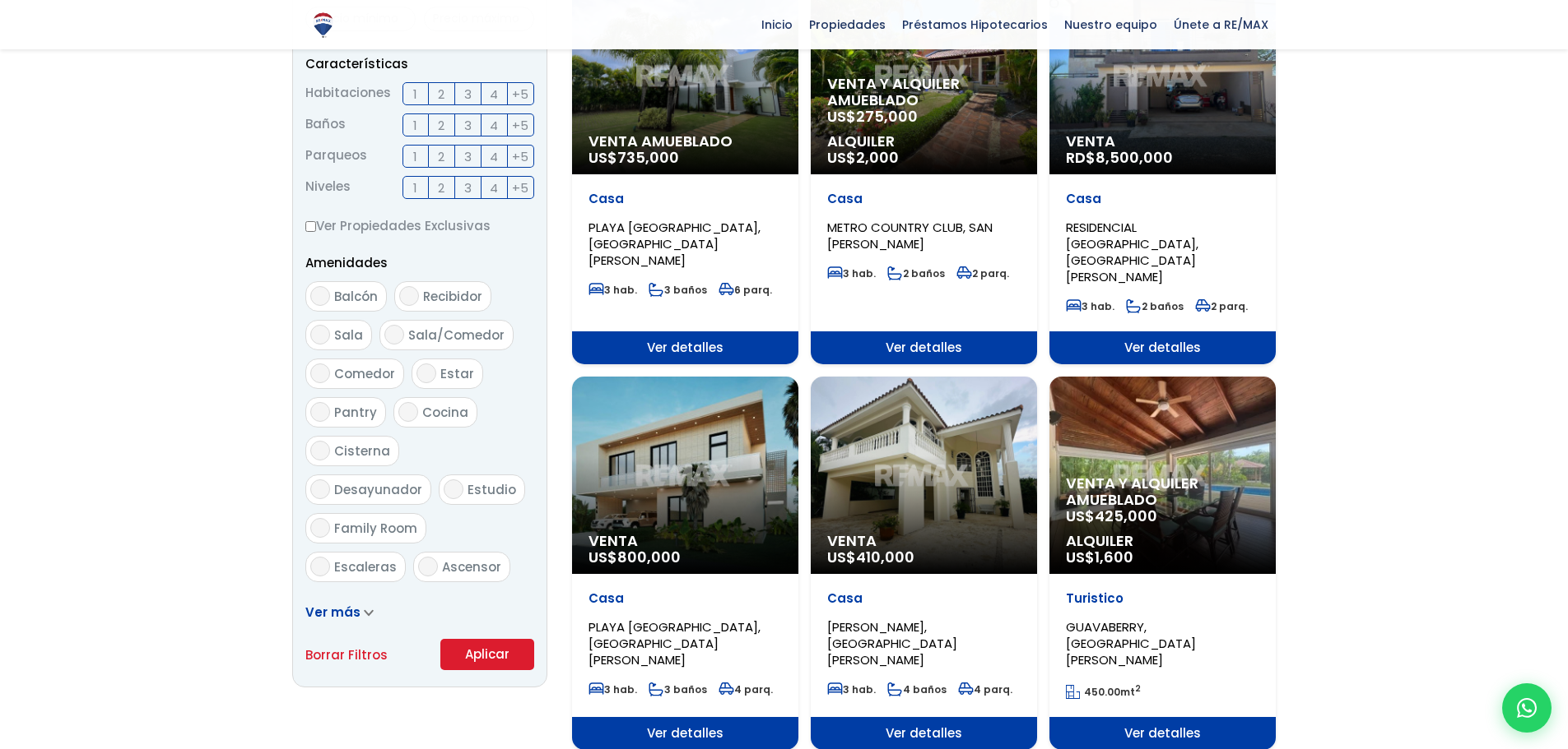
click at [723, 452] on div "Venta US$ 800,000" at bounding box center [684, 475] width 226 height 198
click at [715, 455] on div "Venta US$ 800,000" at bounding box center [684, 475] width 226 height 198
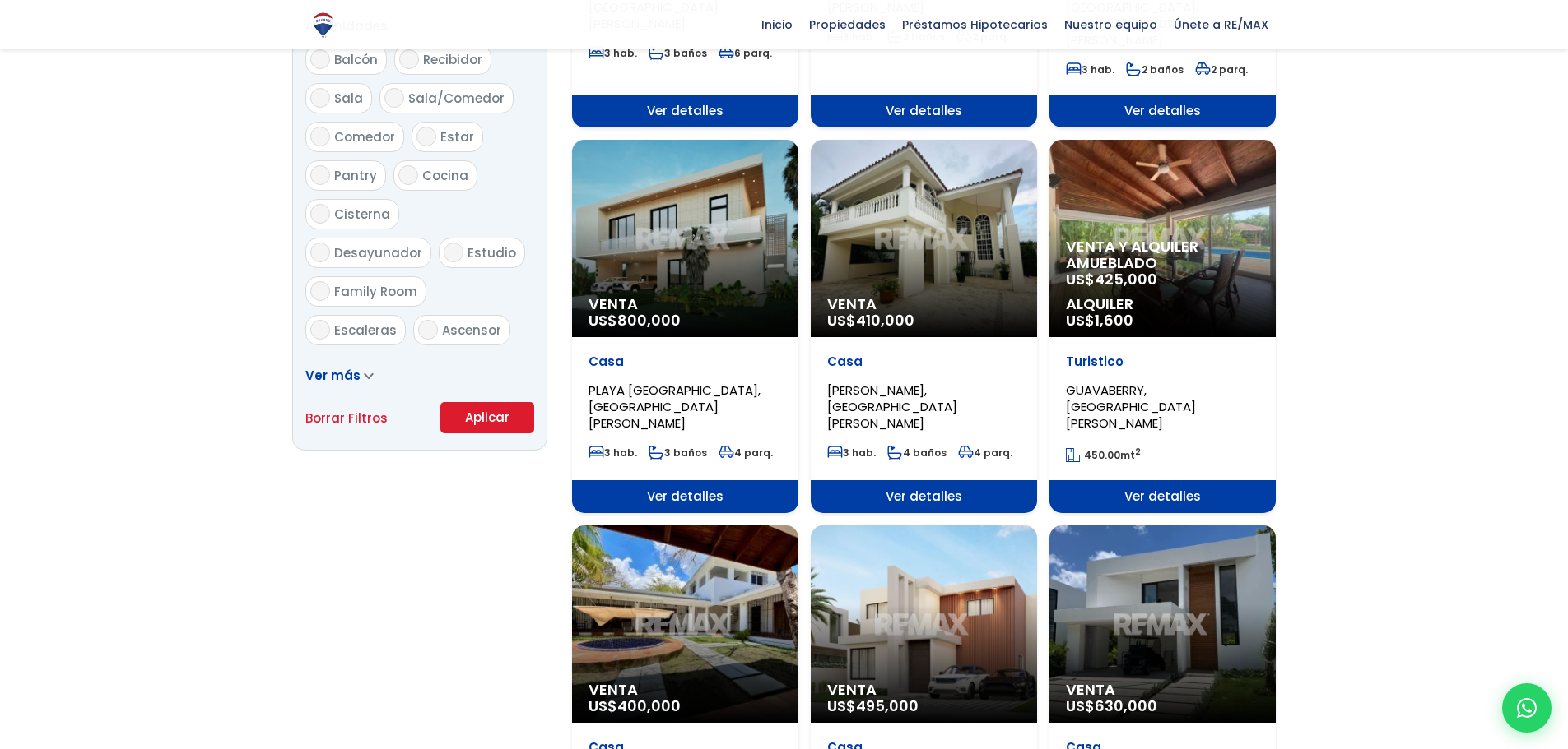
scroll to position [905, 0]
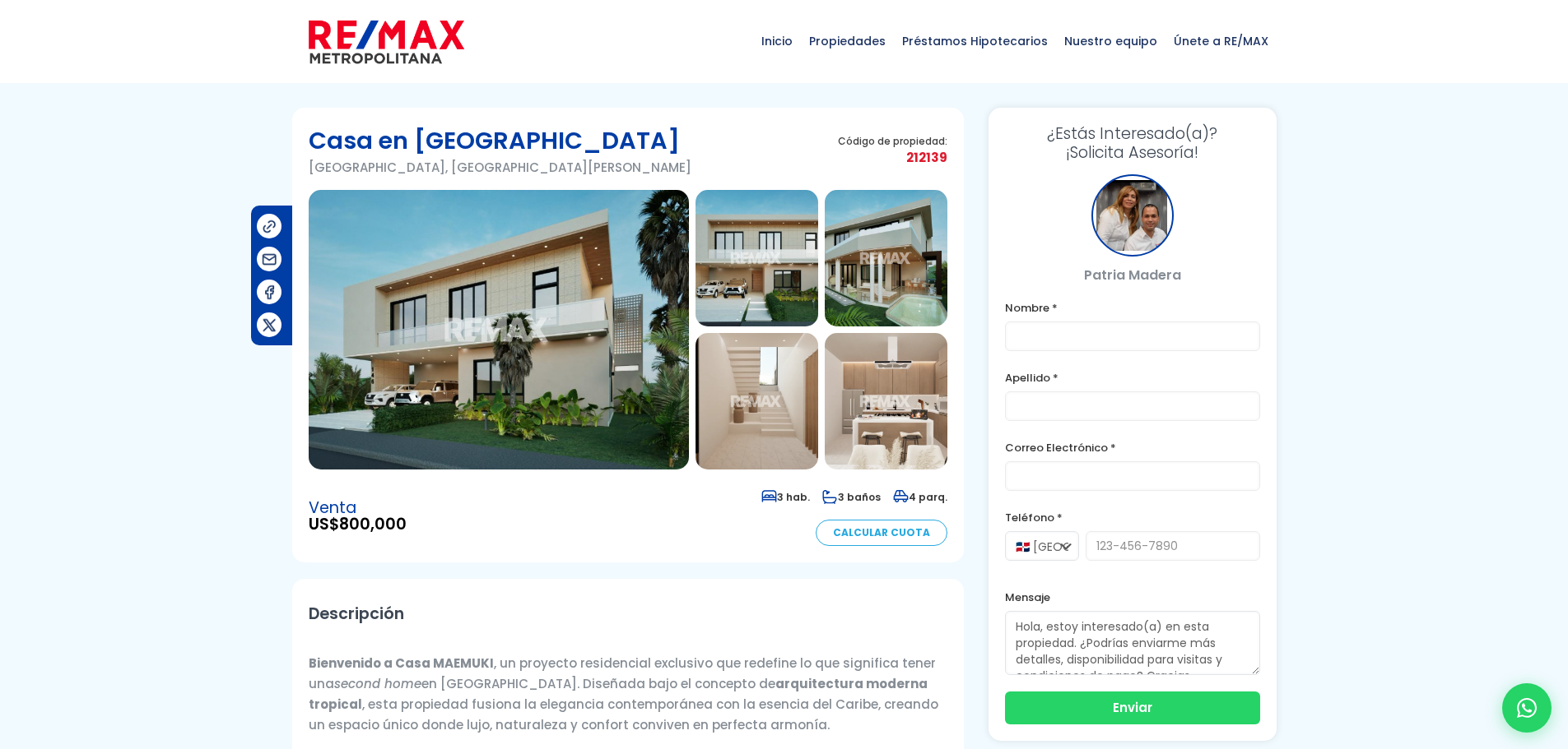
click at [759, 218] on img at bounding box center [756, 259] width 123 height 137
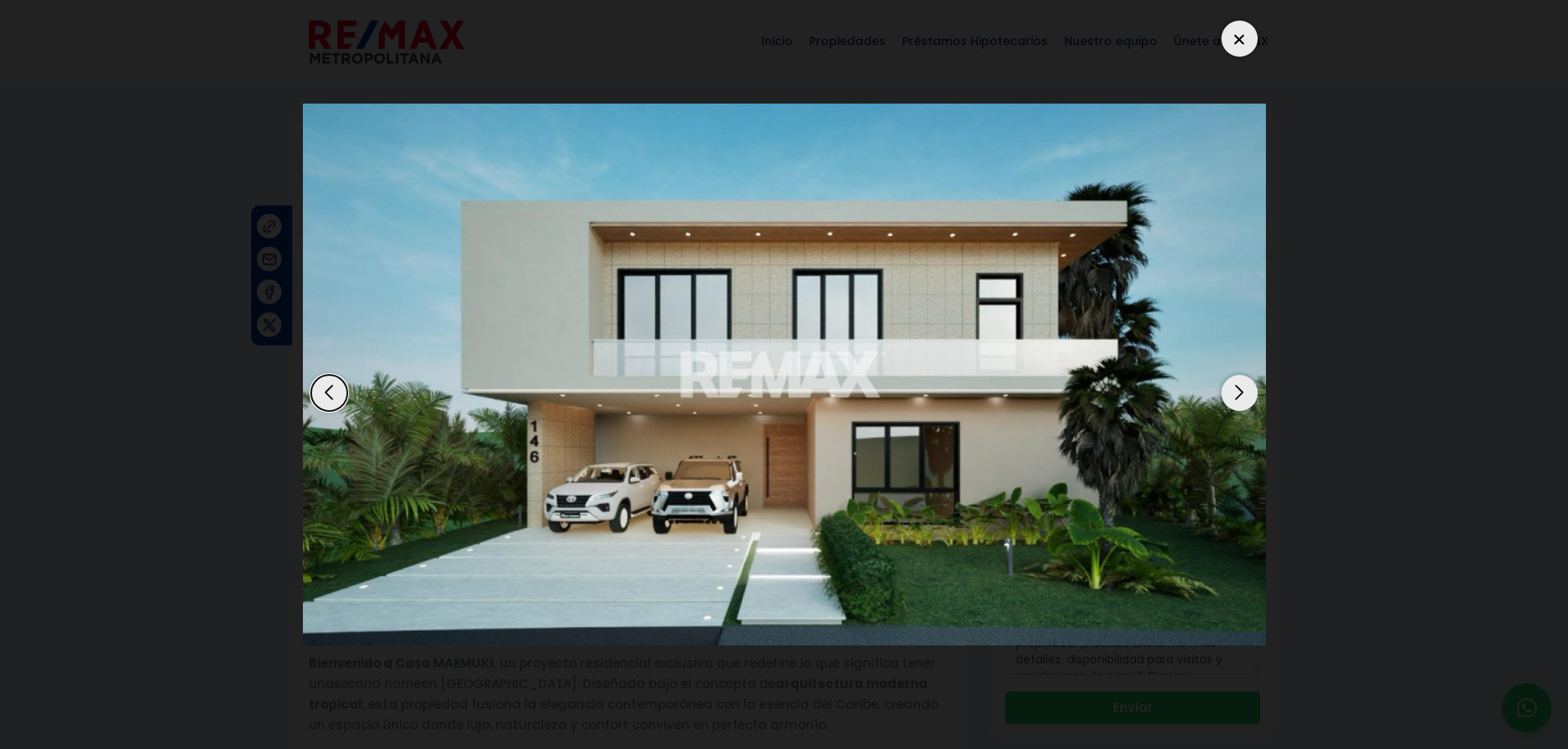
click at [1243, 400] on div "Next slide" at bounding box center [1239, 393] width 36 height 36
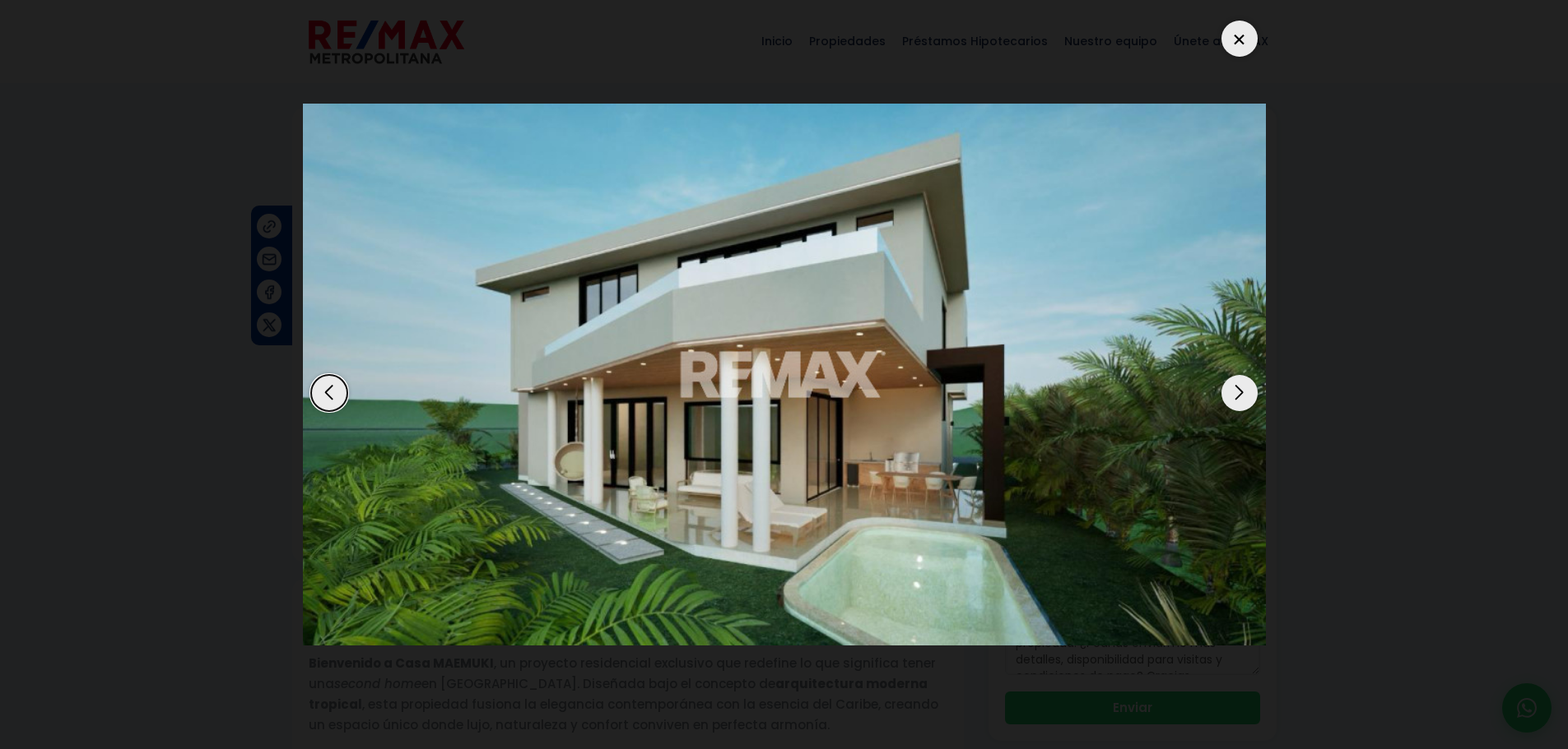
click at [1243, 400] on div "Next slide" at bounding box center [1239, 393] width 36 height 36
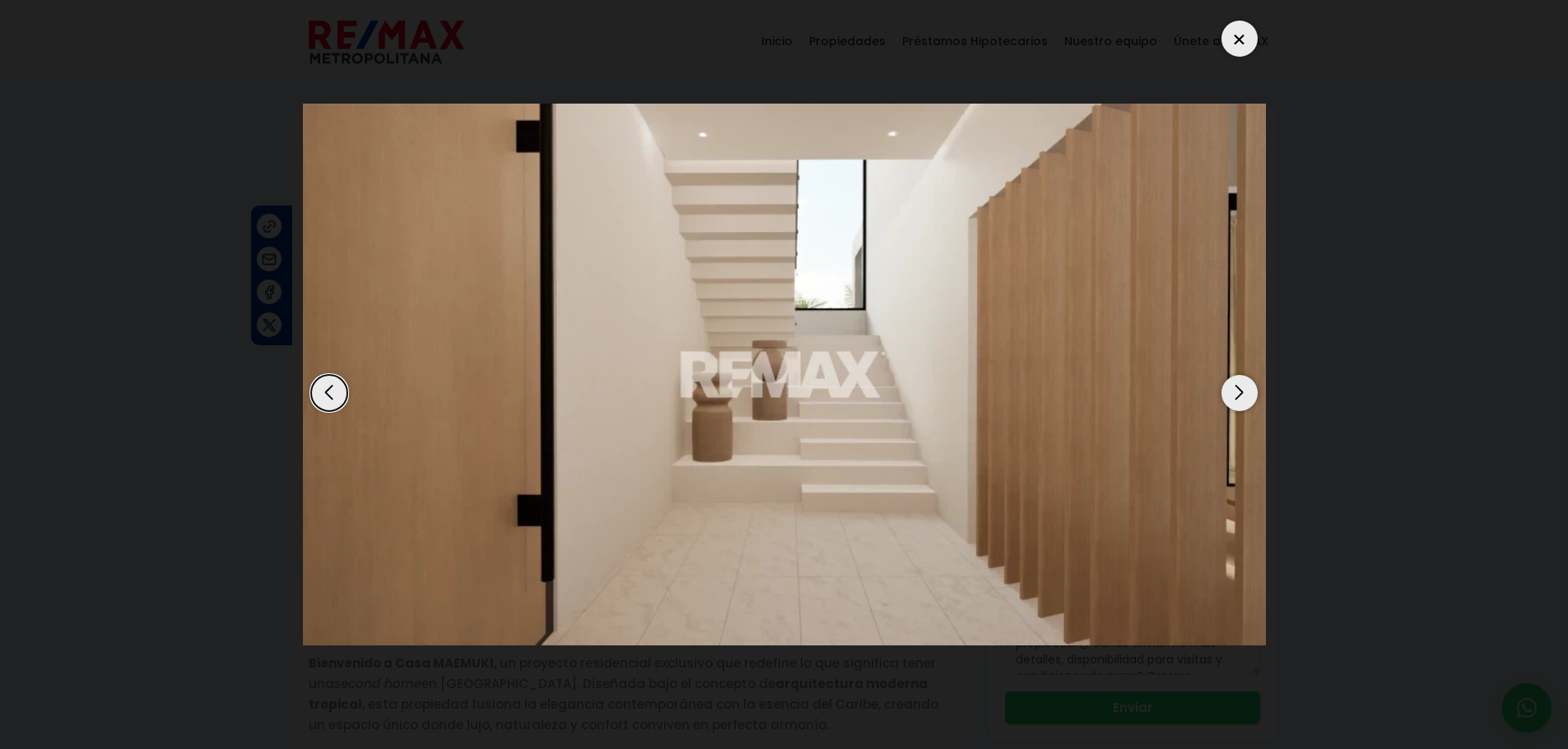
click at [1243, 400] on div "Next slide" at bounding box center [1239, 393] width 36 height 36
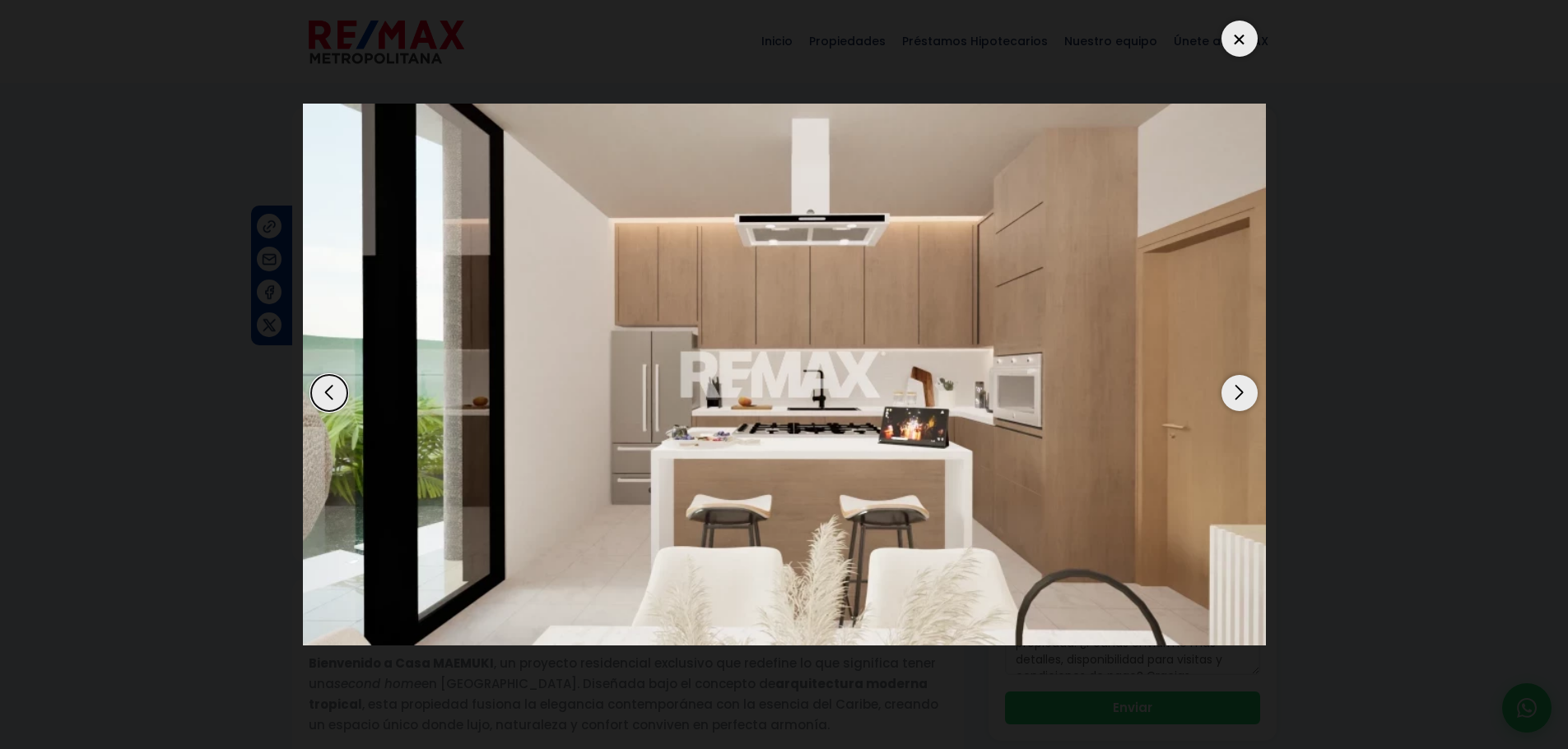
click at [1243, 400] on div "Next slide" at bounding box center [1239, 393] width 36 height 36
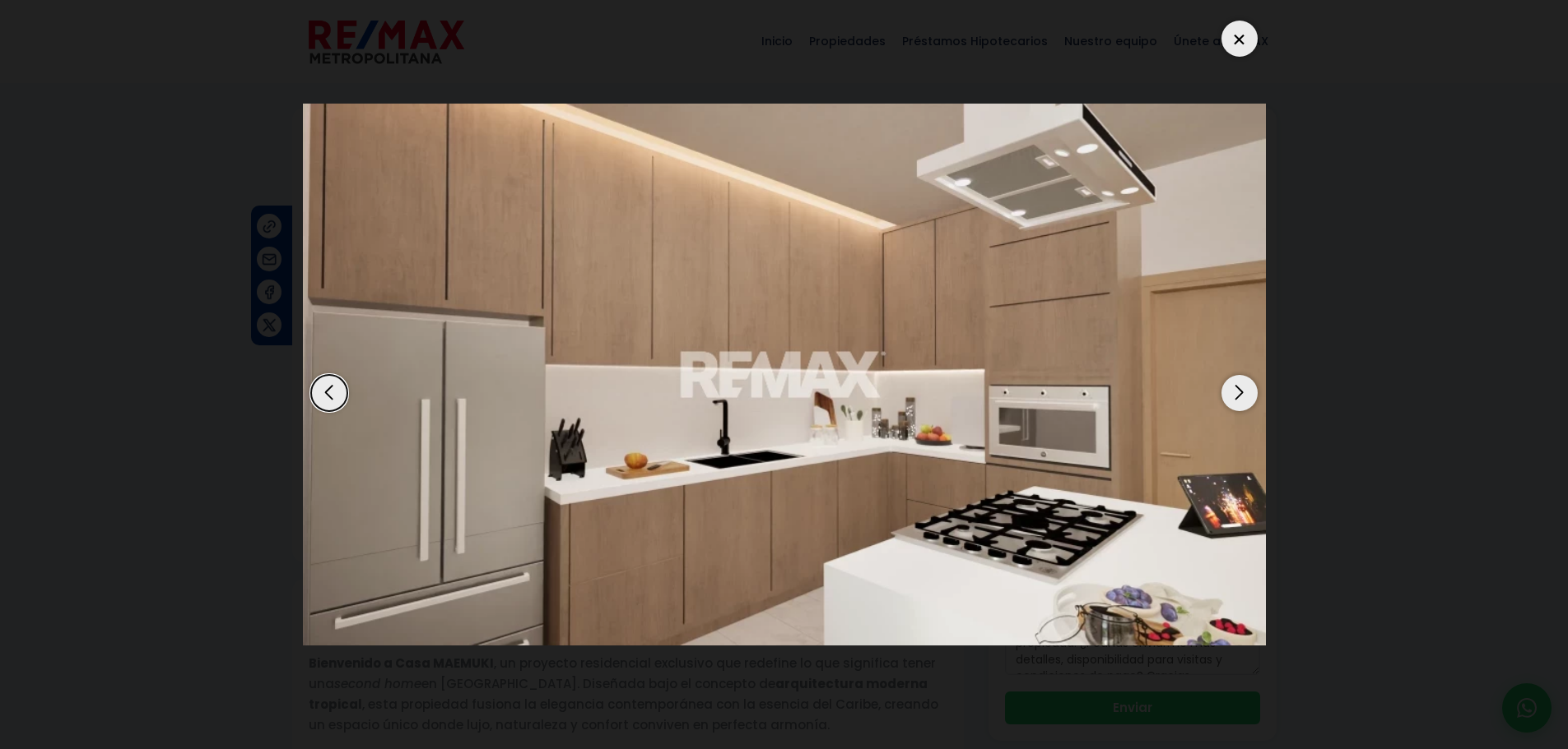
click at [1243, 400] on div "Next slide" at bounding box center [1239, 393] width 36 height 36
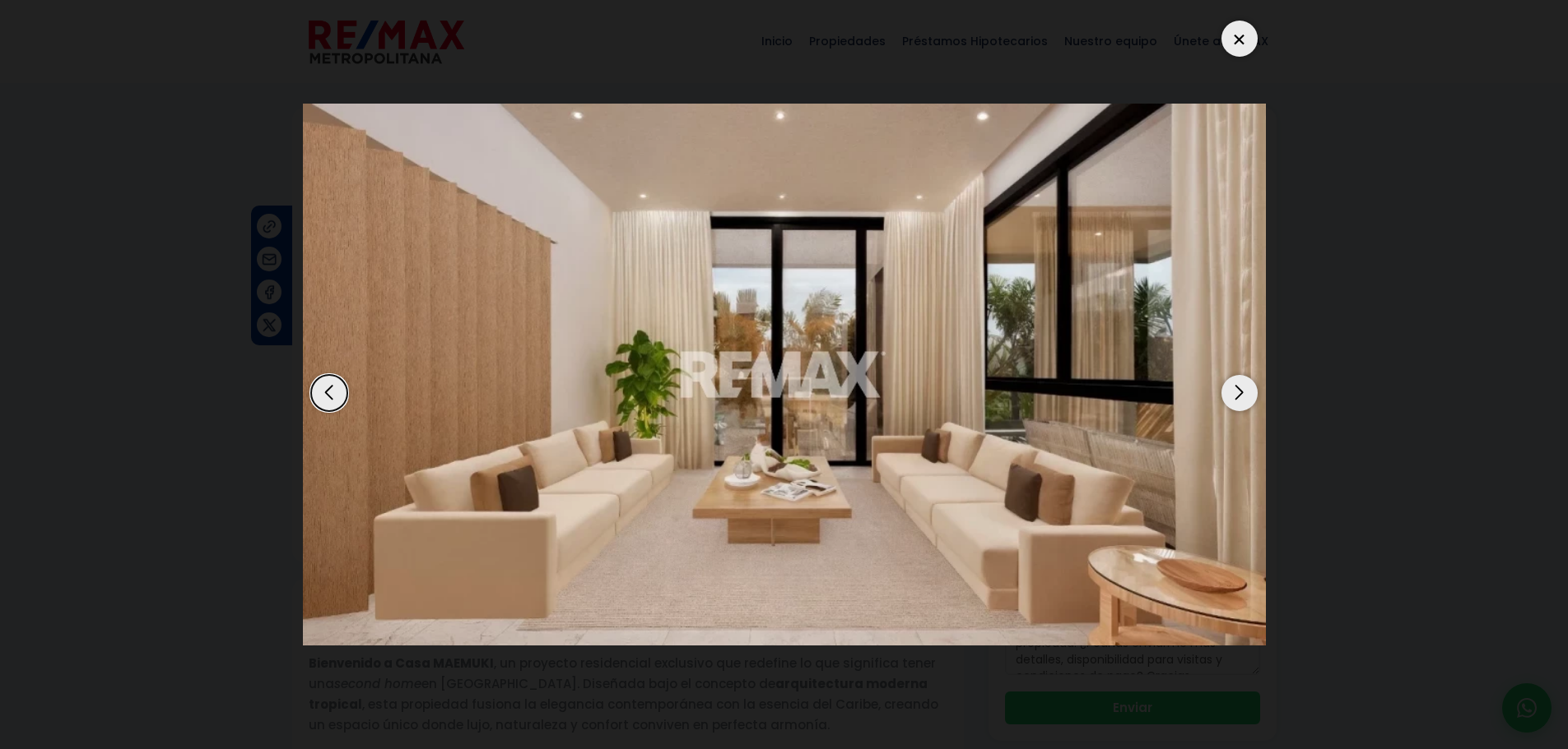
click at [1243, 400] on div "Next slide" at bounding box center [1239, 393] width 36 height 36
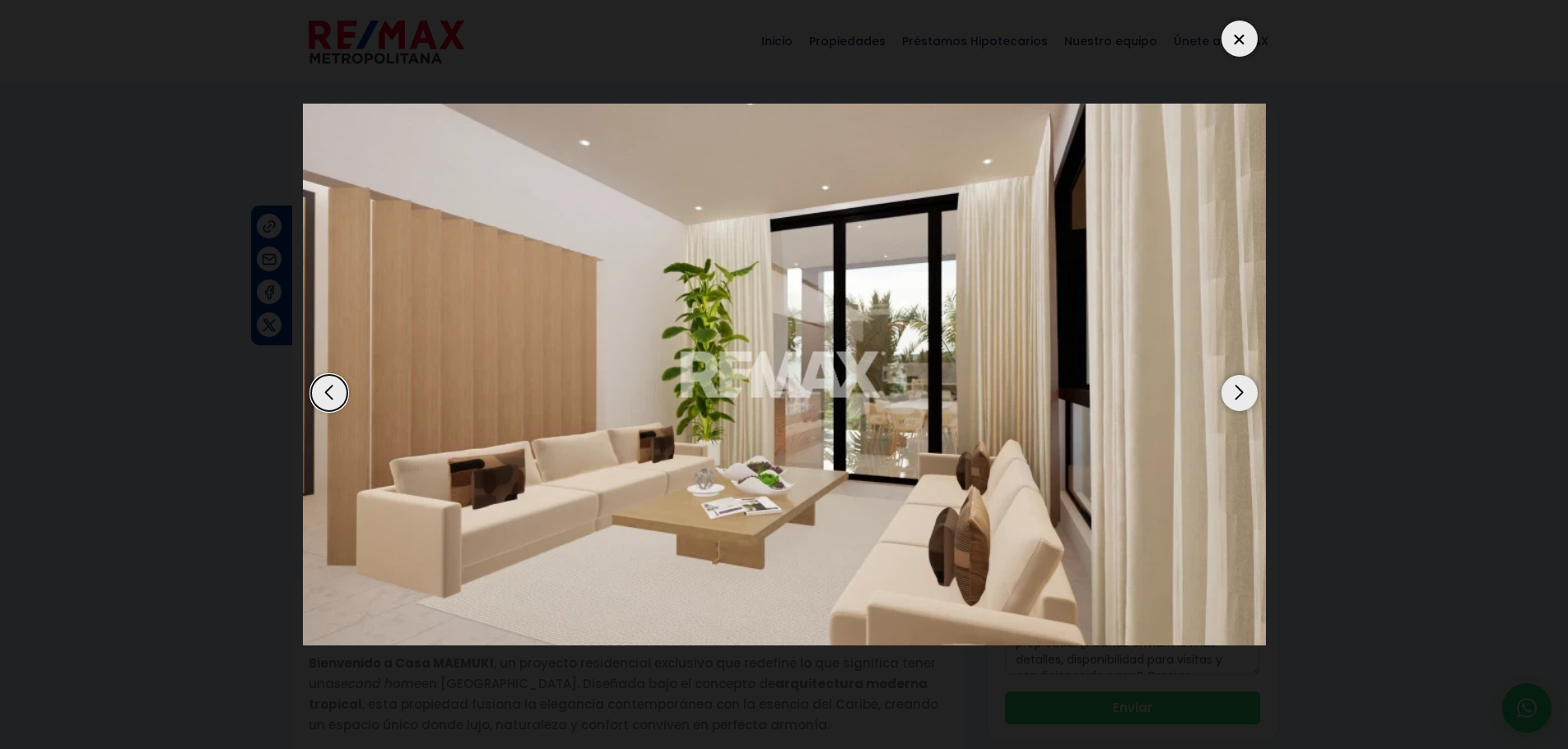
click at [1243, 400] on div "Next slide" at bounding box center [1239, 393] width 36 height 36
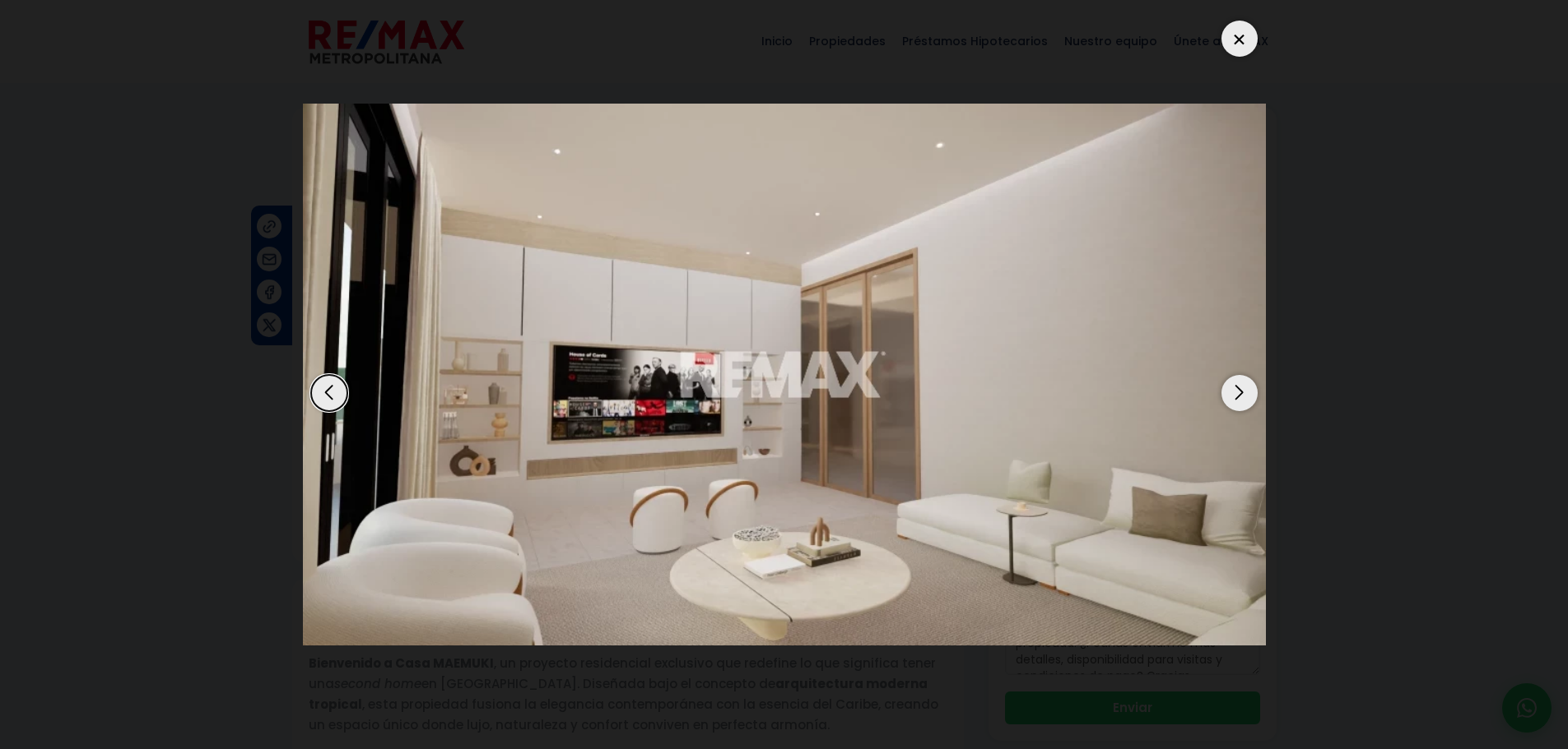
click at [1243, 400] on div "Next slide" at bounding box center [1239, 393] width 36 height 36
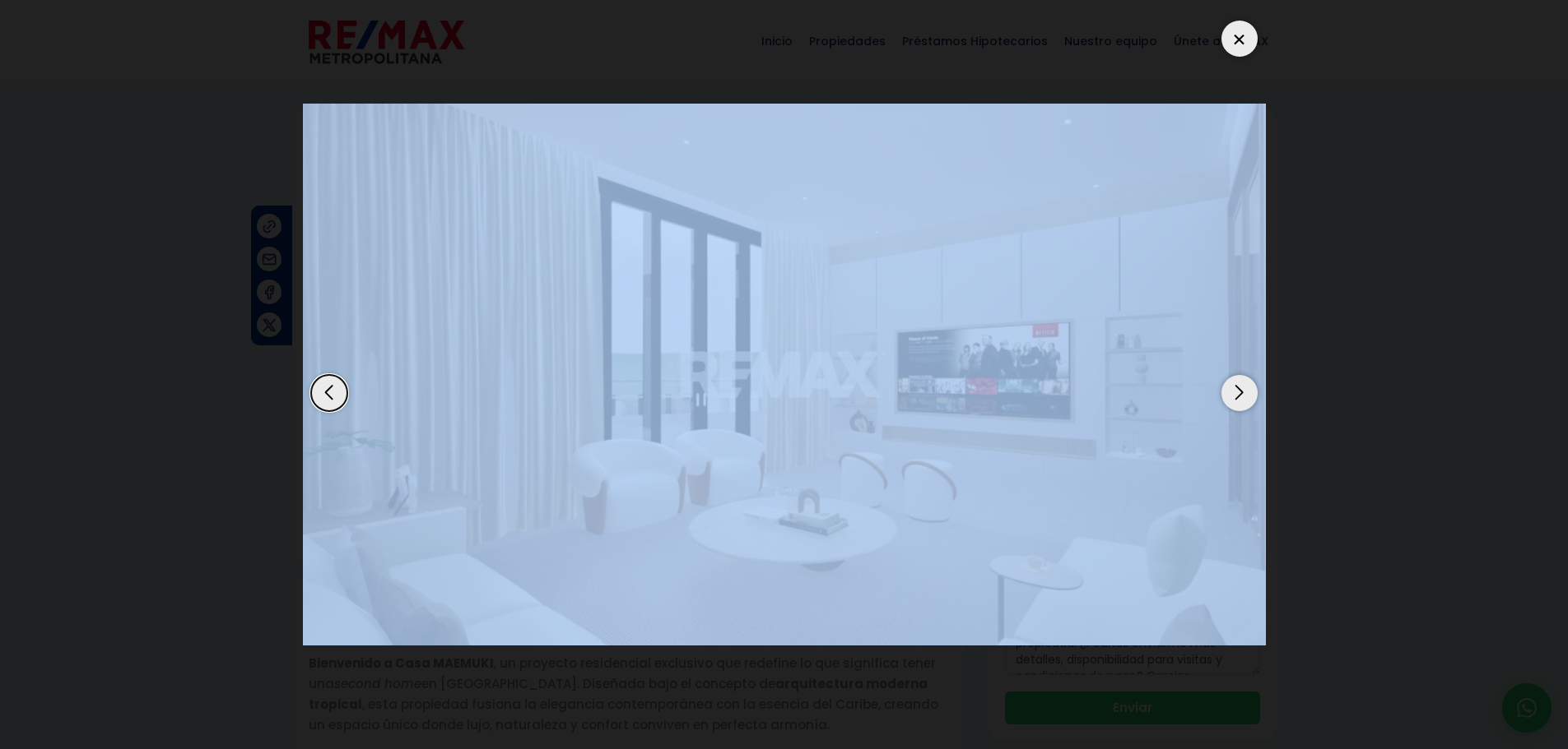
click at [1243, 400] on div "Next slide" at bounding box center [1239, 393] width 36 height 36
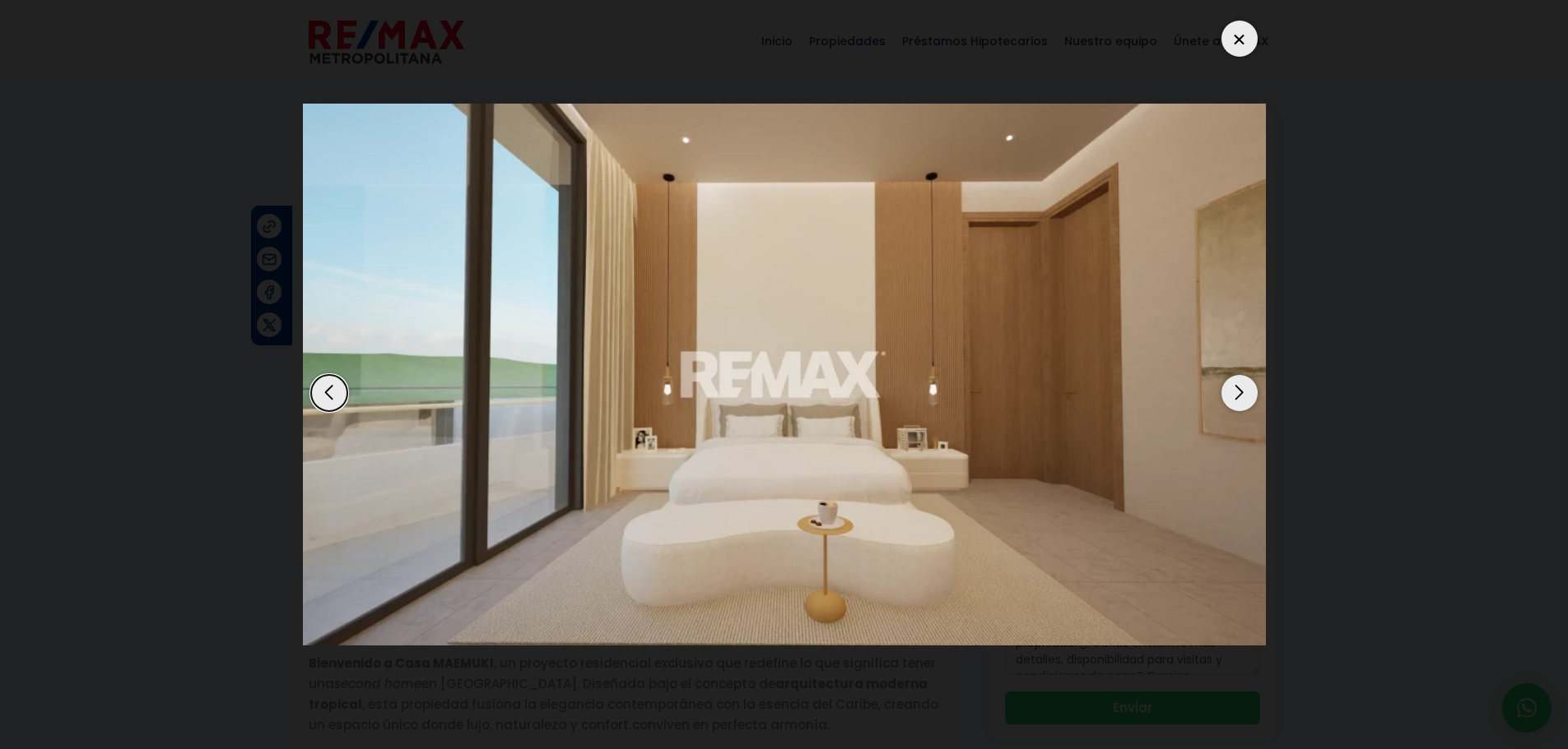
click at [1243, 400] on div "Next slide" at bounding box center [1239, 393] width 36 height 36
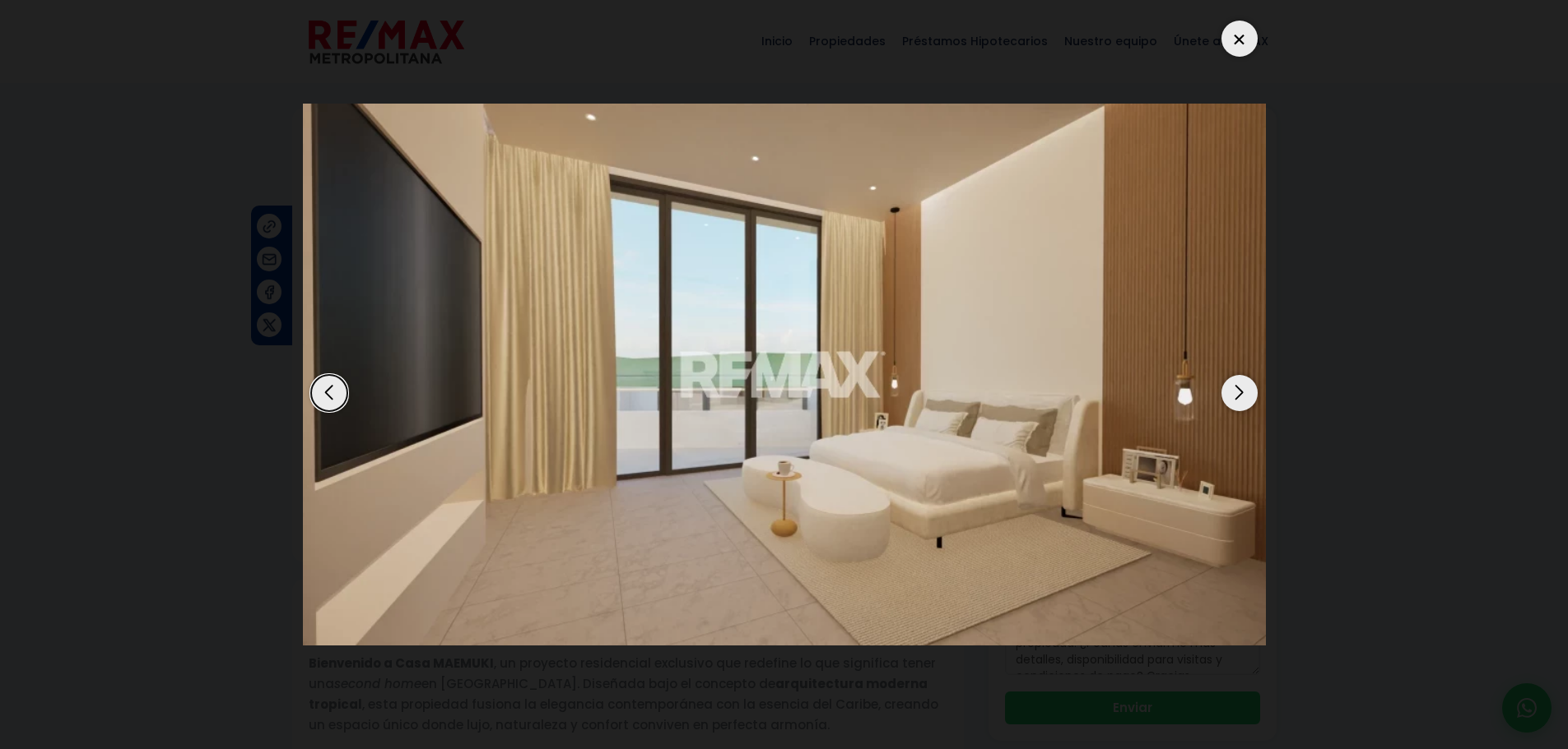
click at [1243, 400] on div "Next slide" at bounding box center [1239, 393] width 36 height 36
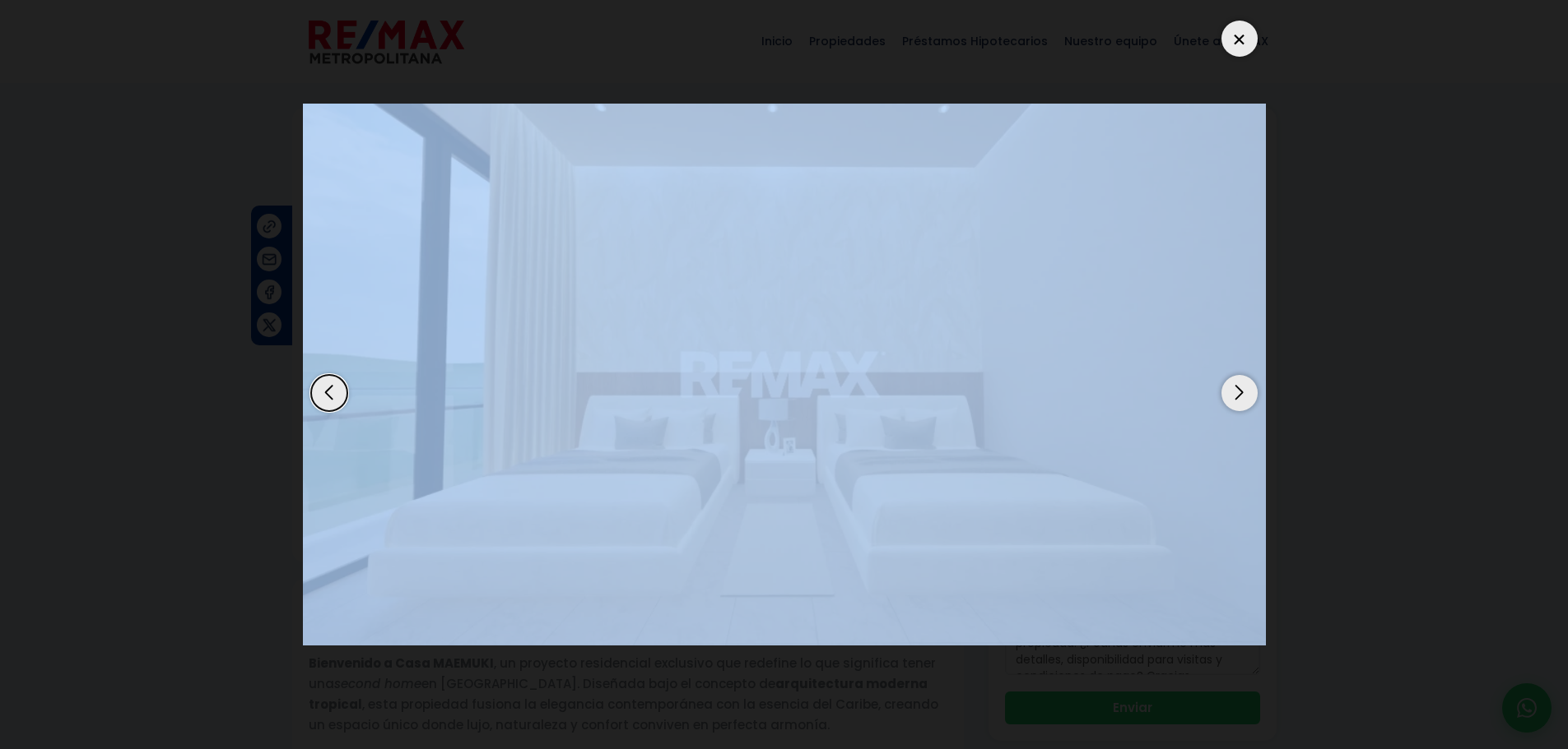
click at [1243, 400] on div "Next slide" at bounding box center [1239, 393] width 36 height 36
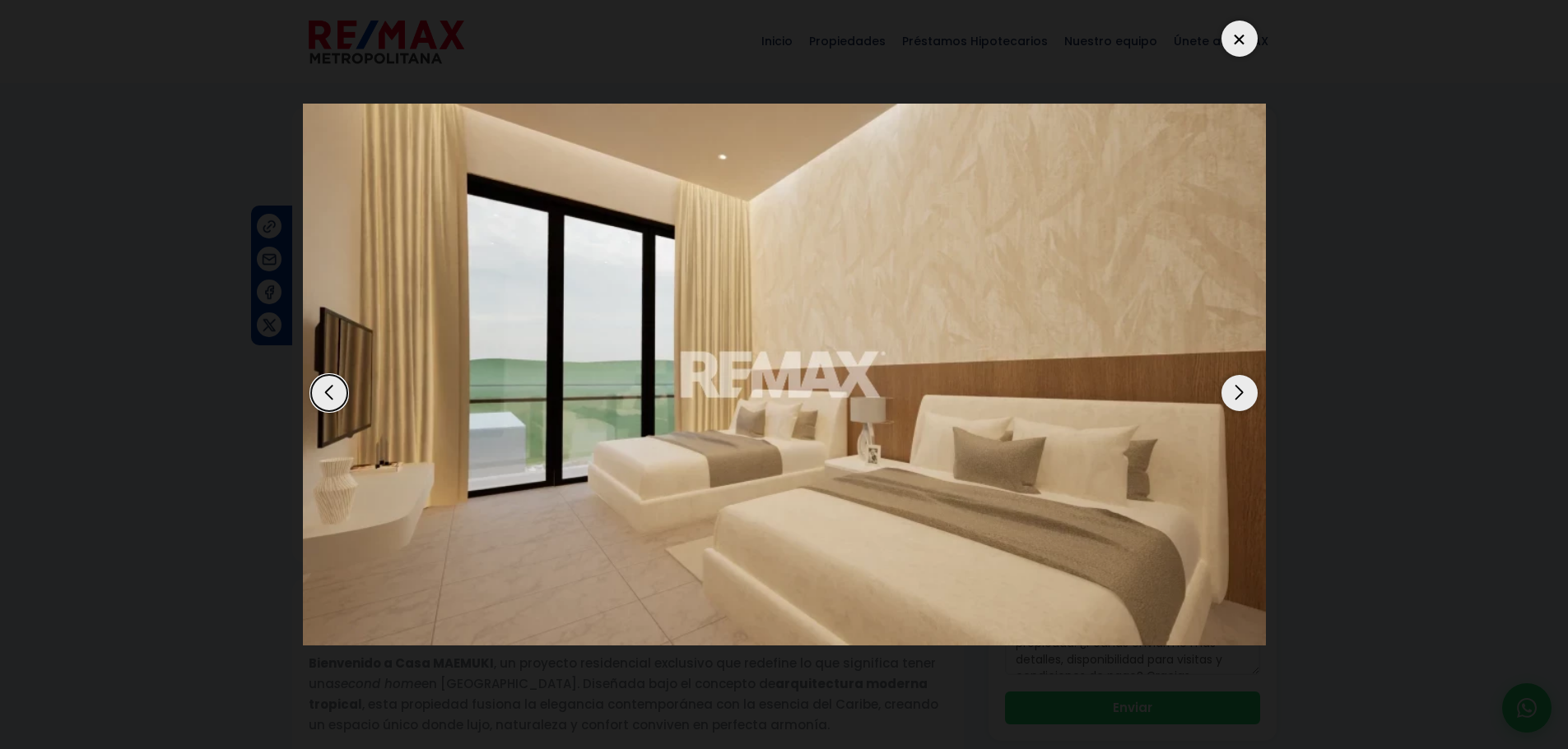
click at [1233, 27] on div at bounding box center [1239, 38] width 36 height 36
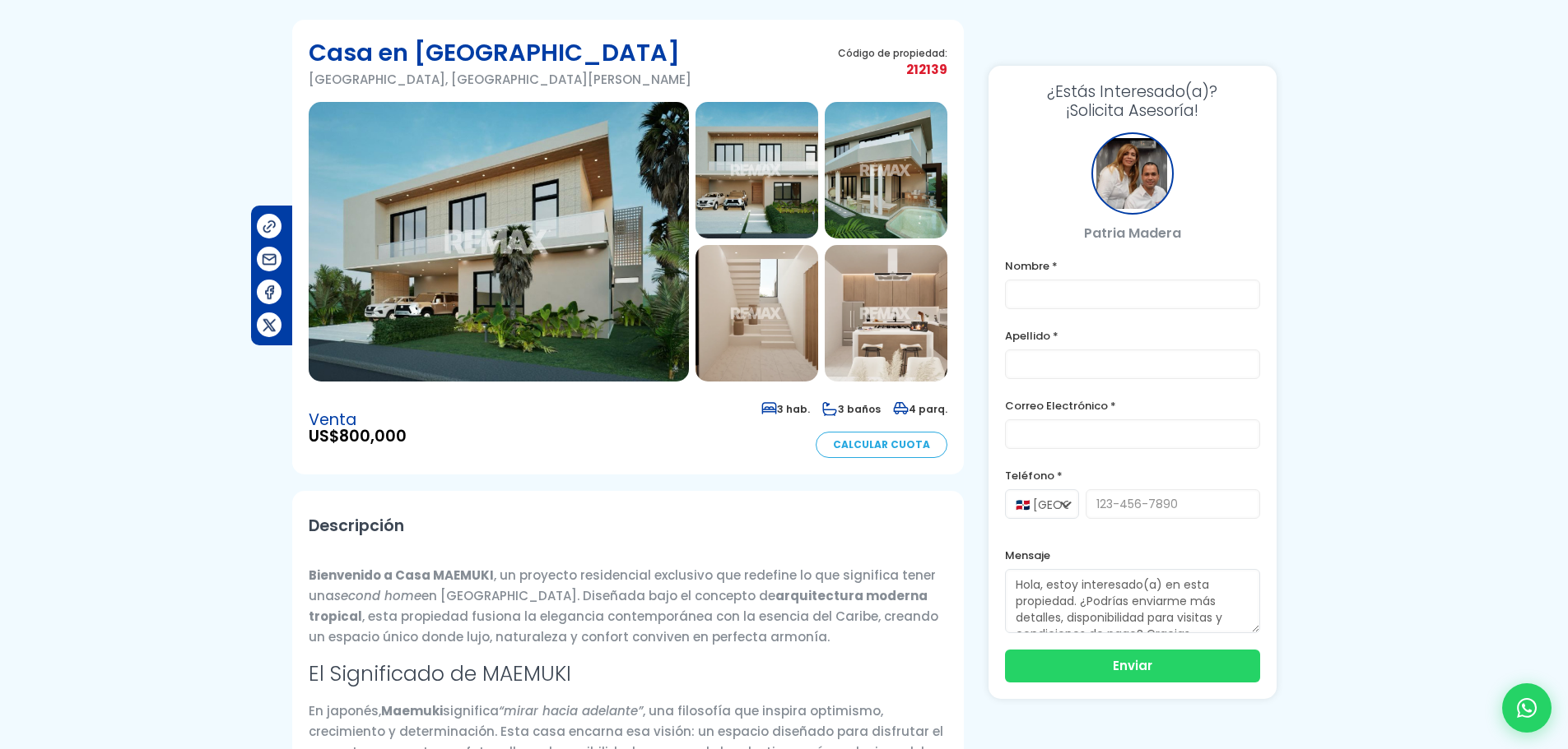
scroll to position [83, 0]
